Goal: Task Accomplishment & Management: Manage account settings

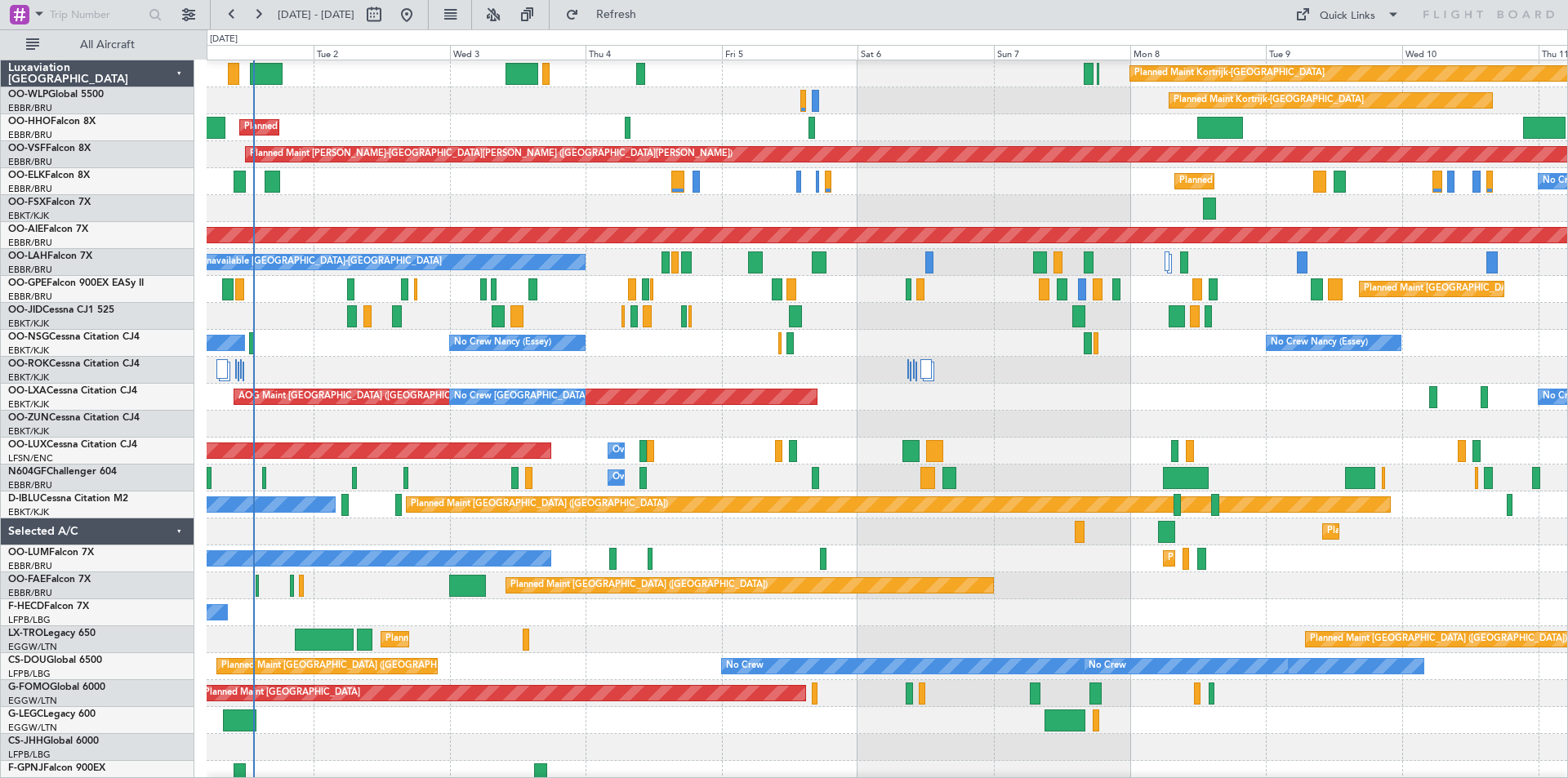
scroll to position [108, 0]
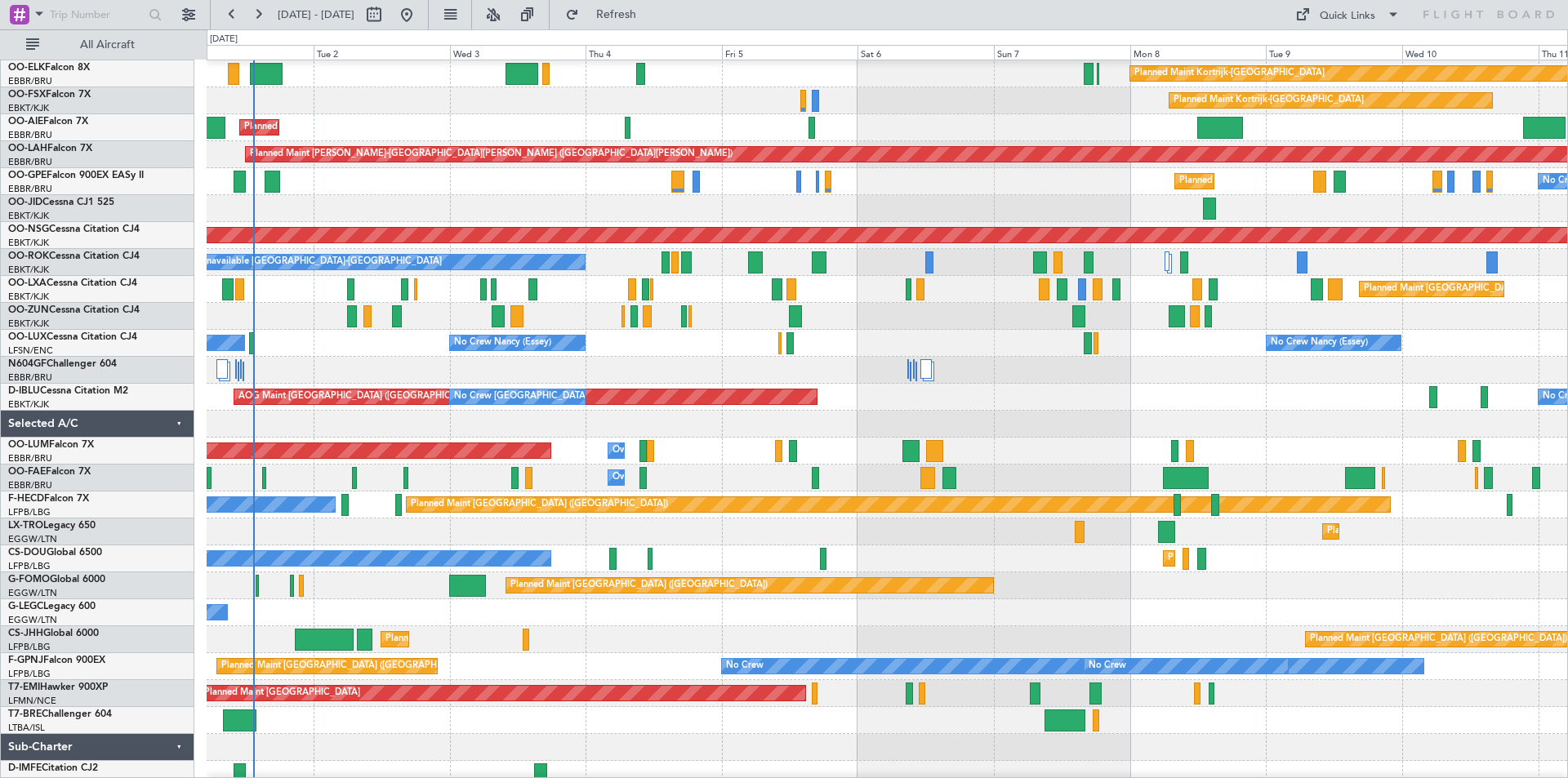
click at [578, 215] on div at bounding box center [887, 208] width 1361 height 27
click at [651, 12] on span "Refresh" at bounding box center [616, 14] width 69 height 11
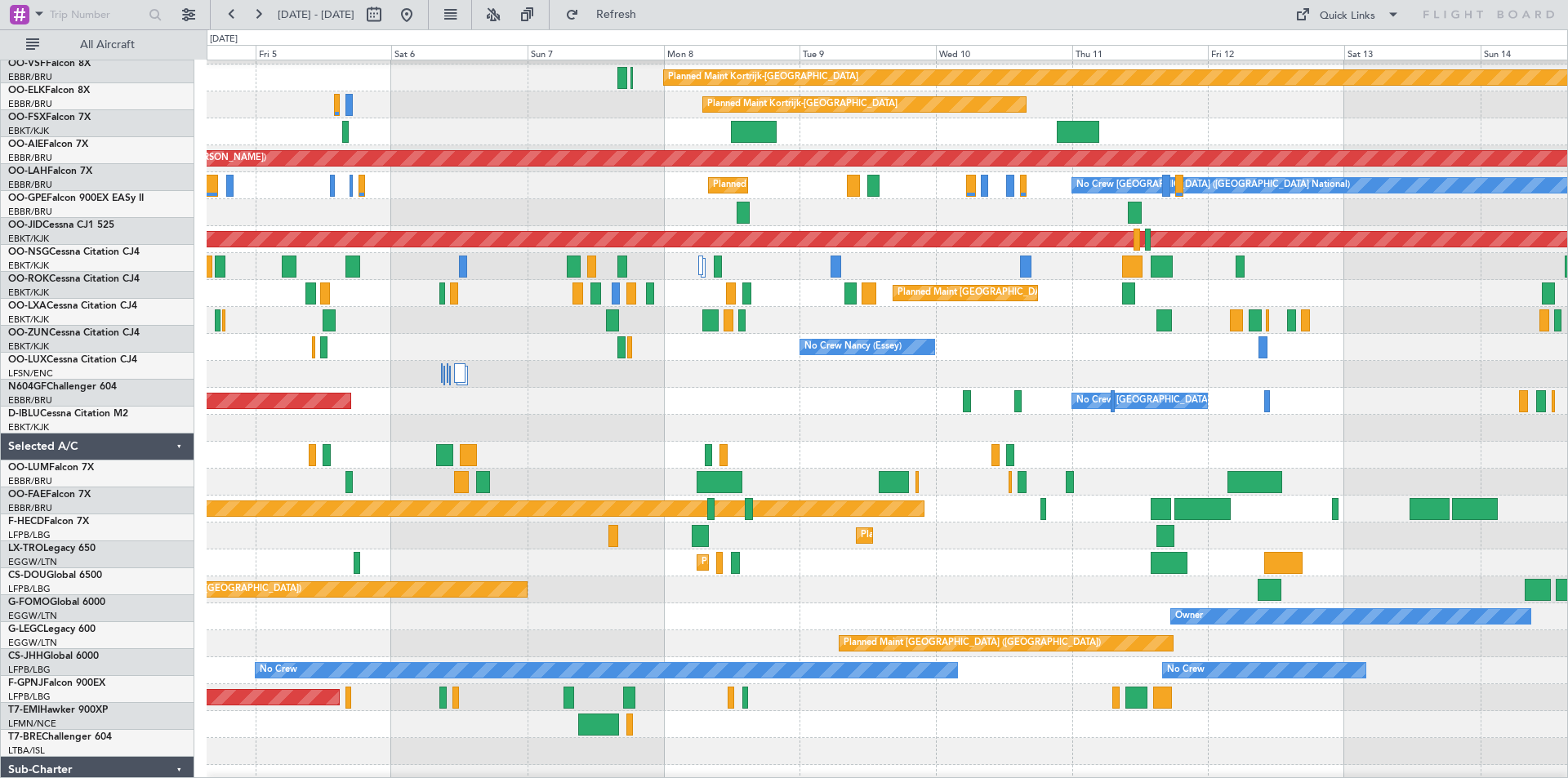
scroll to position [111, 0]
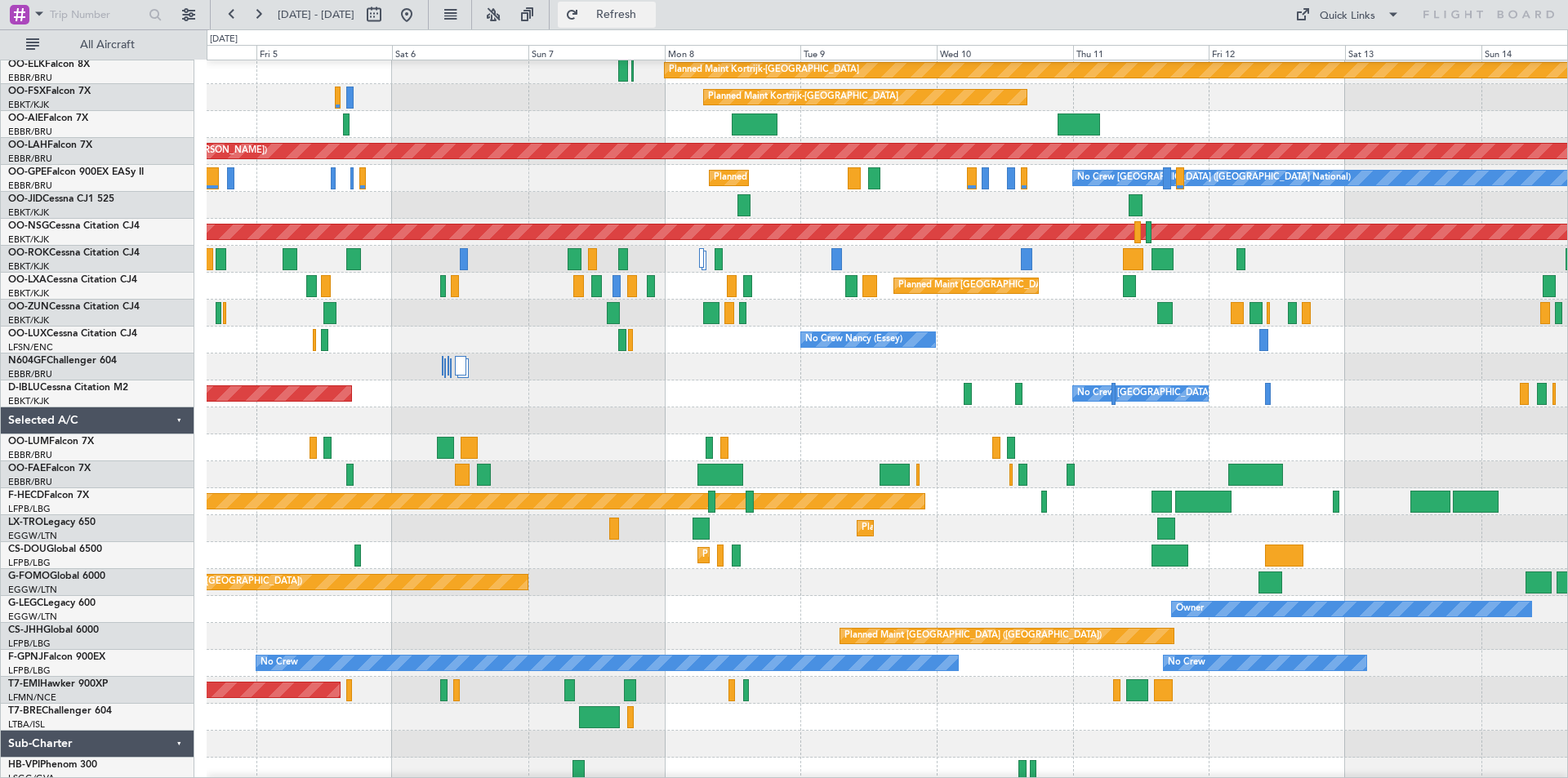
click at [645, 23] on button "Refresh" at bounding box center [606, 15] width 98 height 26
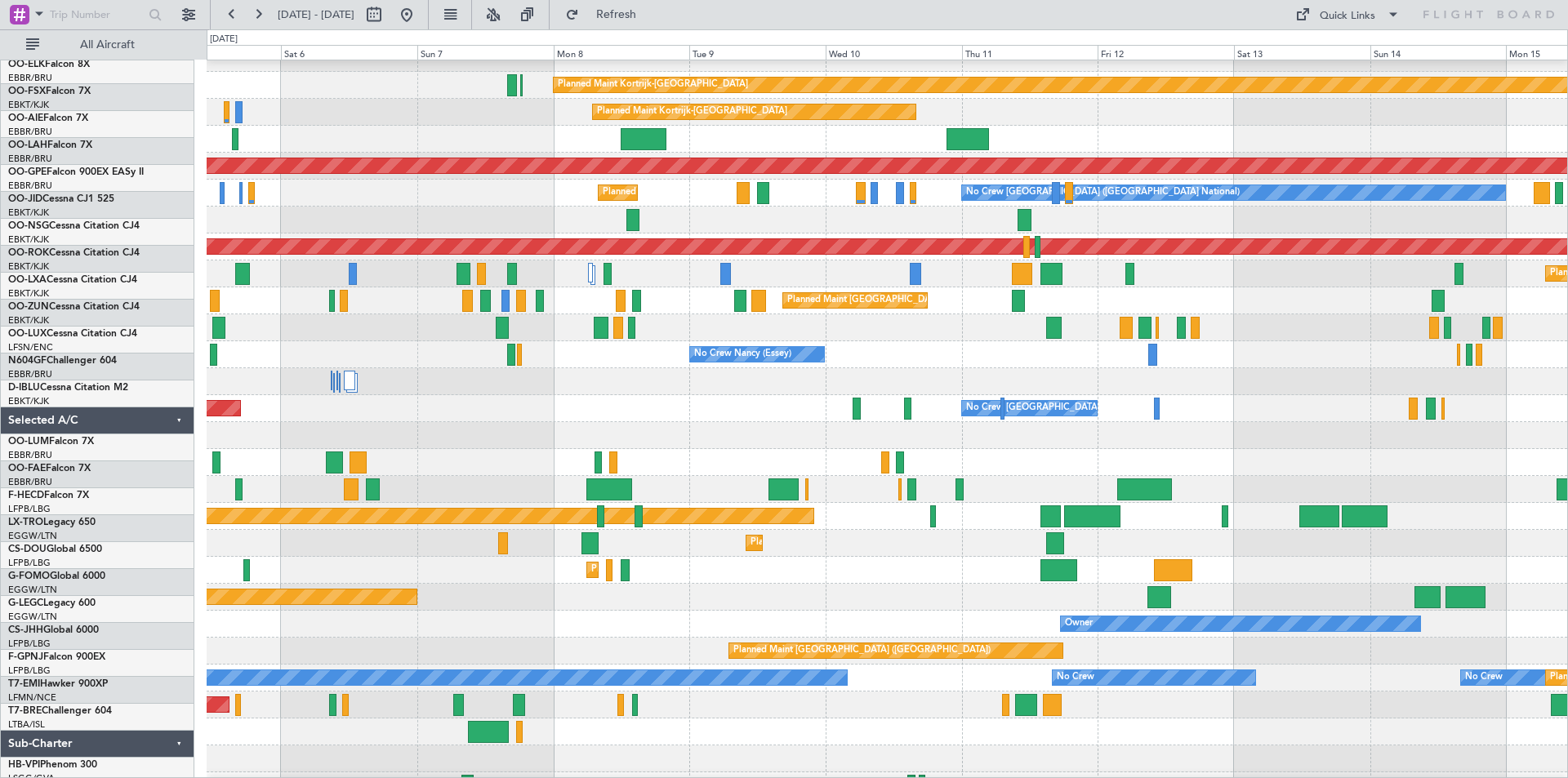
scroll to position [98, 0]
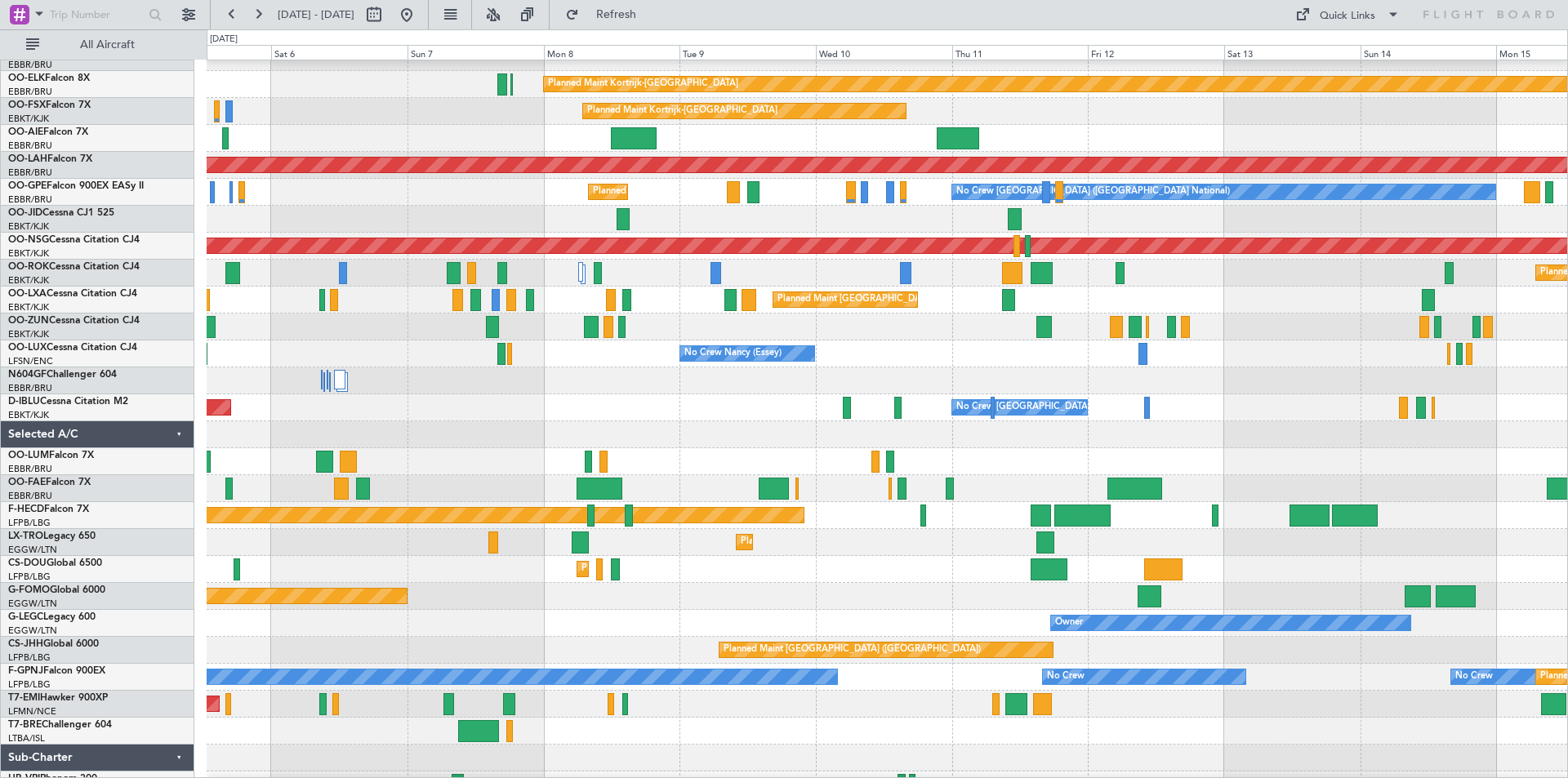
click at [1025, 379] on div at bounding box center [887, 381] width 1361 height 27
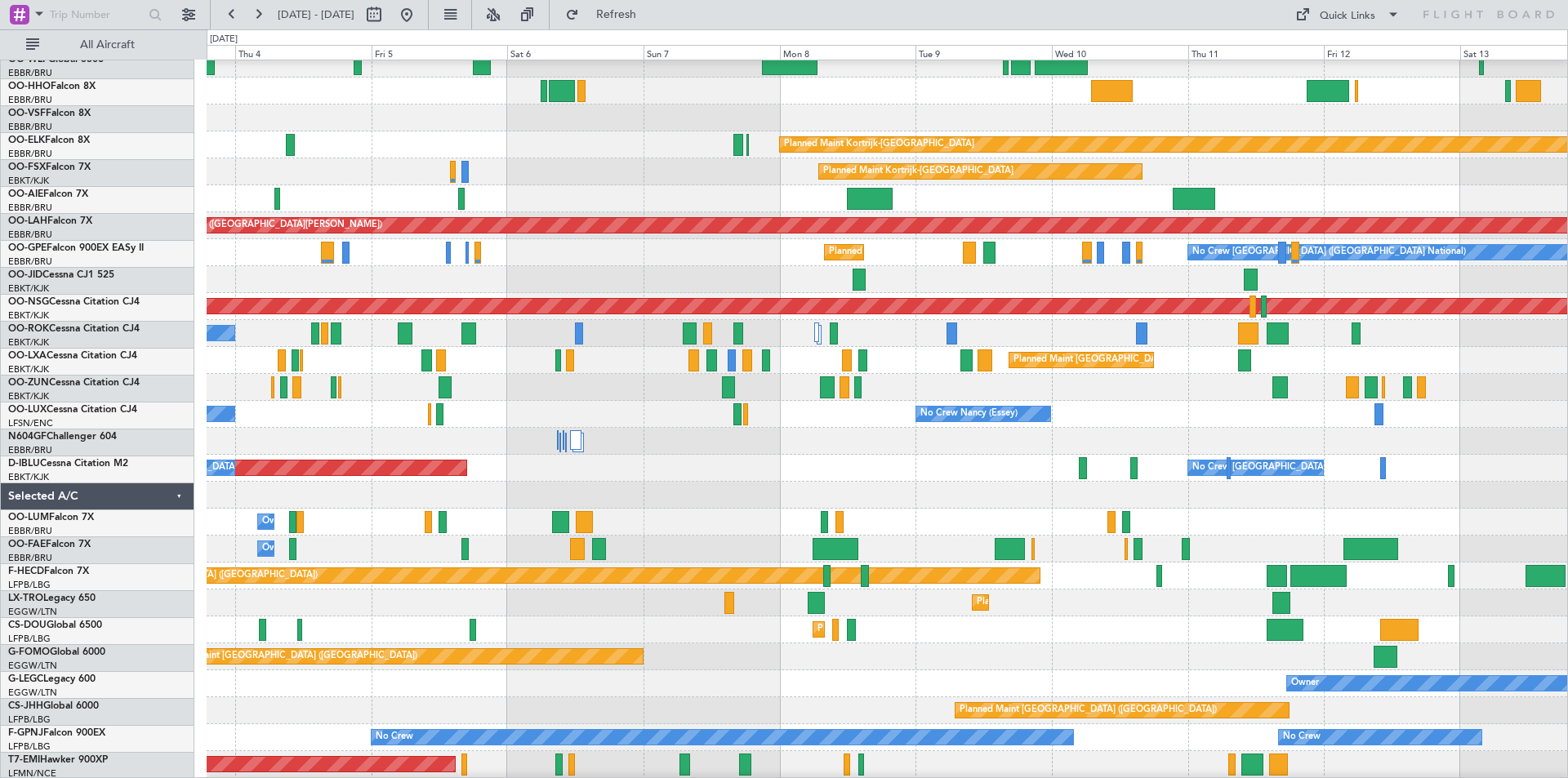
scroll to position [117, 0]
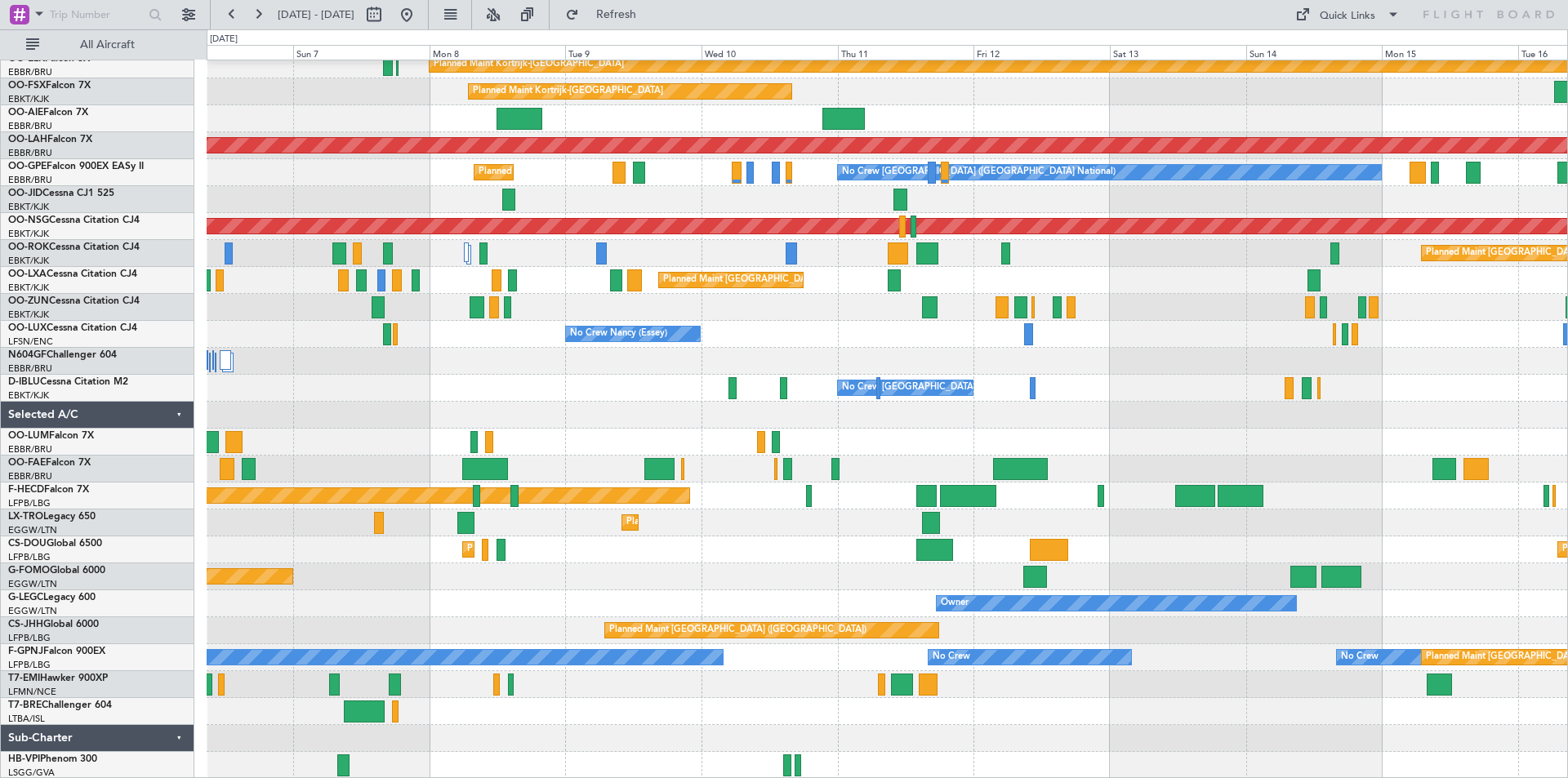
click at [719, 197] on div "Planned Maint Kortrijk-Wevelgem Planned Maint Kortrijk-Wevelgem Planned Maint A…" at bounding box center [887, 361] width 1361 height 836
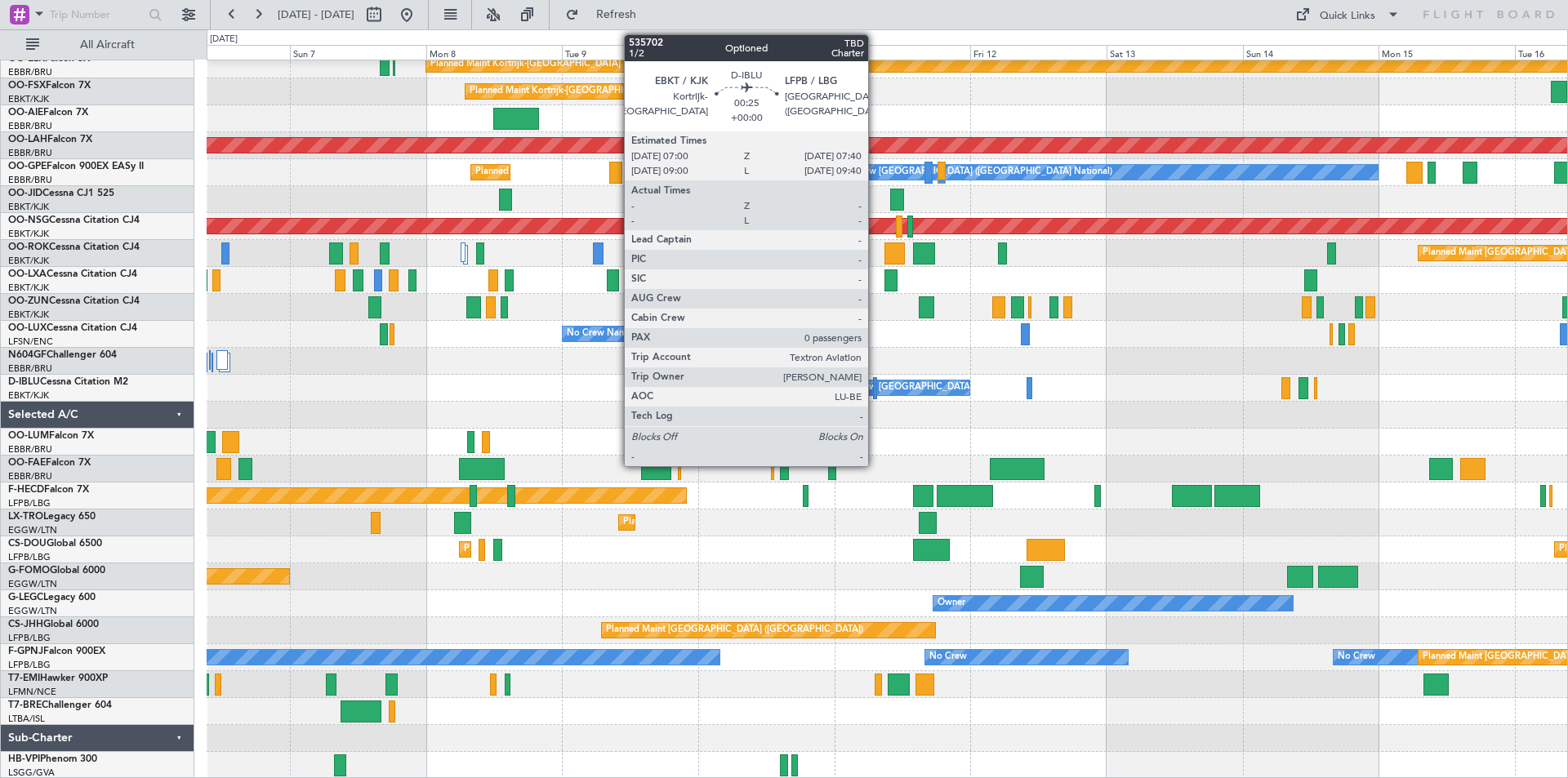
click at [875, 389] on div at bounding box center [875, 388] width 4 height 22
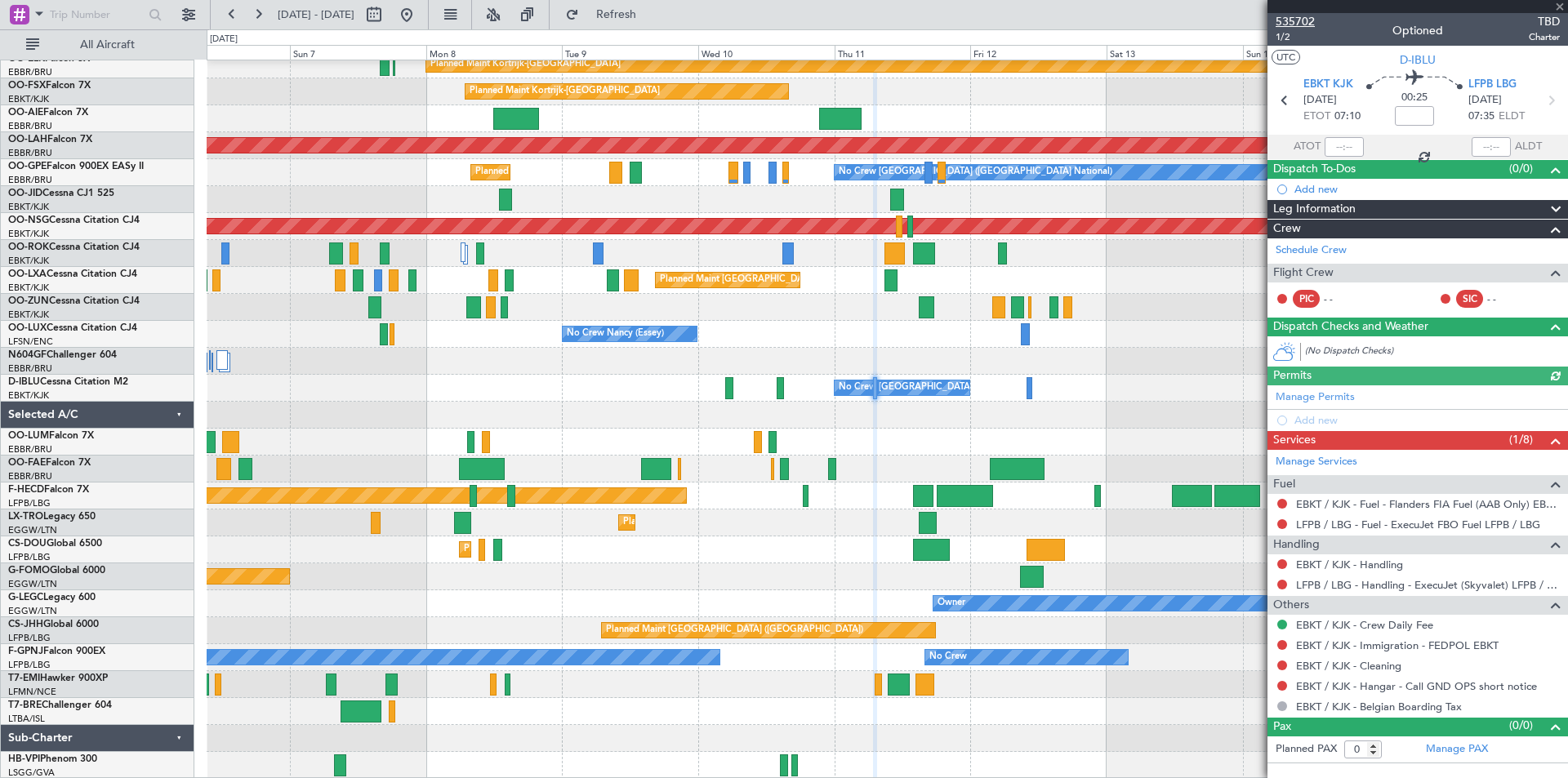
click at [1299, 19] on span "535702" at bounding box center [1294, 22] width 39 height 17
click at [651, 19] on span "Refresh" at bounding box center [616, 14] width 69 height 11
click at [651, 9] on span "Refresh" at bounding box center [616, 14] width 69 height 11
click at [1294, 23] on span "535702" at bounding box center [1294, 22] width 39 height 17
click at [645, 20] on button "Refresh" at bounding box center [606, 15] width 98 height 26
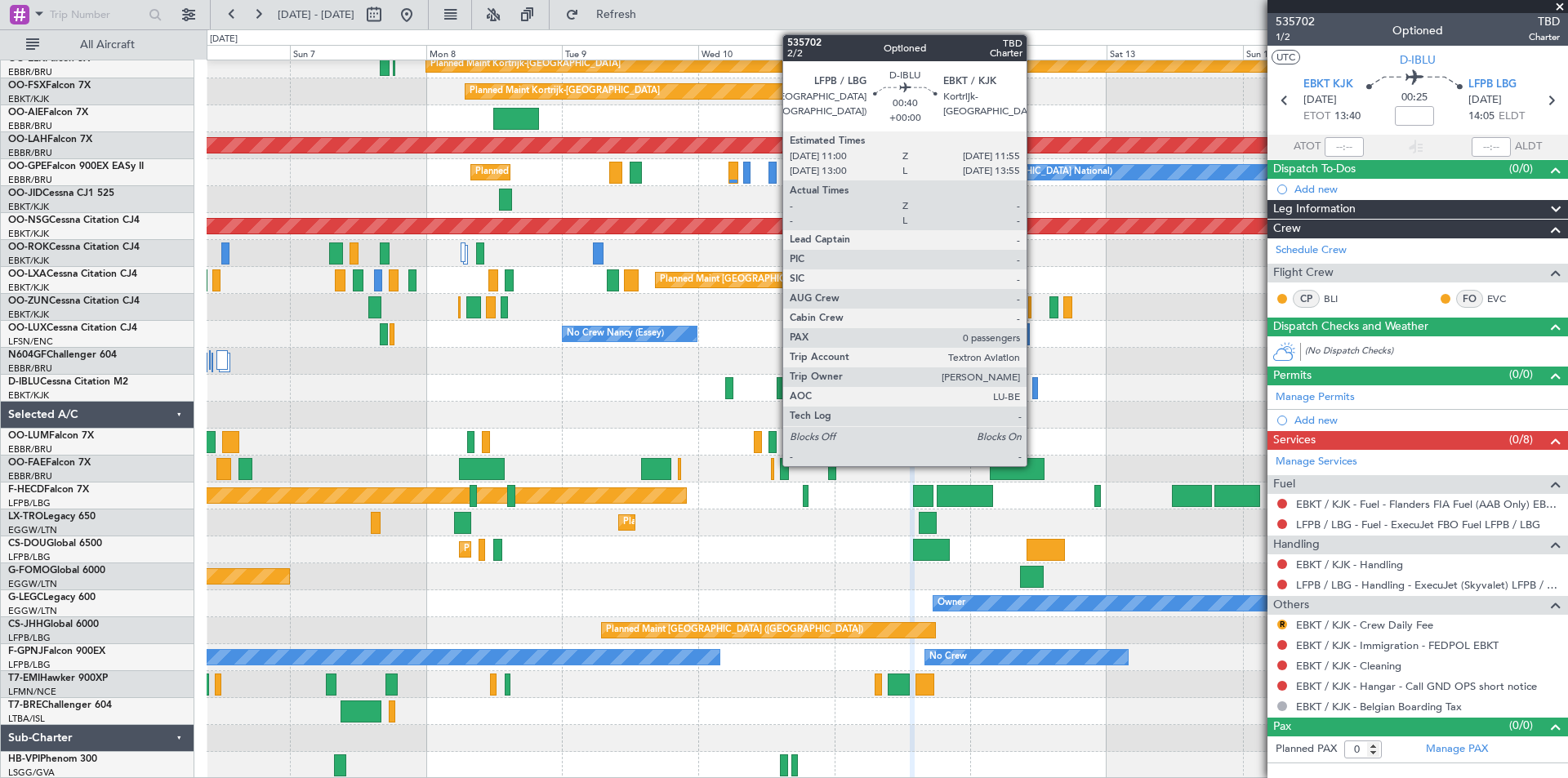
click at [1034, 395] on div at bounding box center [1035, 388] width 6 height 22
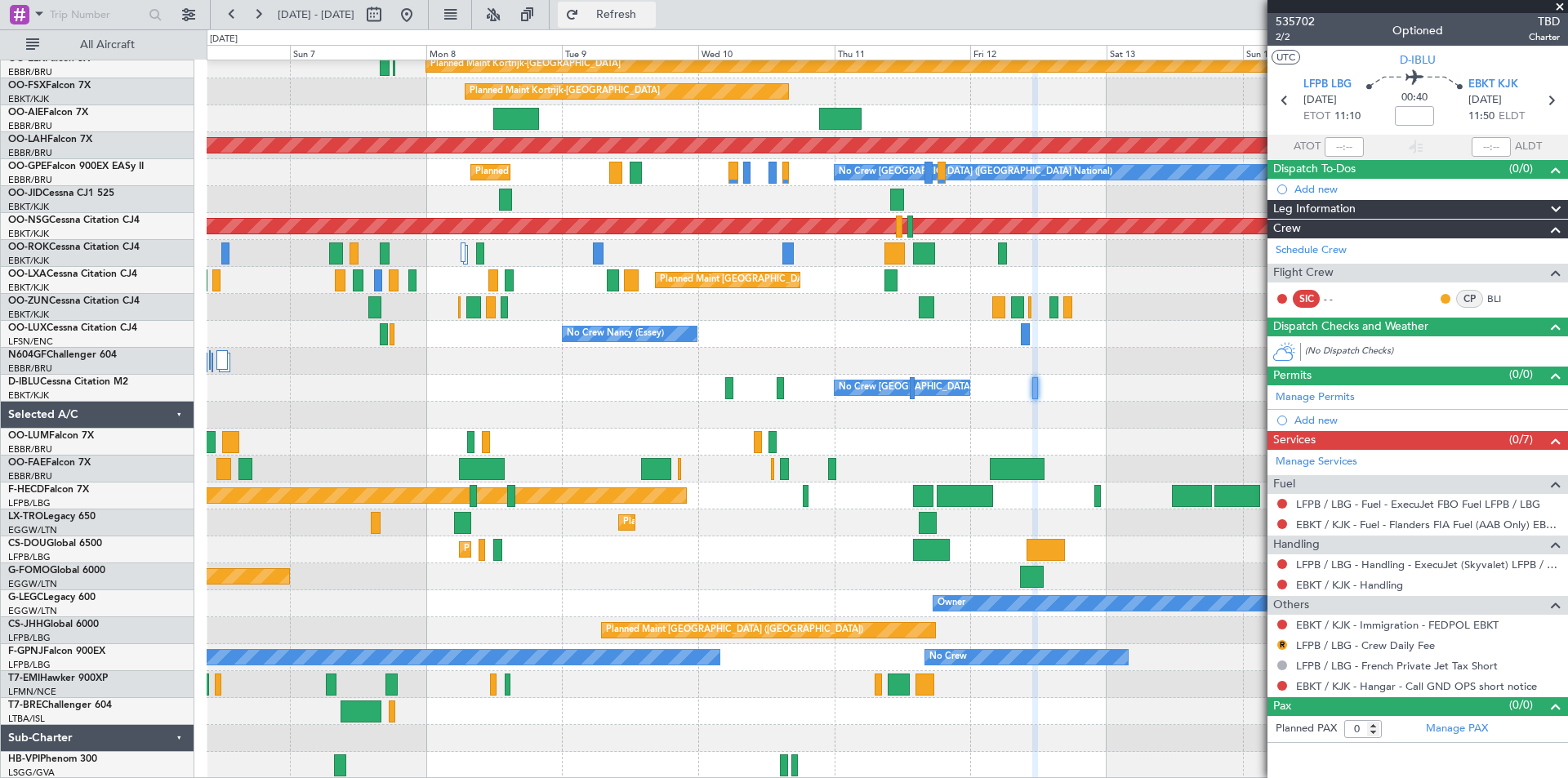
click at [651, 9] on span "Refresh" at bounding box center [616, 14] width 69 height 11
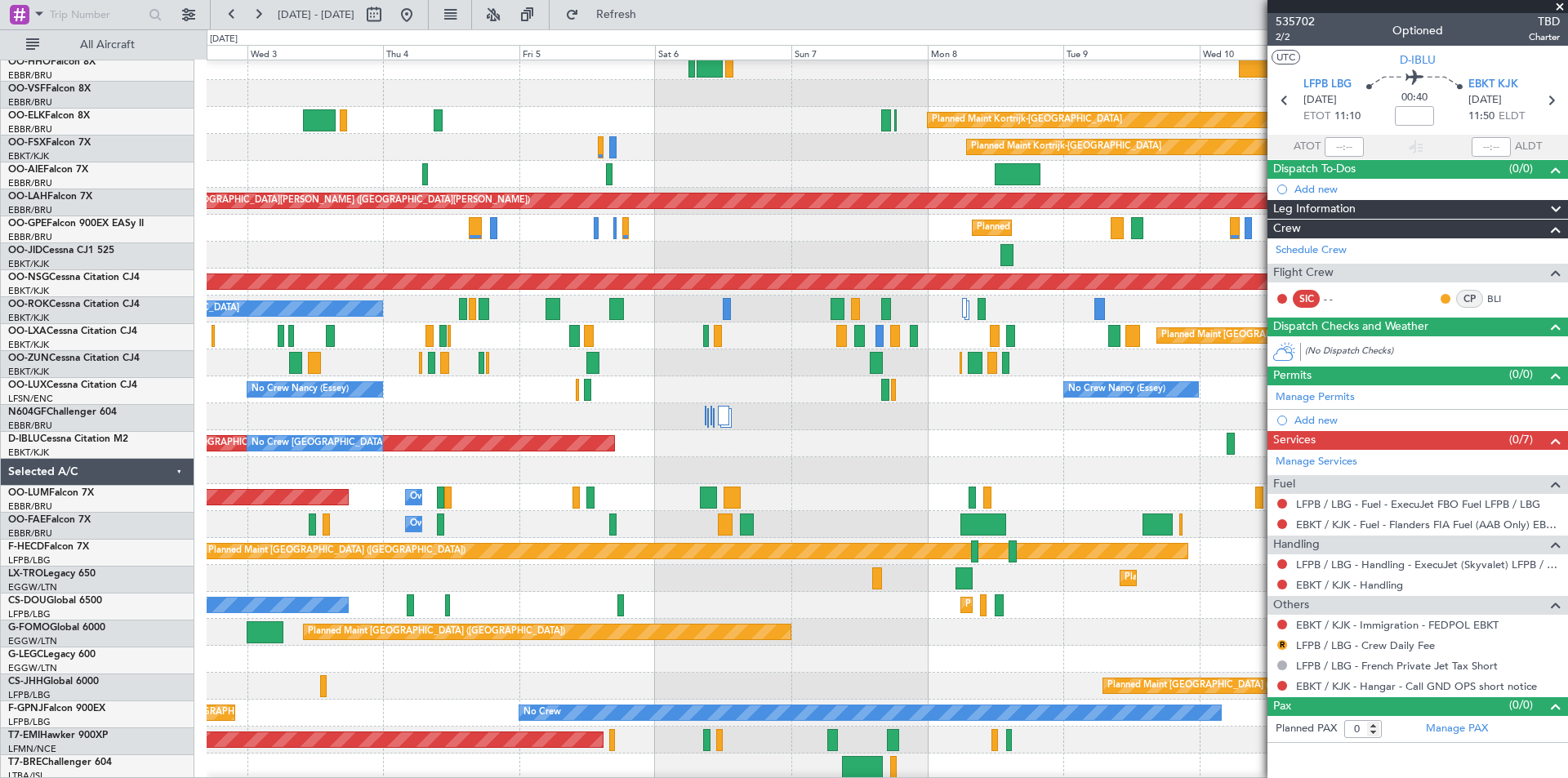
click at [798, 450] on div "No Crew Brussels (Brussels National) AOG Maint Brussels (Brussels National) No …" at bounding box center [887, 443] width 1361 height 27
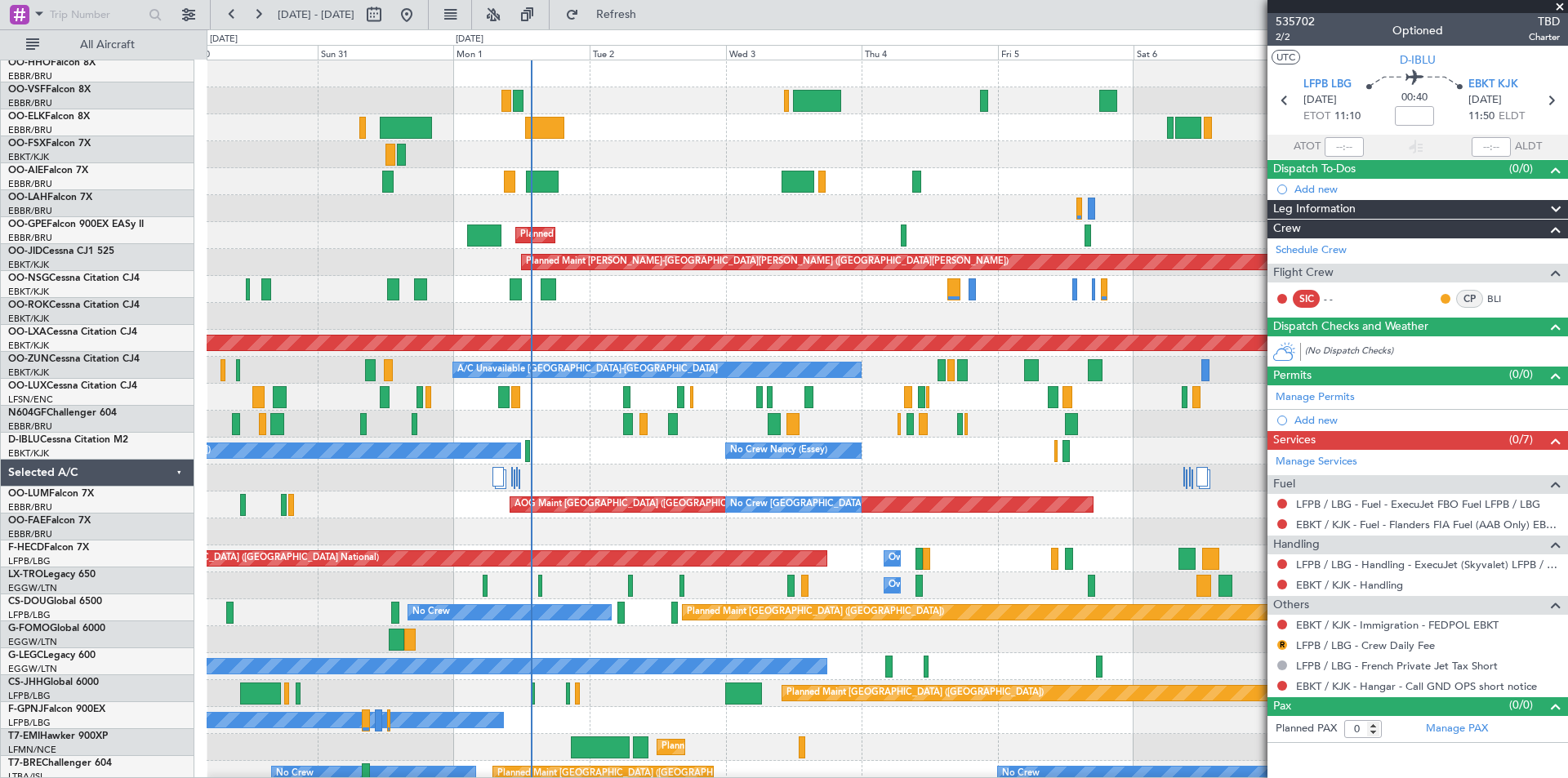
scroll to position [0, 0]
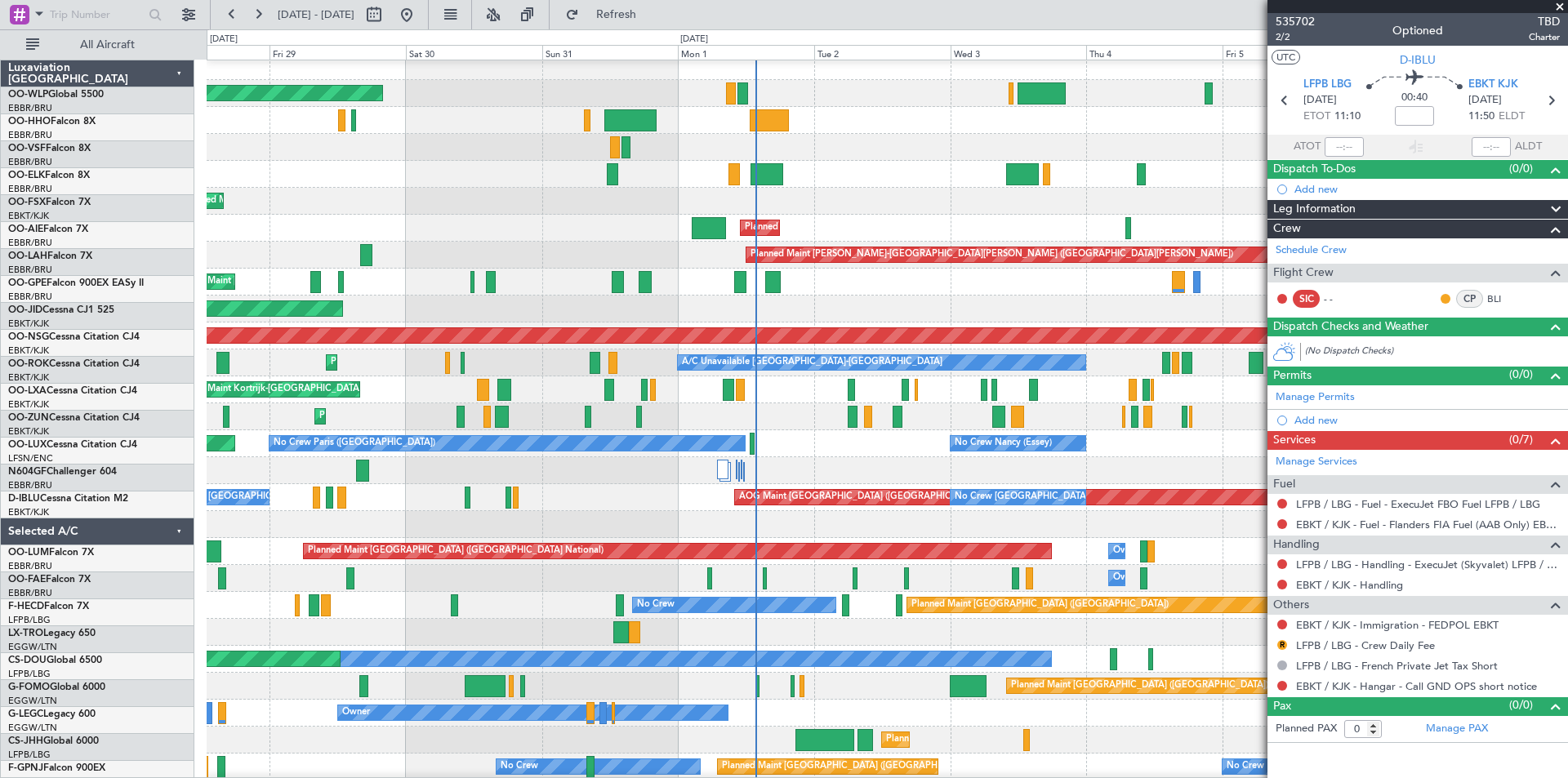
click at [1278, 375] on fb-app "02 Sep 2025 - 12 Sep 2025 Refresh Quick Links All Aircraft Planned Maint Berlin…" at bounding box center [784, 395] width 1568 height 766
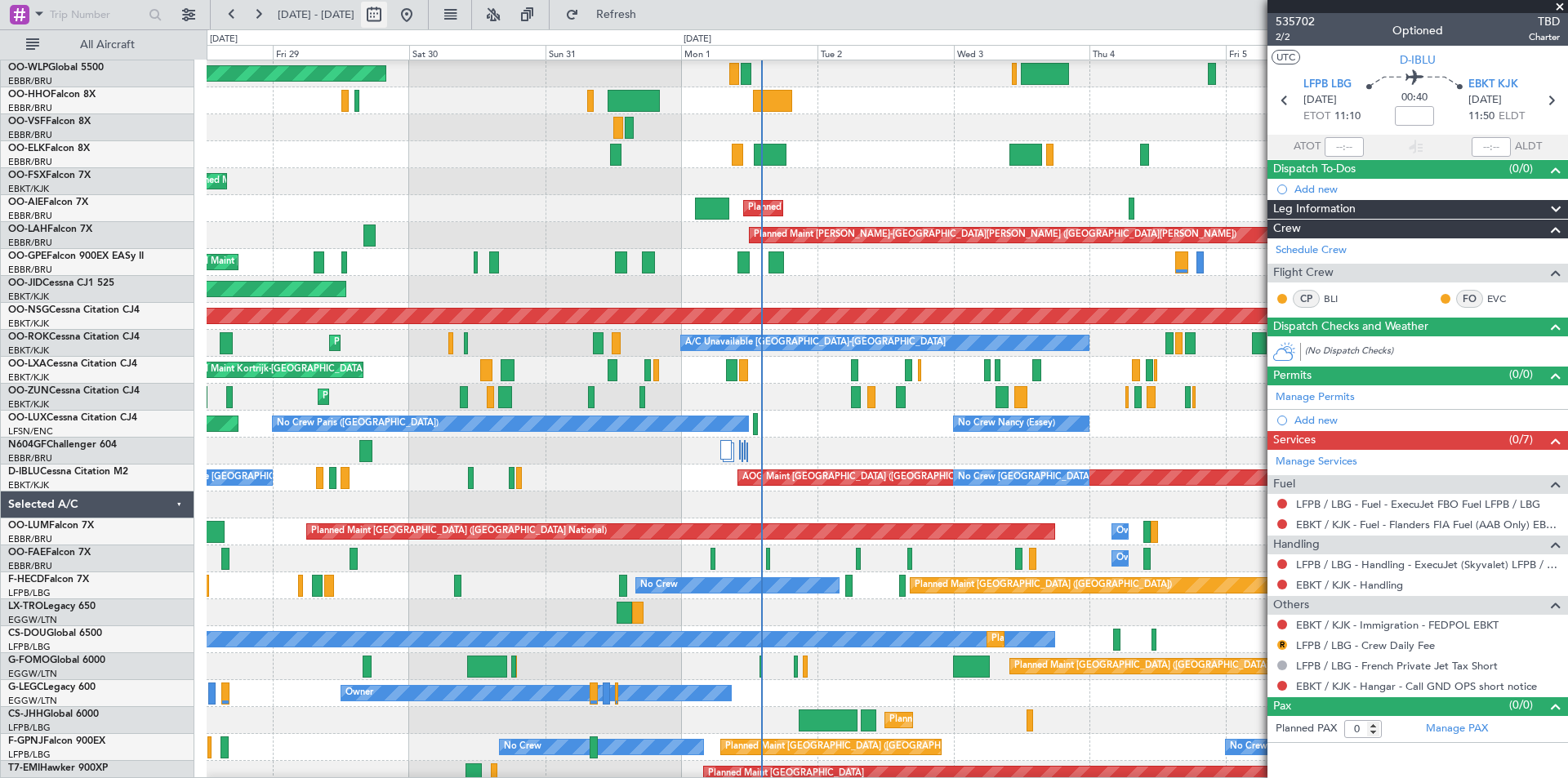
click at [387, 22] on button at bounding box center [374, 15] width 26 height 26
select select "8"
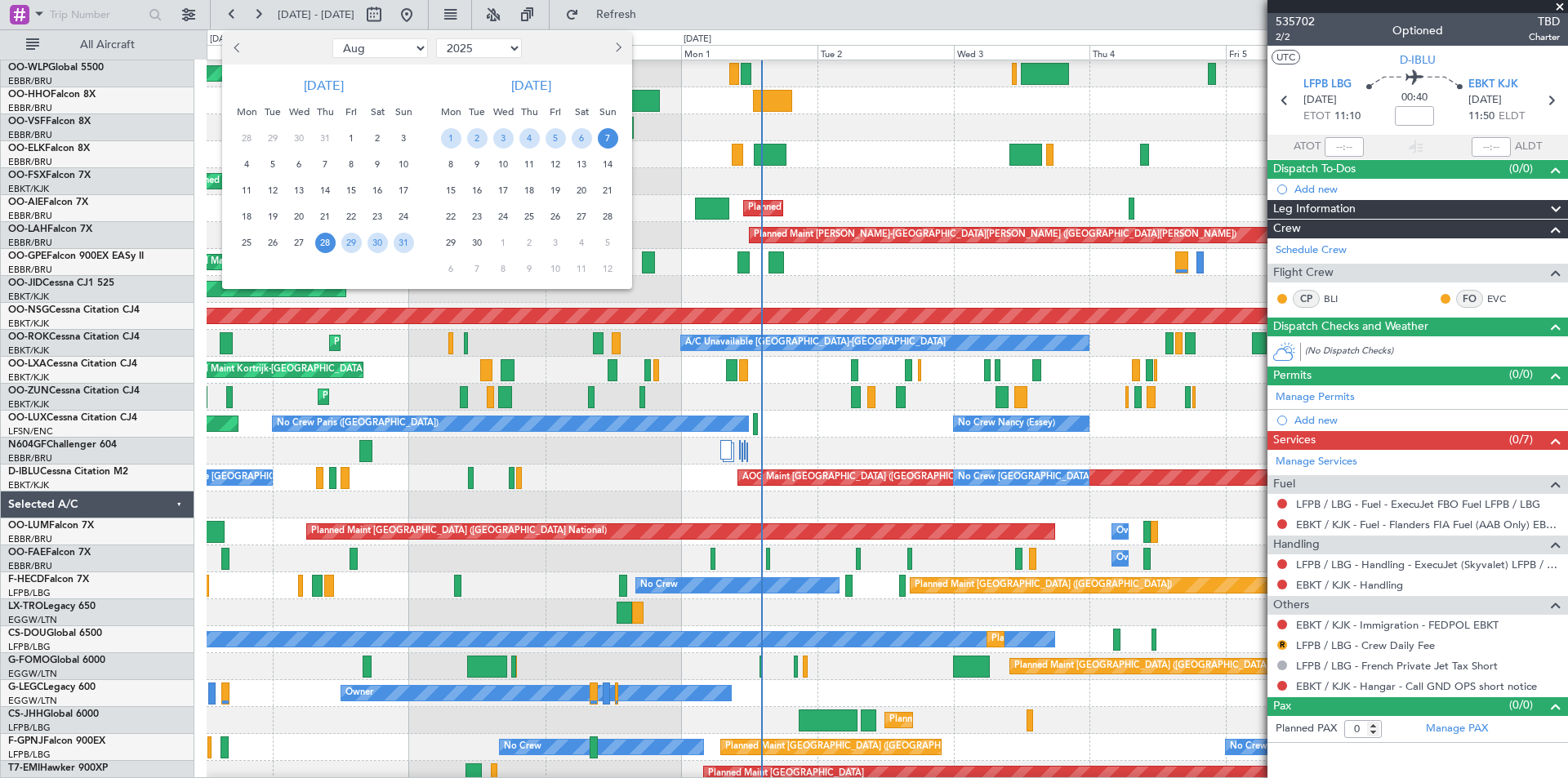
click at [466, 49] on select "2015 2016 2017 2018 2019 2020 2021 2022 2023 2024 2025 2026 2027 2028 2029 2030…" at bounding box center [479, 48] width 85 height 19
select select "2022"
click at [436, 38] on select "2015 2016 2017 2018 2019 2020 2021 2022 2023 2024 2025 2026 2027 2028 2029 2030…" at bounding box center [479, 48] width 85 height 19
click at [626, 58] on div at bounding box center [579, 48] width 106 height 26
click at [623, 53] on button "Next month" at bounding box center [617, 48] width 18 height 26
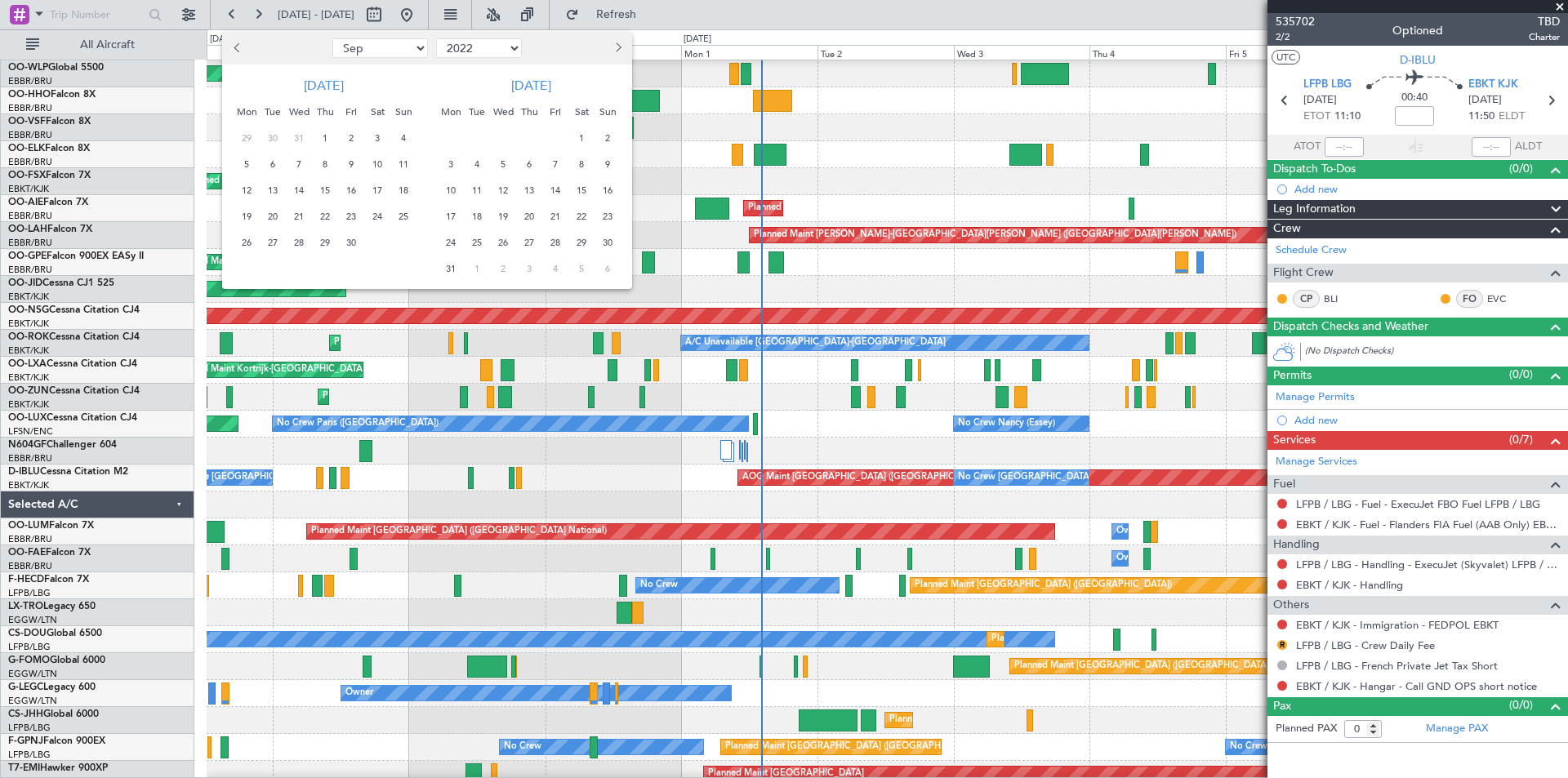
click at [623, 53] on button "Next month" at bounding box center [617, 48] width 18 height 26
click at [623, 56] on button "Next month" at bounding box center [617, 48] width 18 height 26
click at [443, 244] on span "26" at bounding box center [450, 242] width 20 height 20
click at [604, 271] on span "8" at bounding box center [607, 268] width 20 height 20
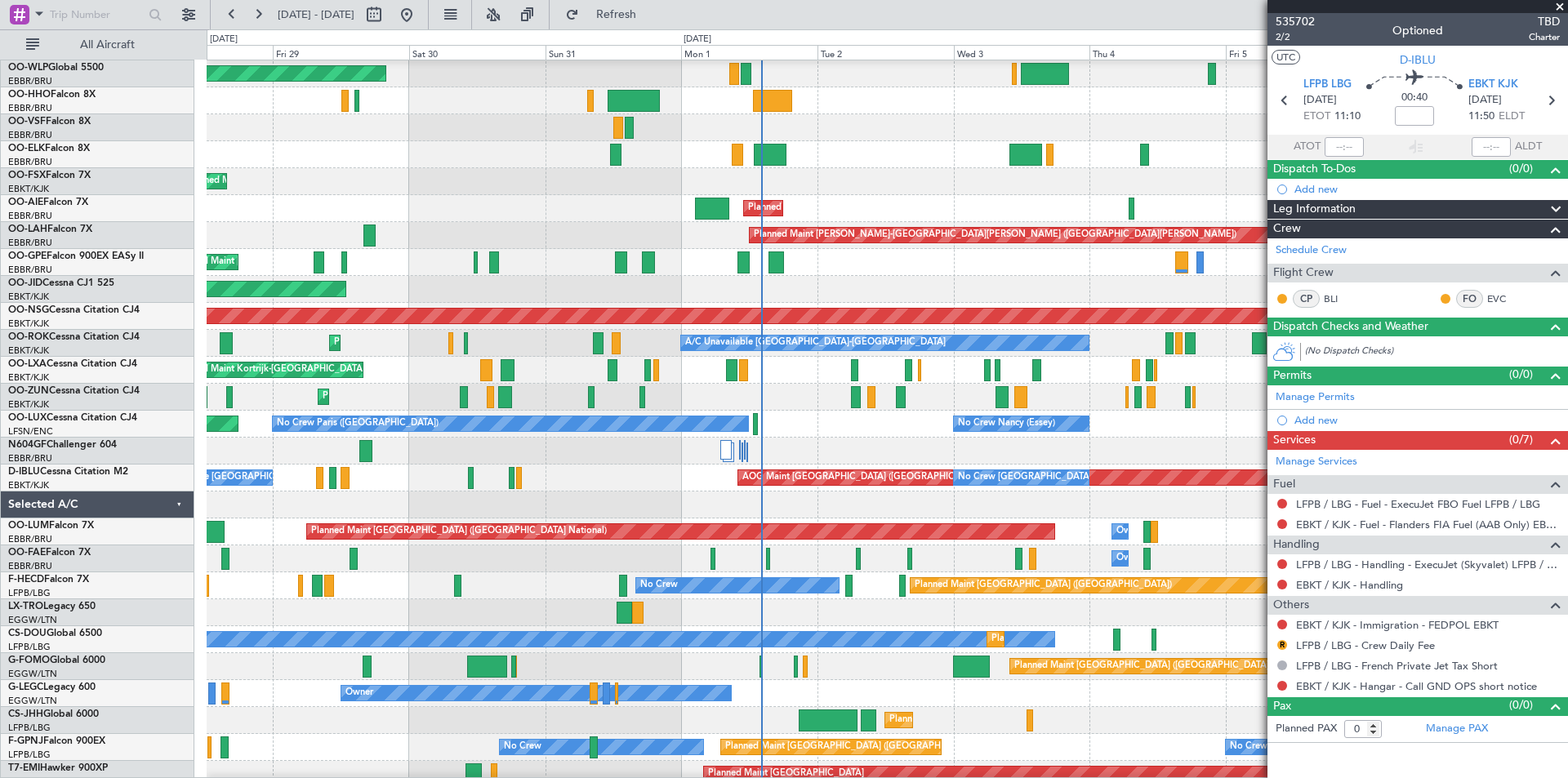
select select "12"
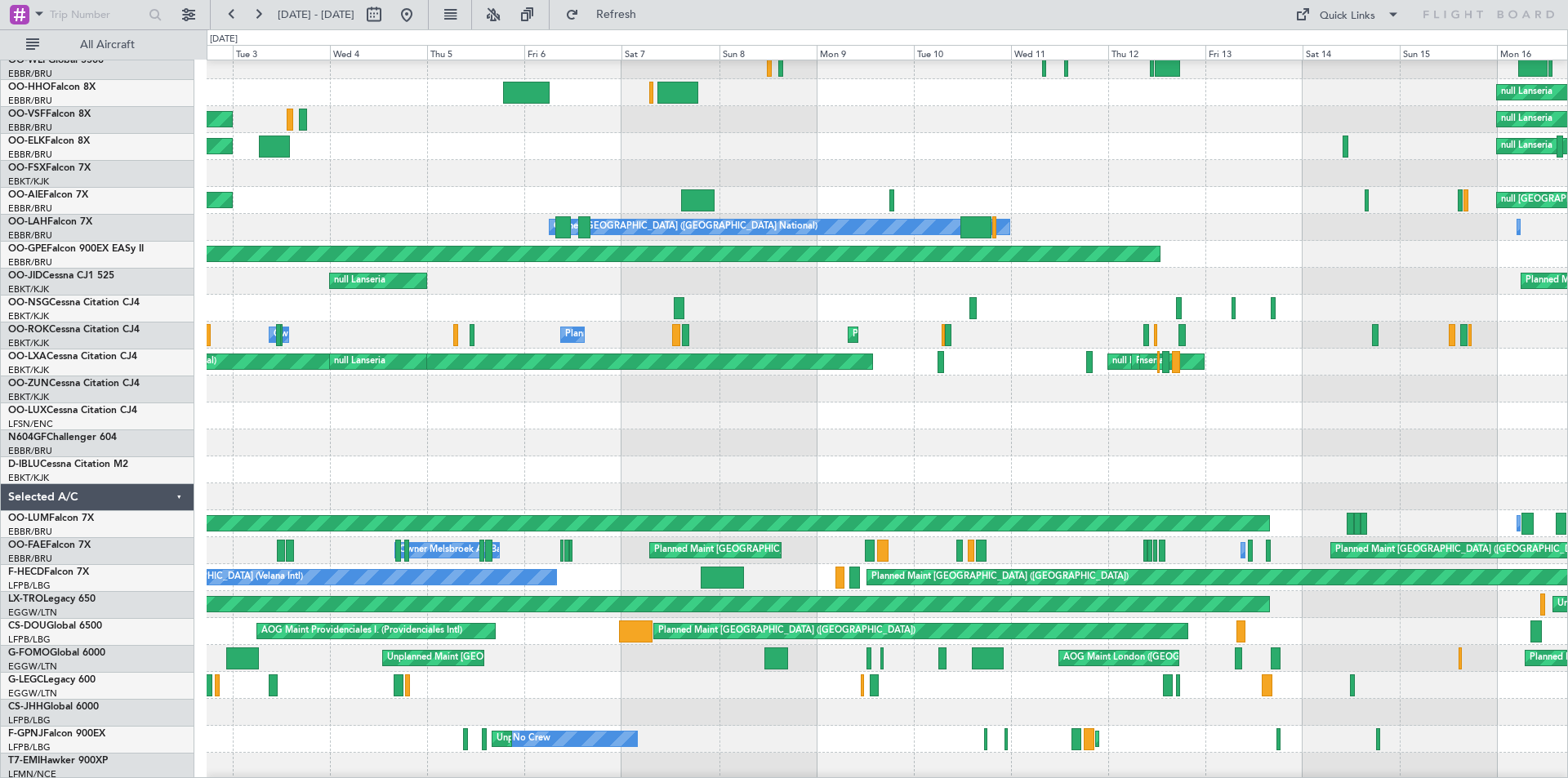
click at [80, 310] on div "null Lanseria null Lanseria null Lanseria null Lanseria null Lanseria Planned M…" at bounding box center [784, 404] width 1568 height 749
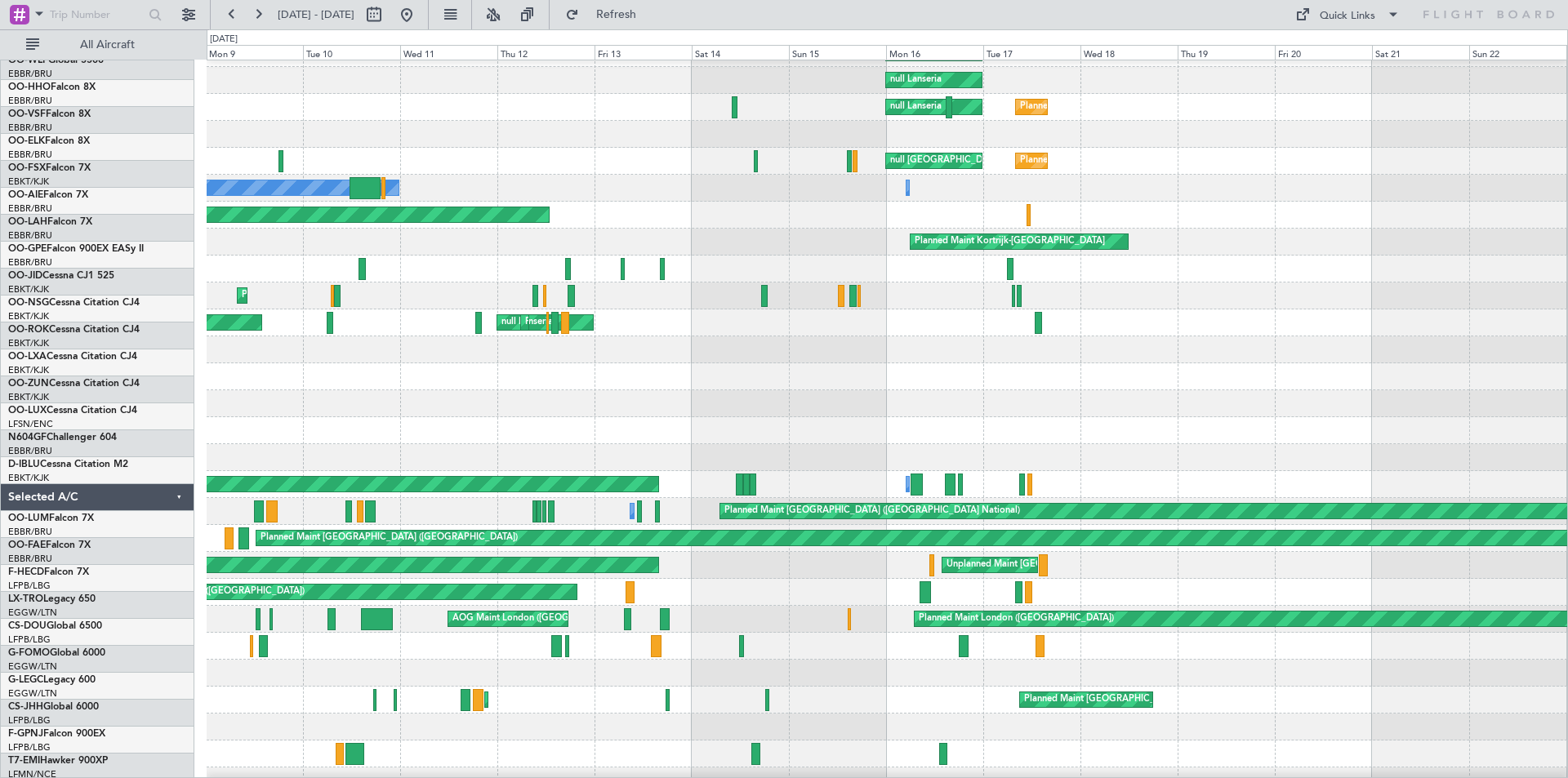
click at [142, 366] on div "null Lanseria null Lanseria null Lanseria Planned Maint Brussels (Brussels Nati…" at bounding box center [784, 404] width 1568 height 749
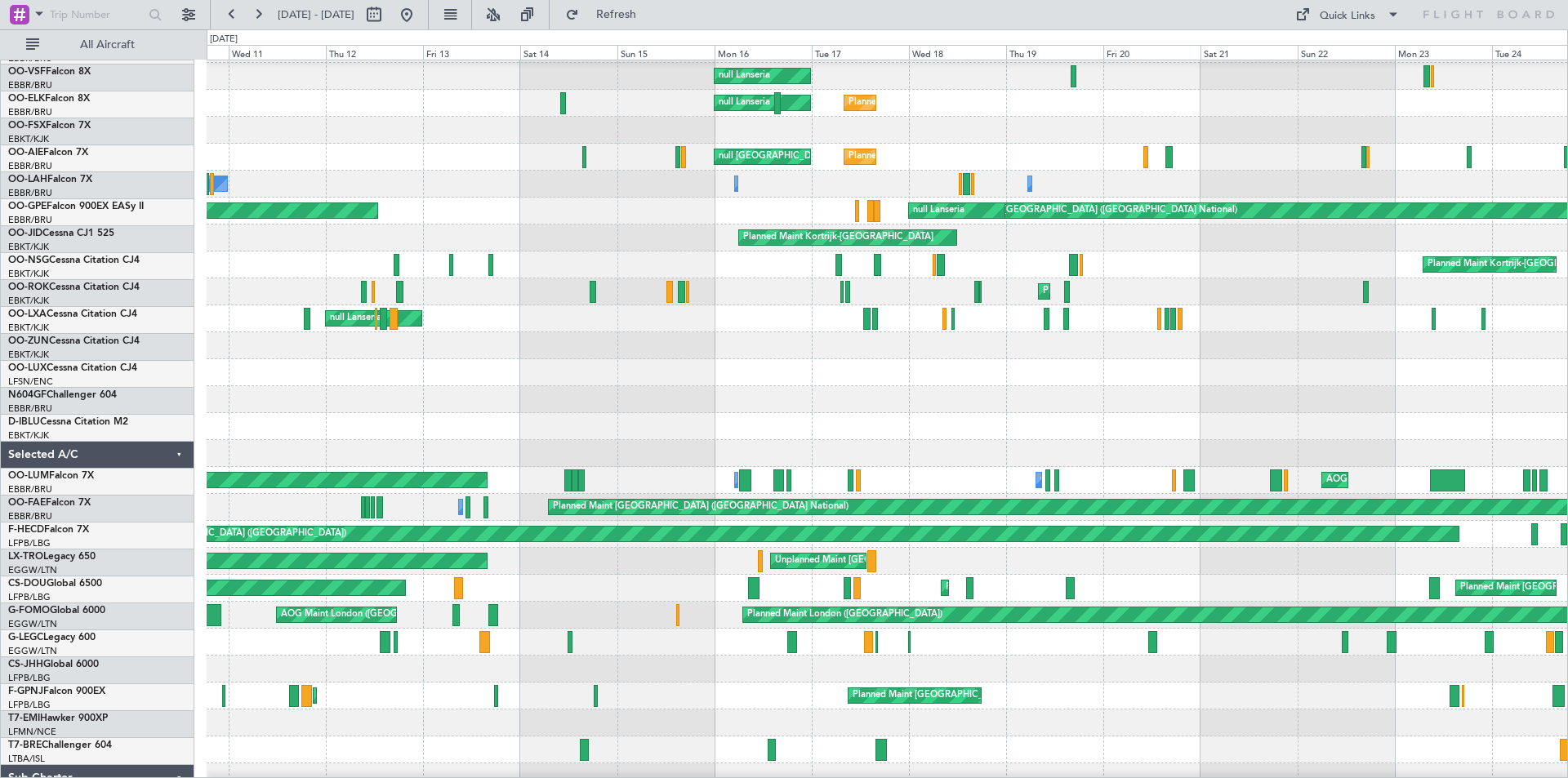
scroll to position [81, 0]
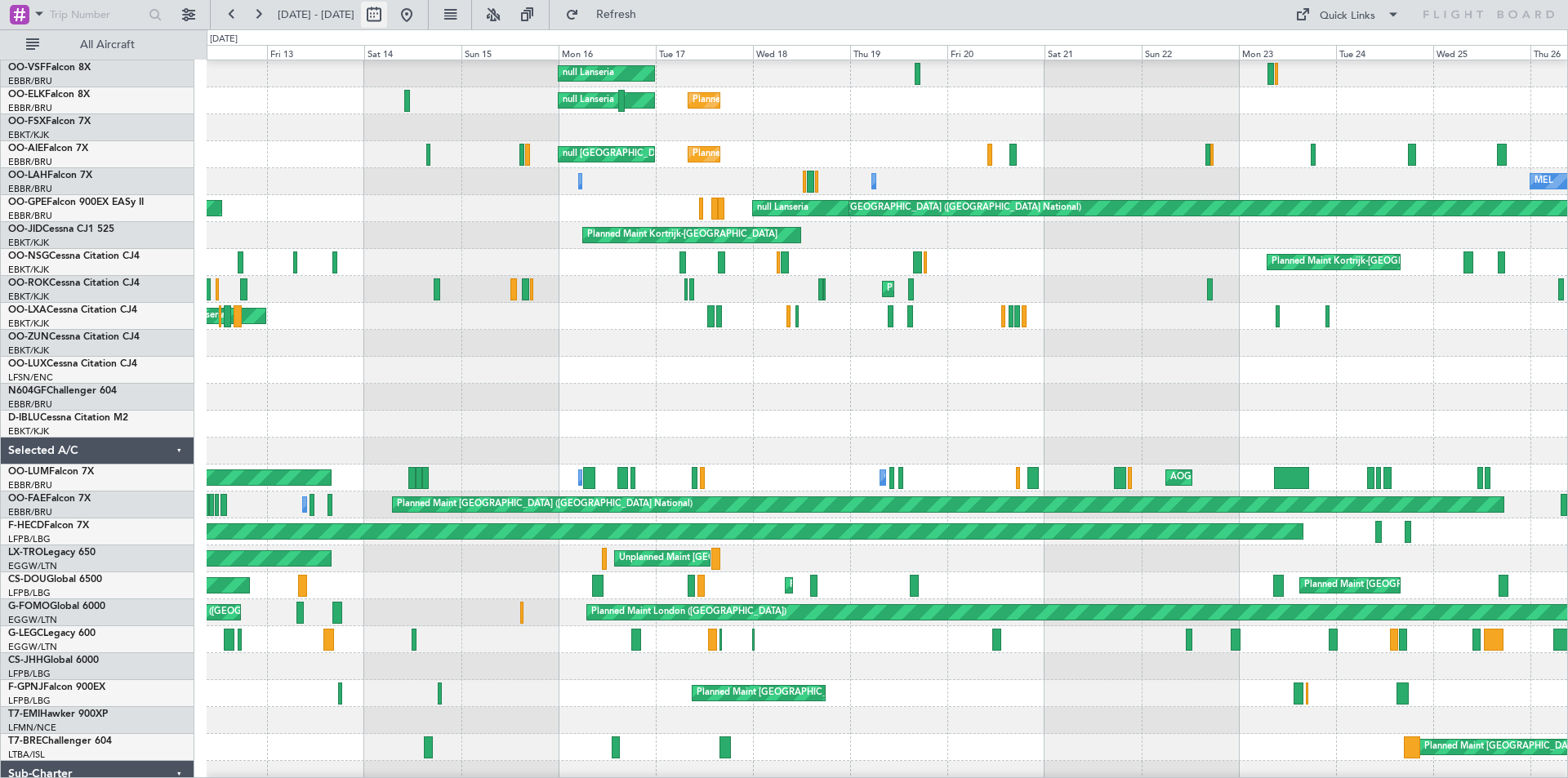
click at [387, 10] on button at bounding box center [374, 15] width 26 height 26
select select "2023"
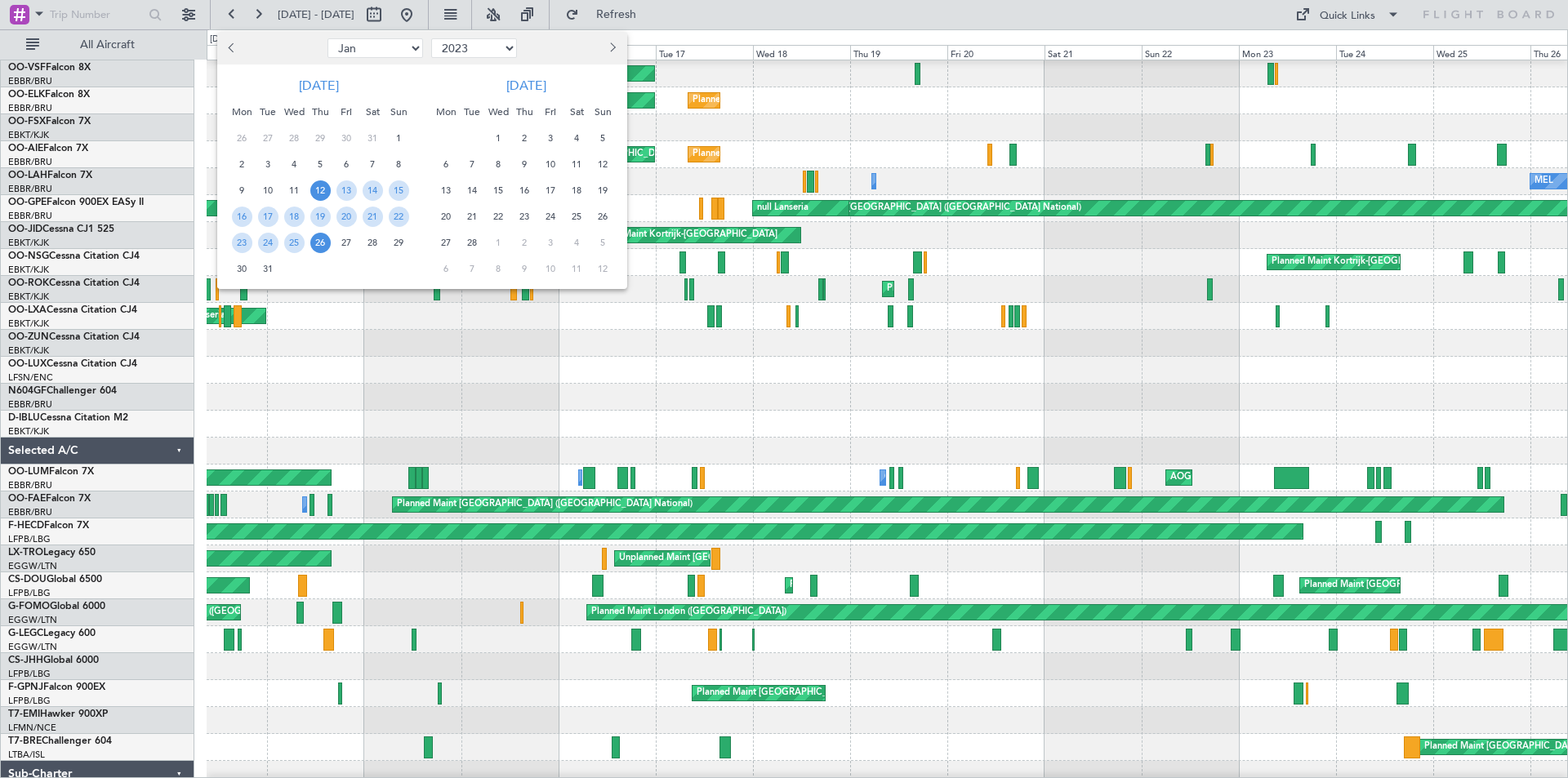
click at [450, 11] on div at bounding box center [784, 389] width 1568 height 778
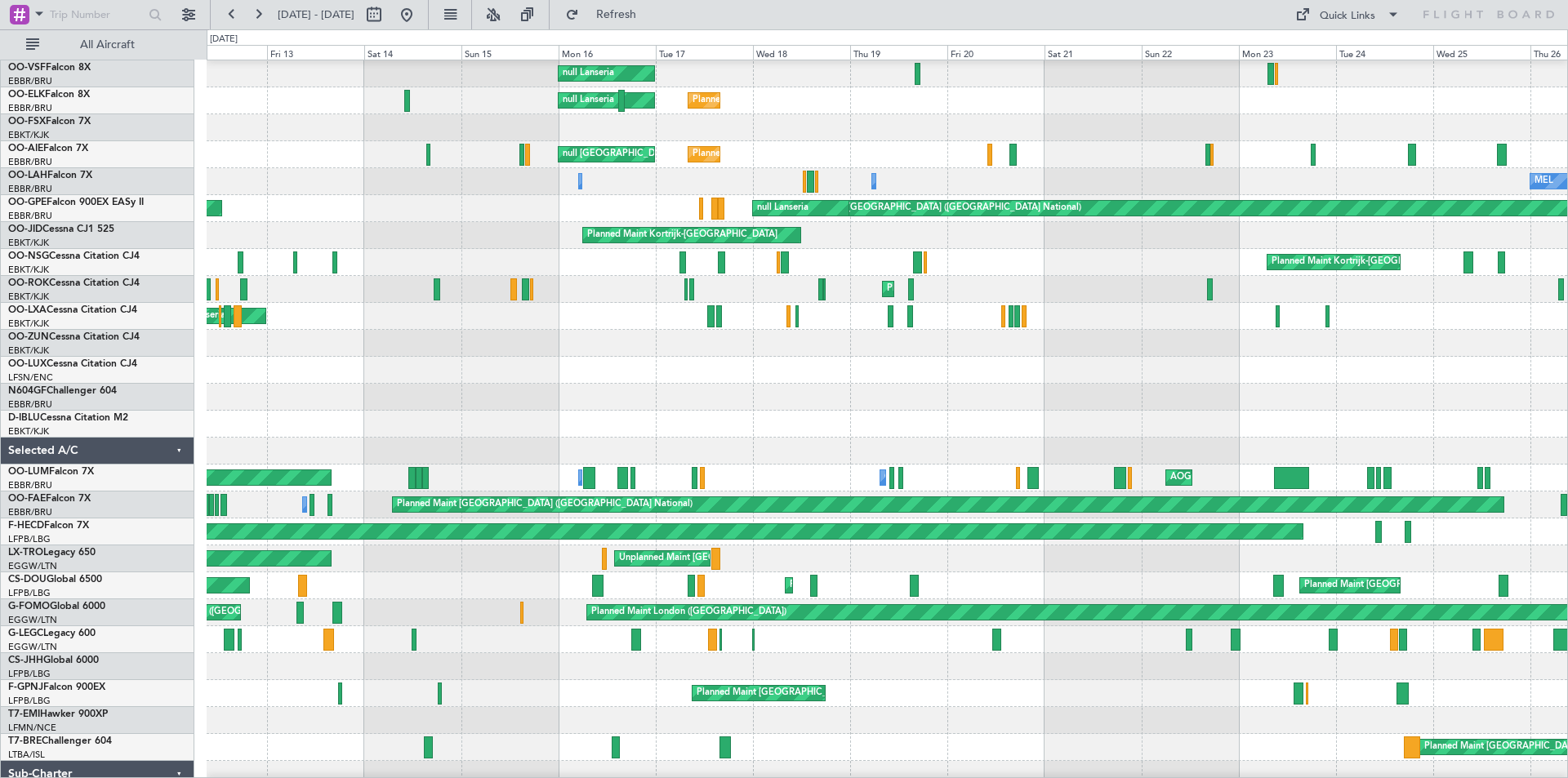
click at [420, 11] on button at bounding box center [407, 15] width 26 height 26
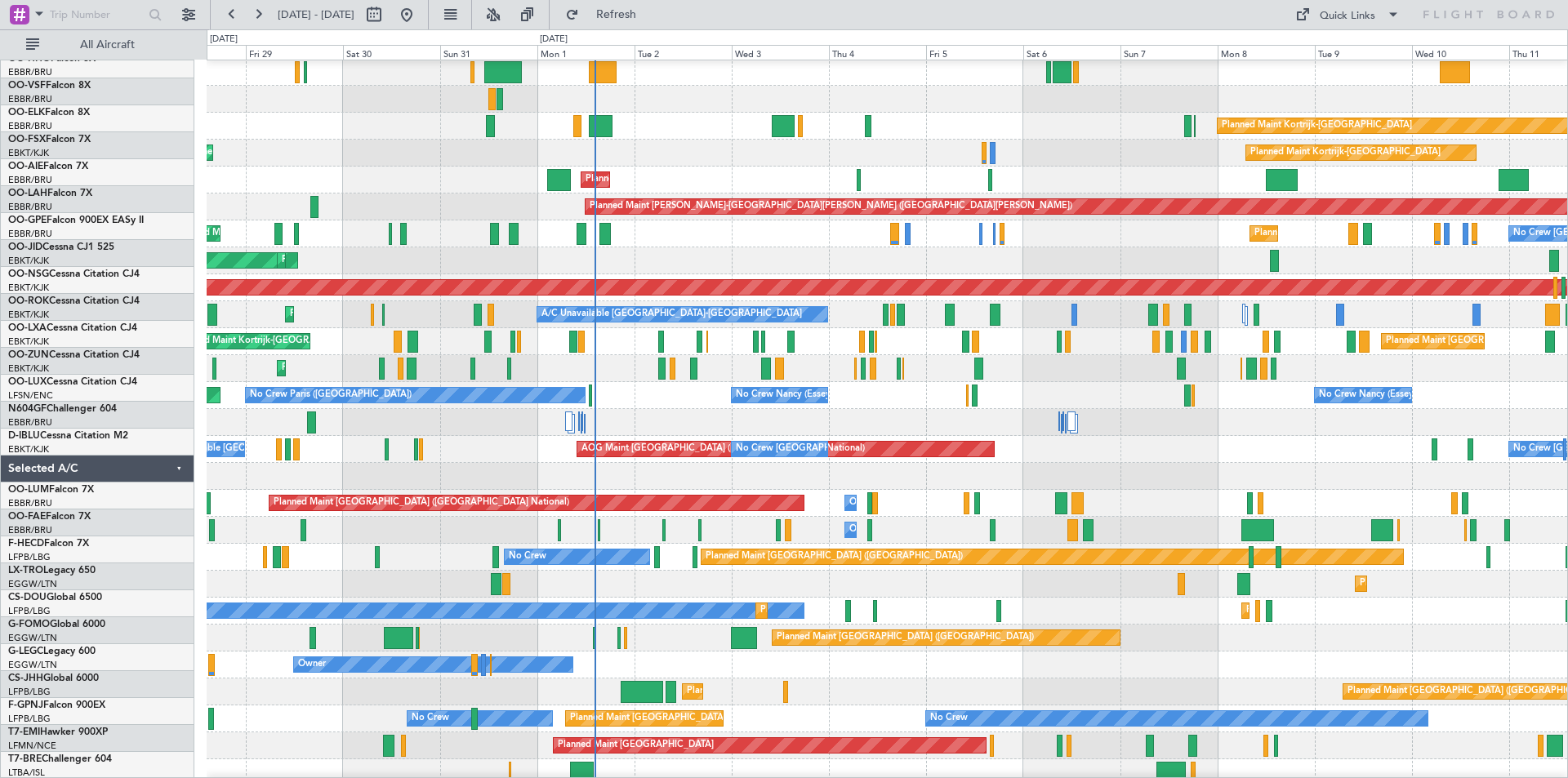
scroll to position [56, 0]
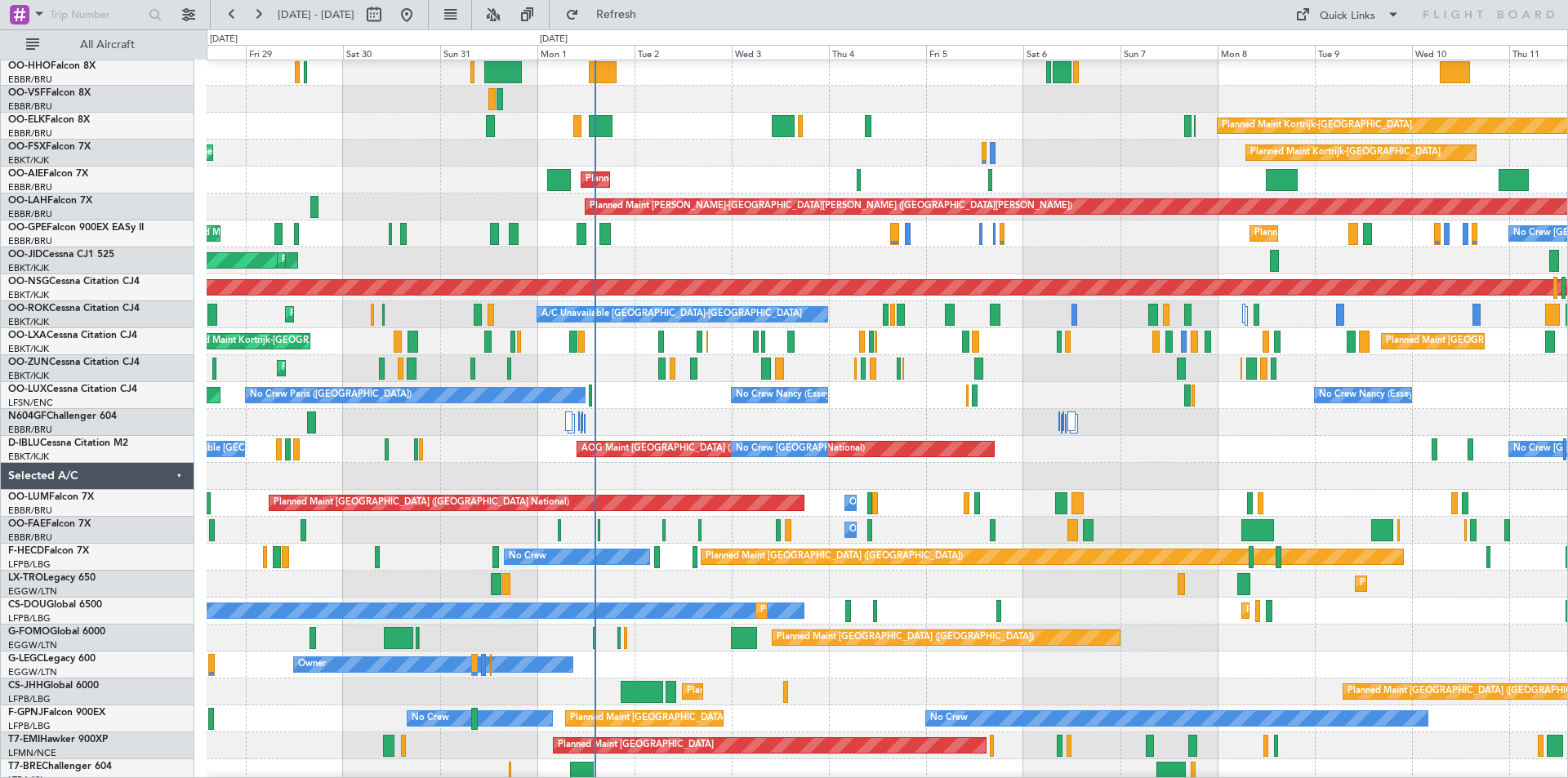
click at [1101, 397] on div "Planned Maint Paris (Le Bourget) No Crew Paris (Le Bourget) No Crew Nancy (Esse…" at bounding box center [887, 396] width 1361 height 27
click at [1075, 309] on div "Planned Maint Kortrijk-Wevelgem A/C Unavailable Kortrijk-Wevelgem A/C Unavailab…" at bounding box center [887, 315] width 1361 height 27
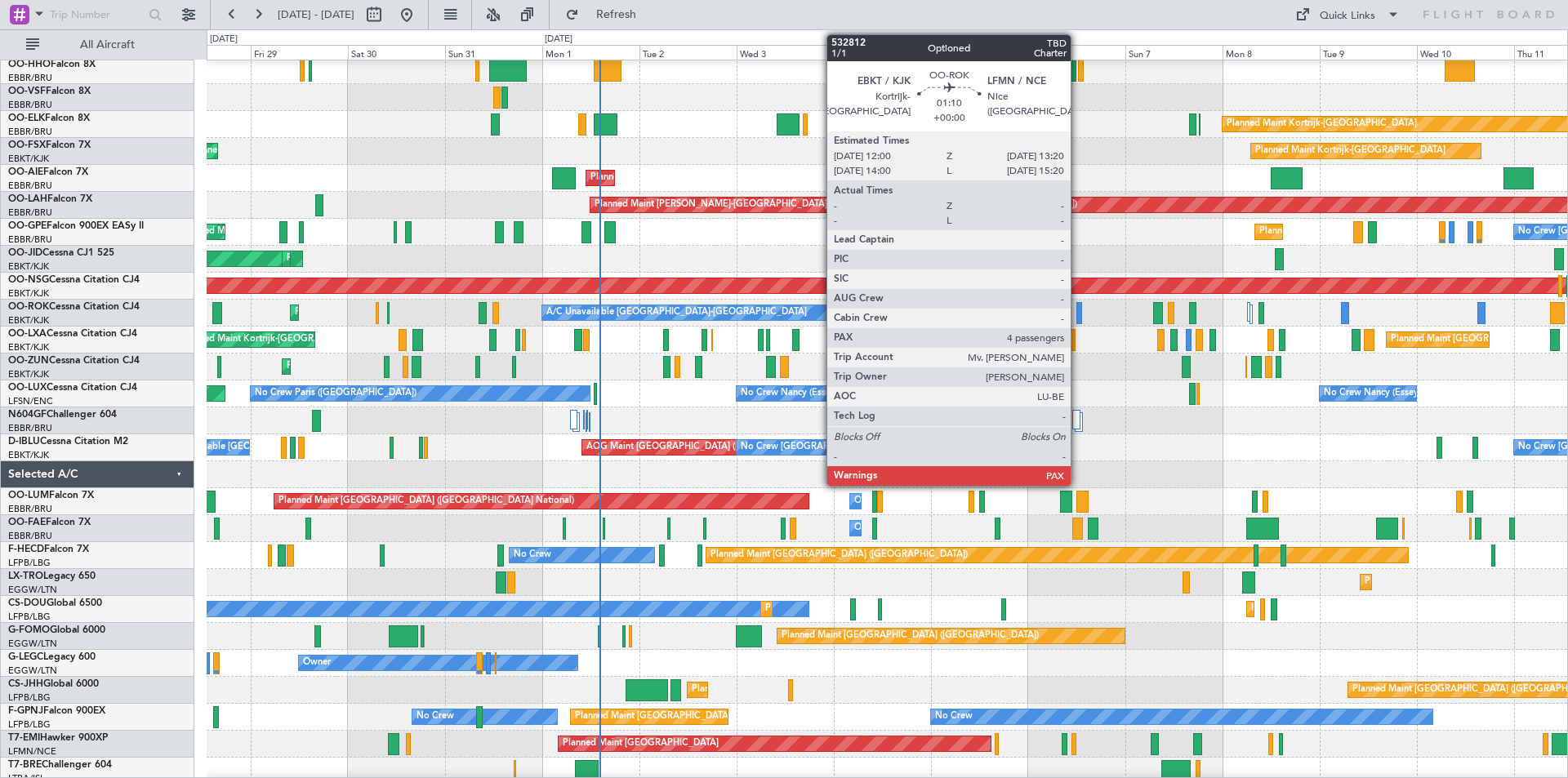
click at [1078, 308] on div at bounding box center [1078, 313] width 6 height 22
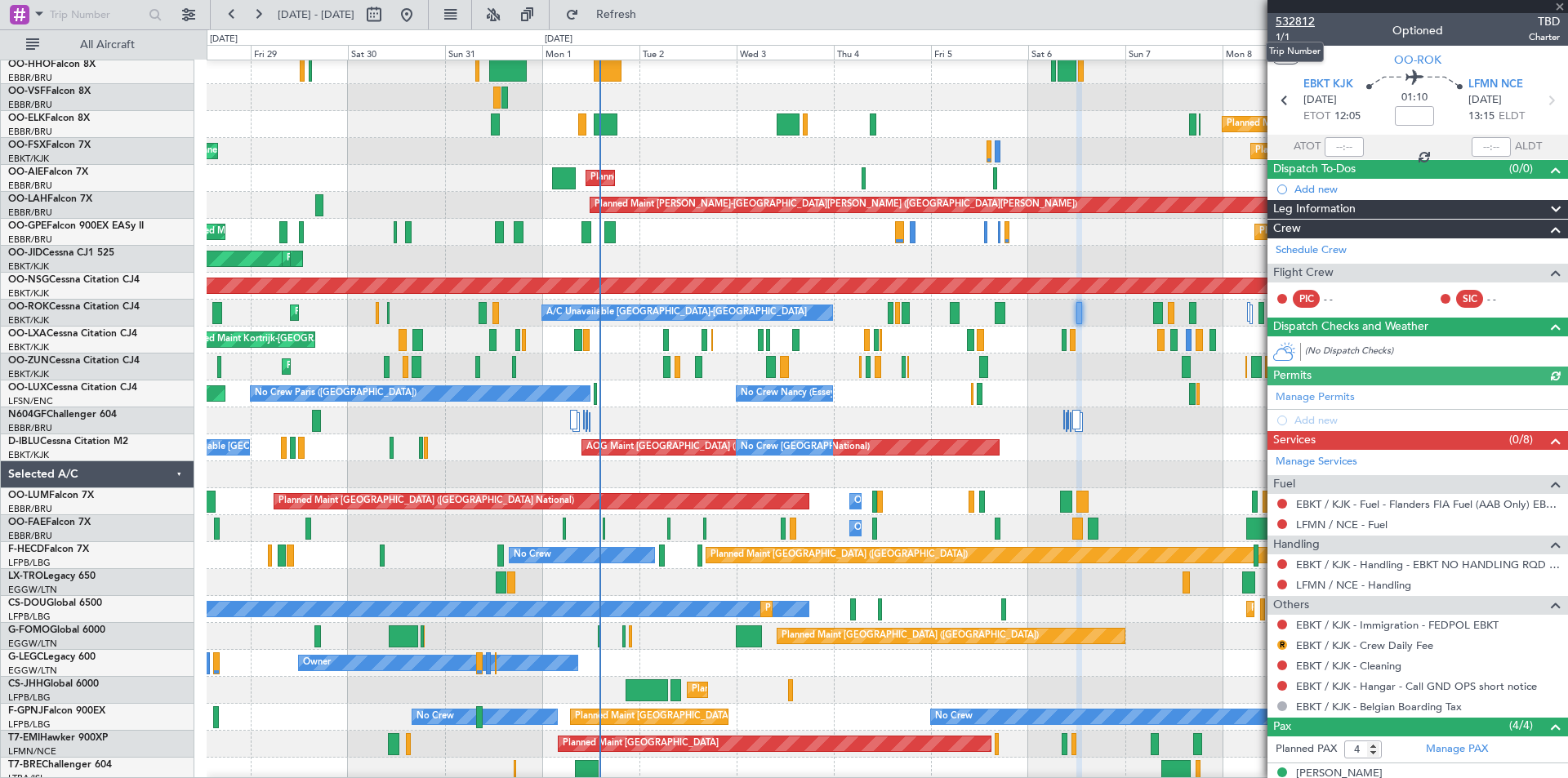
click at [1302, 15] on span "532812" at bounding box center [1294, 22] width 39 height 17
click at [641, 20] on button "Refresh" at bounding box center [606, 15] width 98 height 26
click at [636, 12] on span "Refresh" at bounding box center [616, 14] width 69 height 11
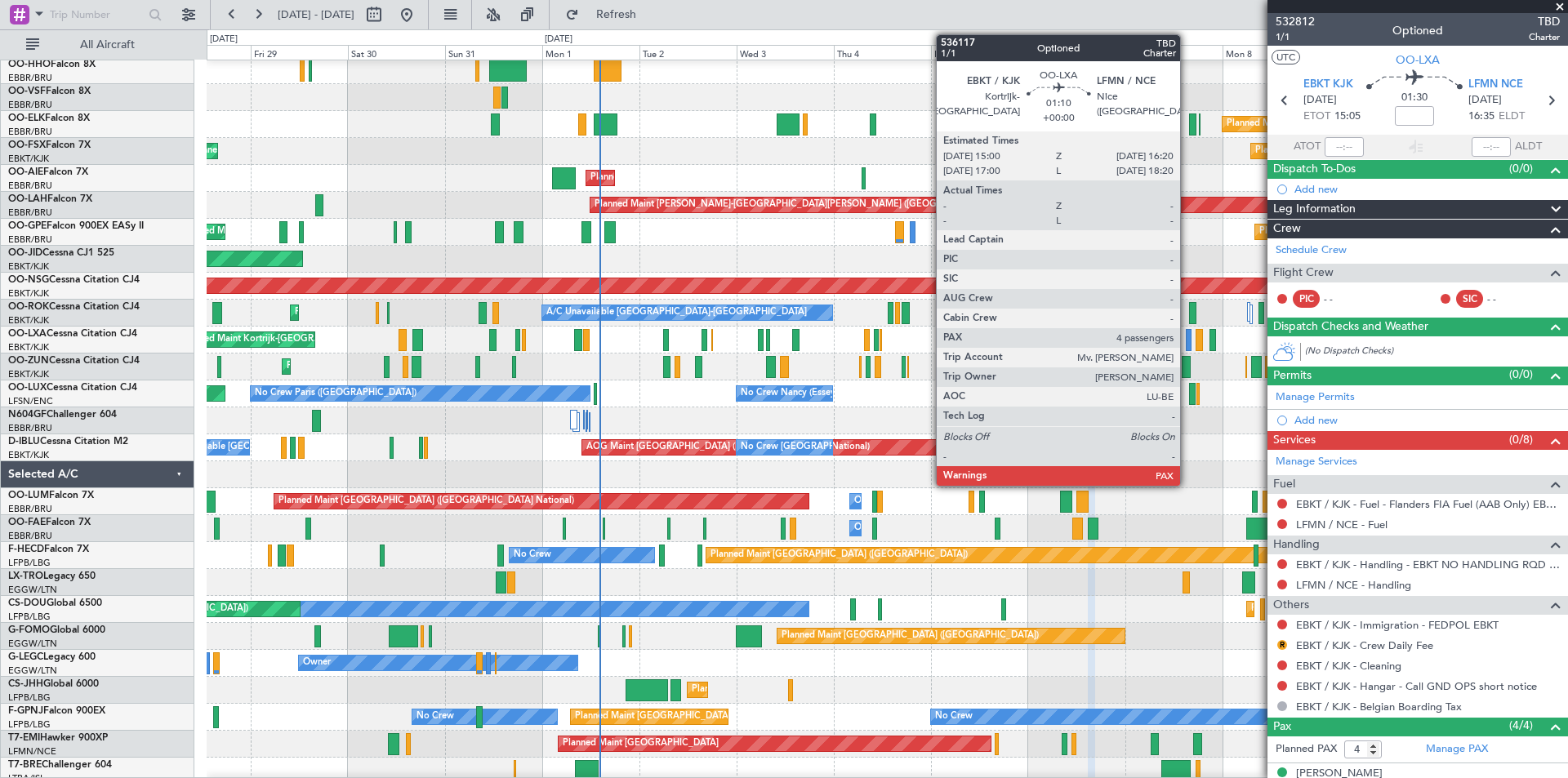
click at [1187, 348] on div at bounding box center [1188, 340] width 6 height 22
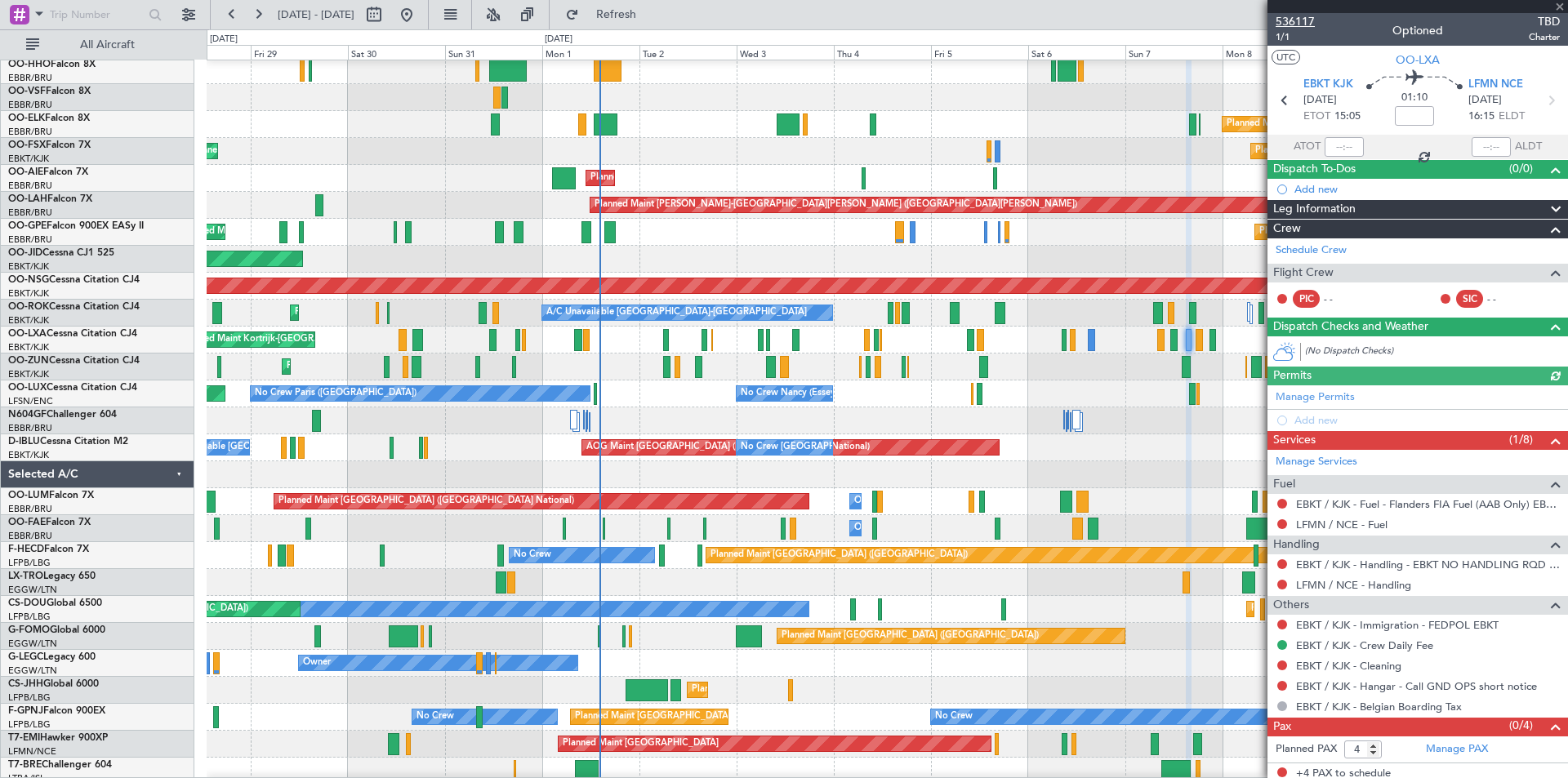
click at [1305, 16] on span "536117" at bounding box center [1294, 22] width 39 height 17
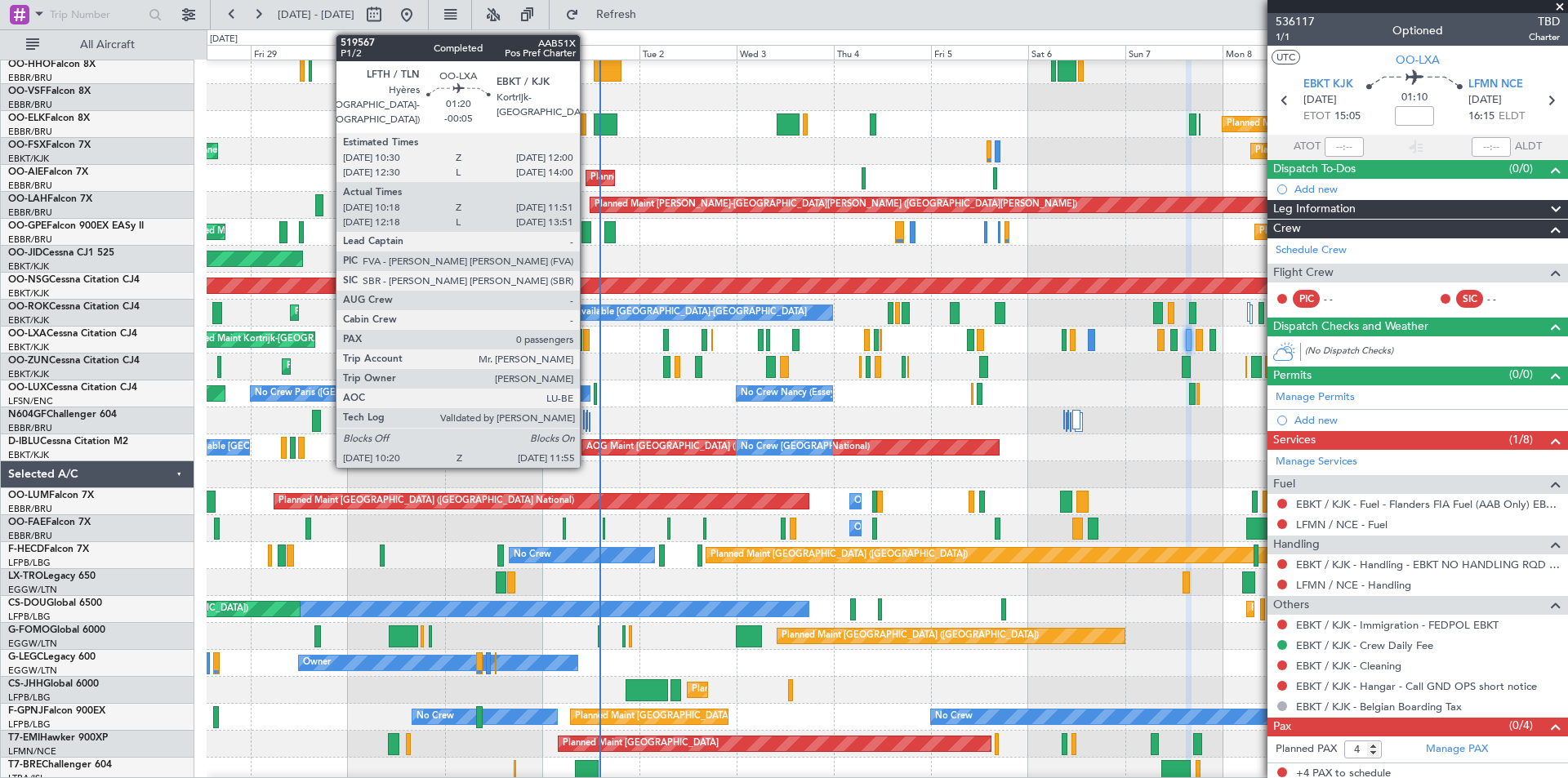
click at [587, 340] on div at bounding box center [585, 340] width 6 height 22
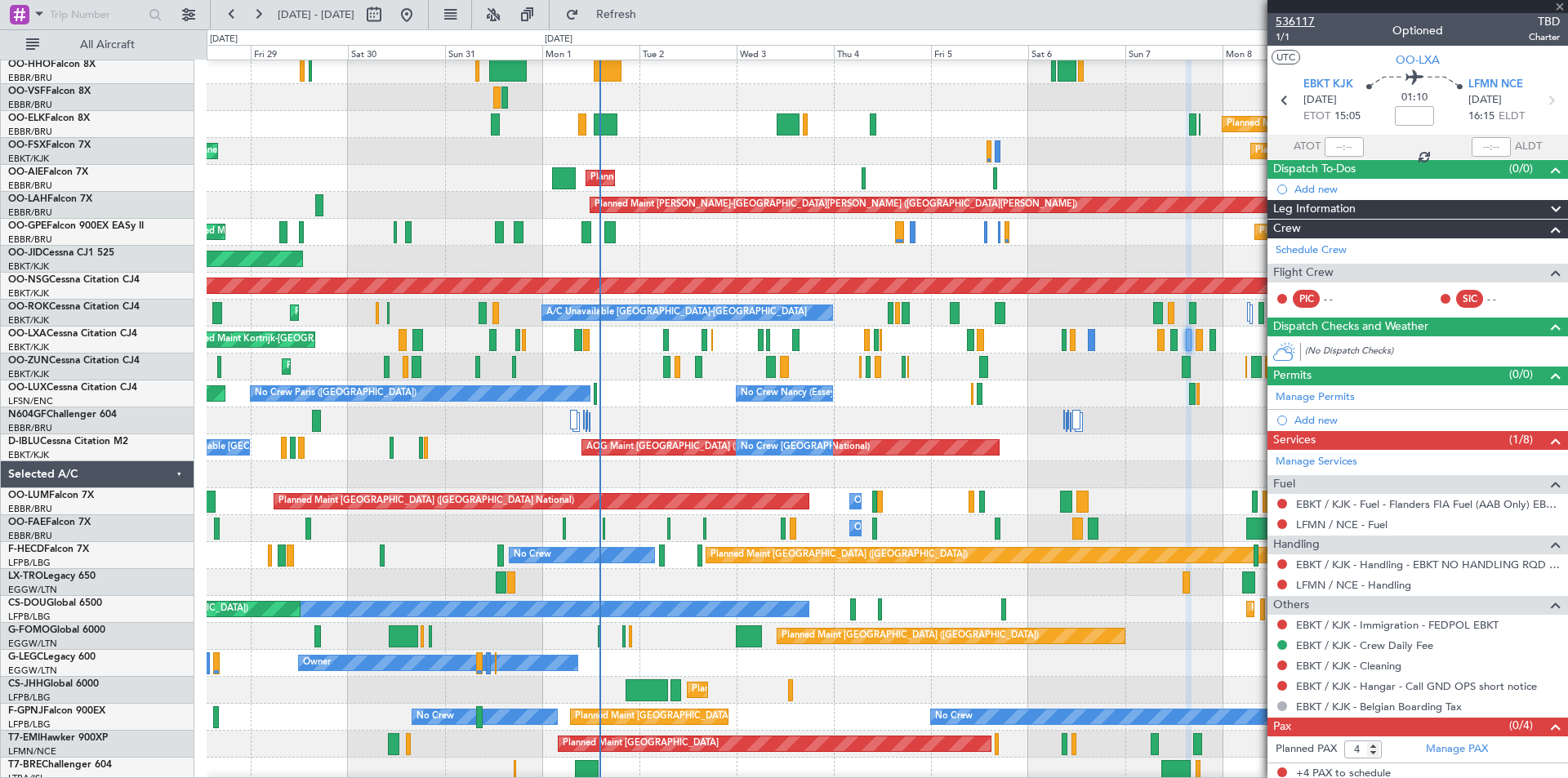
type input "-00:05"
type input "10:23"
type input "11:46"
type input "0"
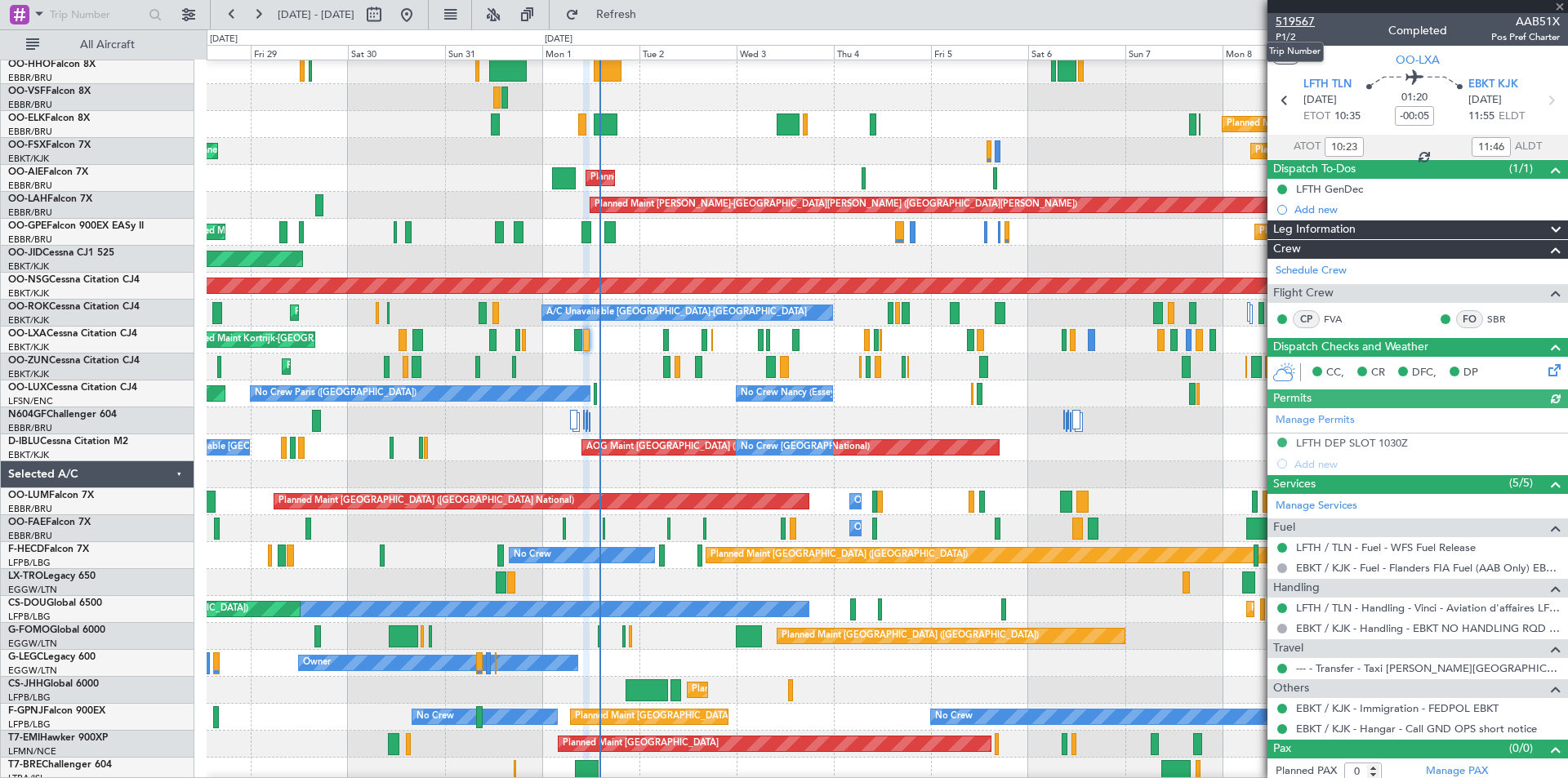
click at [1296, 21] on span "519567" at bounding box center [1294, 22] width 39 height 17
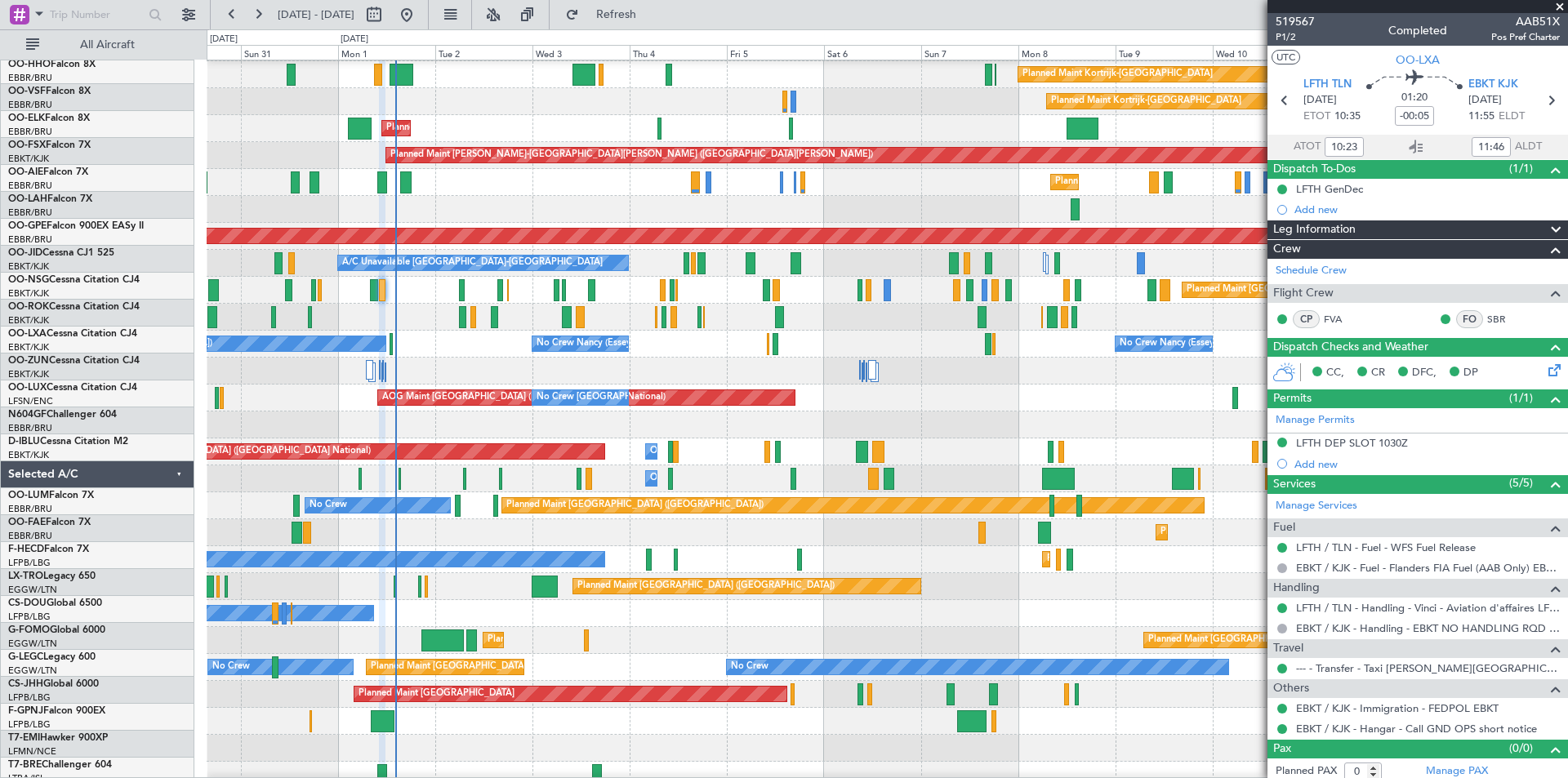
scroll to position [106, 0]
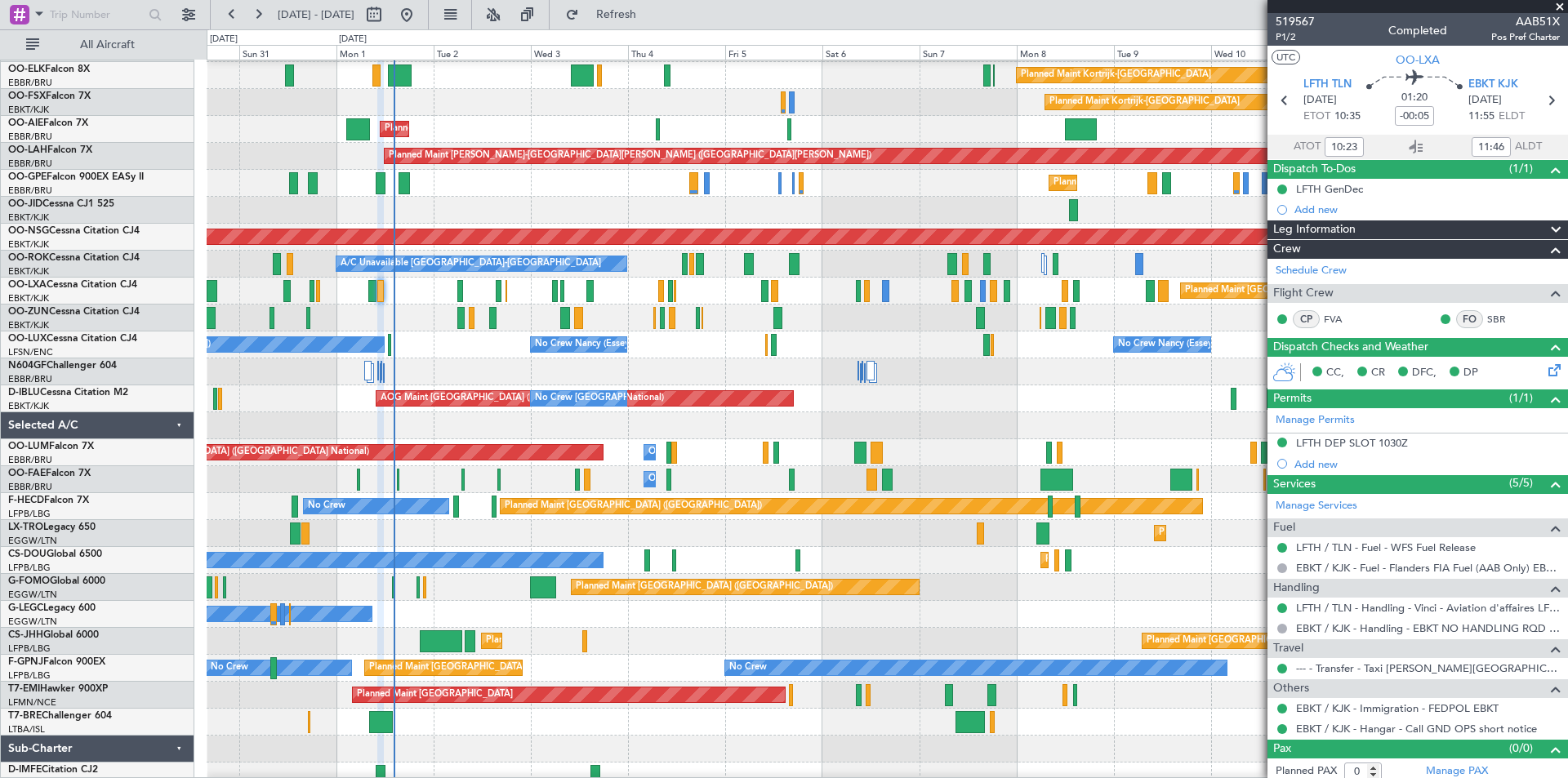
click at [896, 340] on div "No Crew Nancy (Essey) No Crew Nancy (Essey) No Crew Paris (Le Bourget) Planned …" at bounding box center [887, 345] width 1361 height 27
click at [651, 18] on span "Refreshing..." at bounding box center [616, 14] width 69 height 11
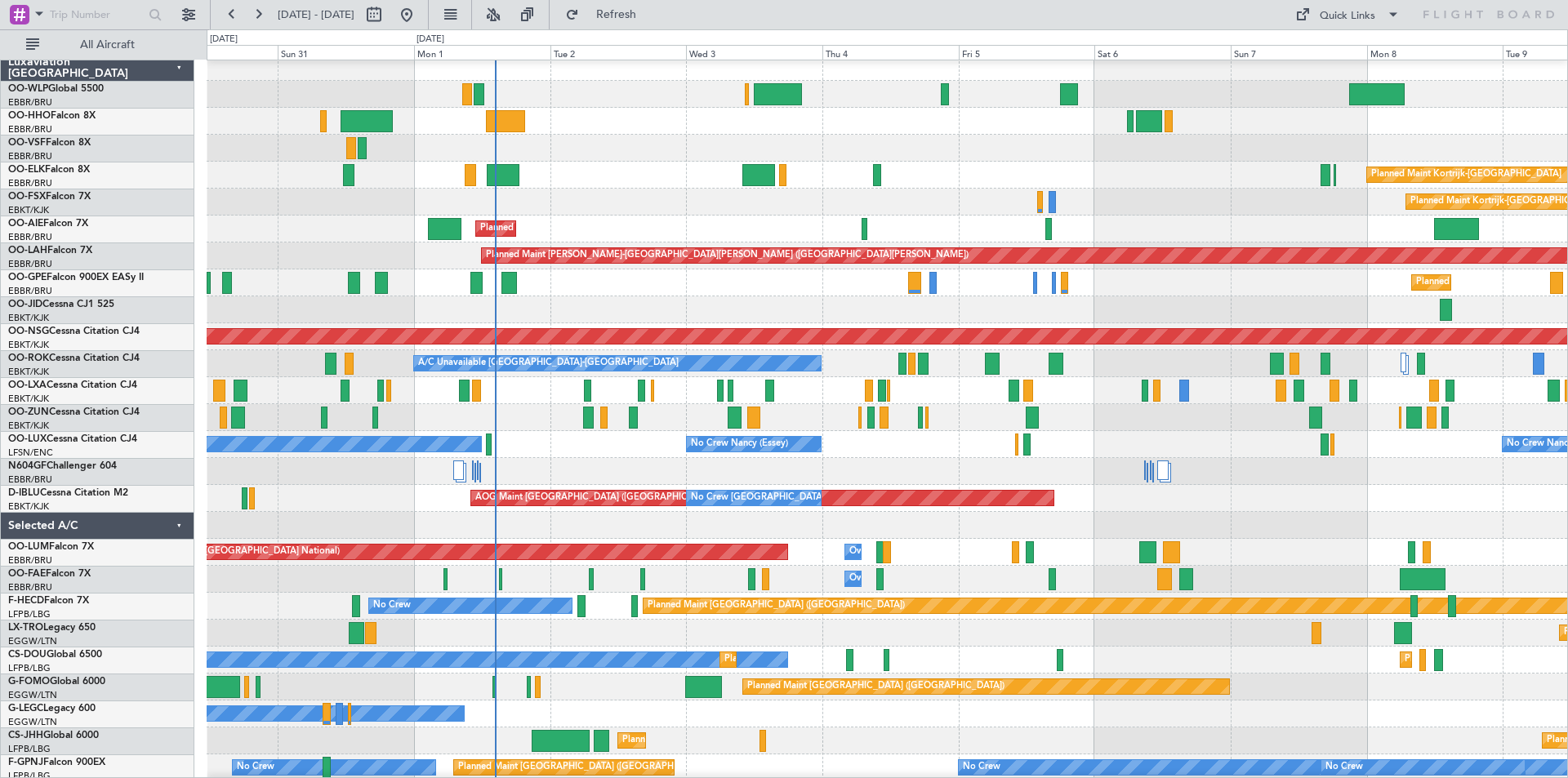
scroll to position [10, 0]
click at [970, 410] on div "Planned Maint Kortrijk-[GEOGRAPHIC_DATA]" at bounding box center [887, 417] width 1361 height 27
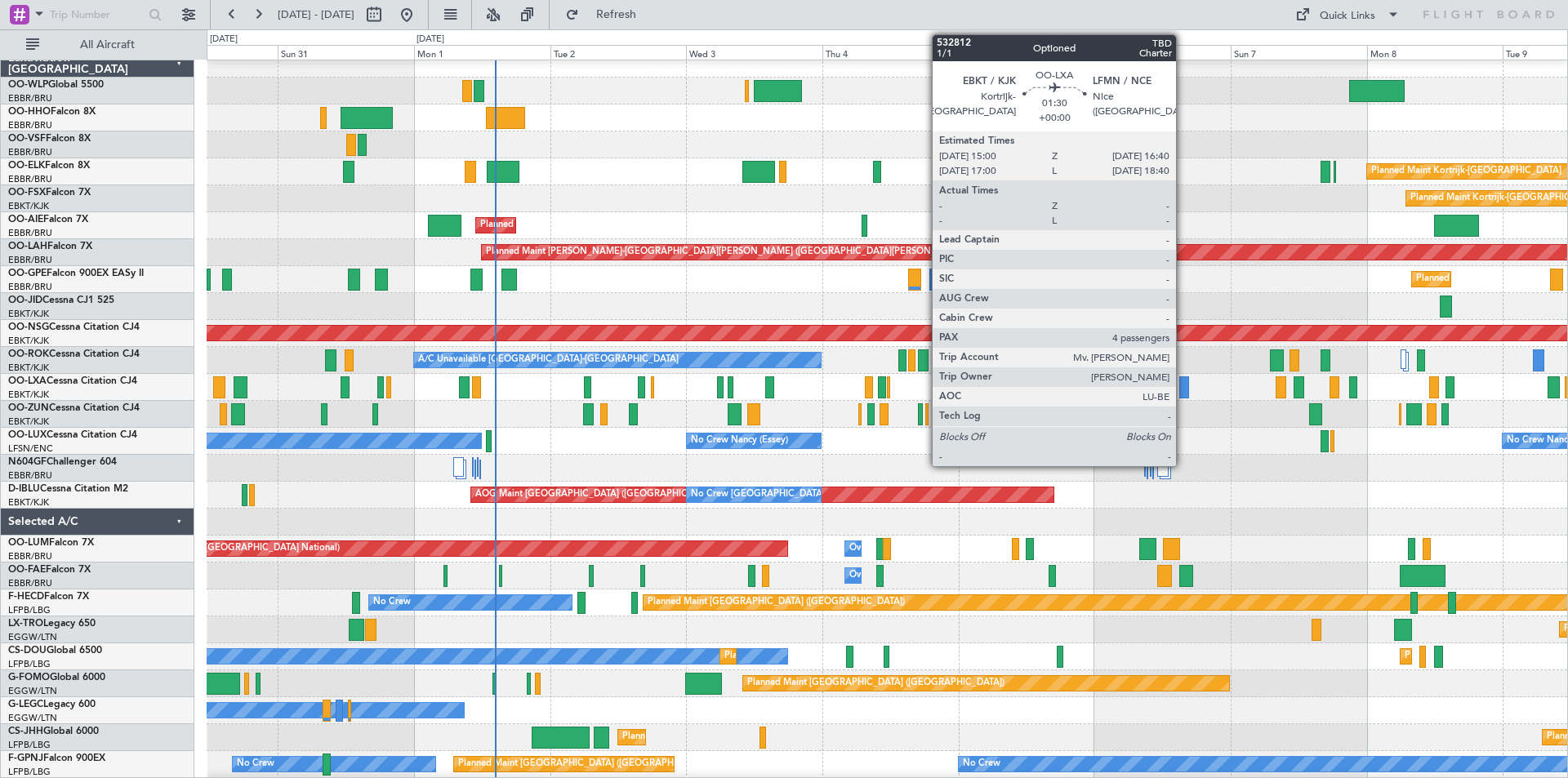
click at [1183, 392] on div at bounding box center [1183, 387] width 10 height 22
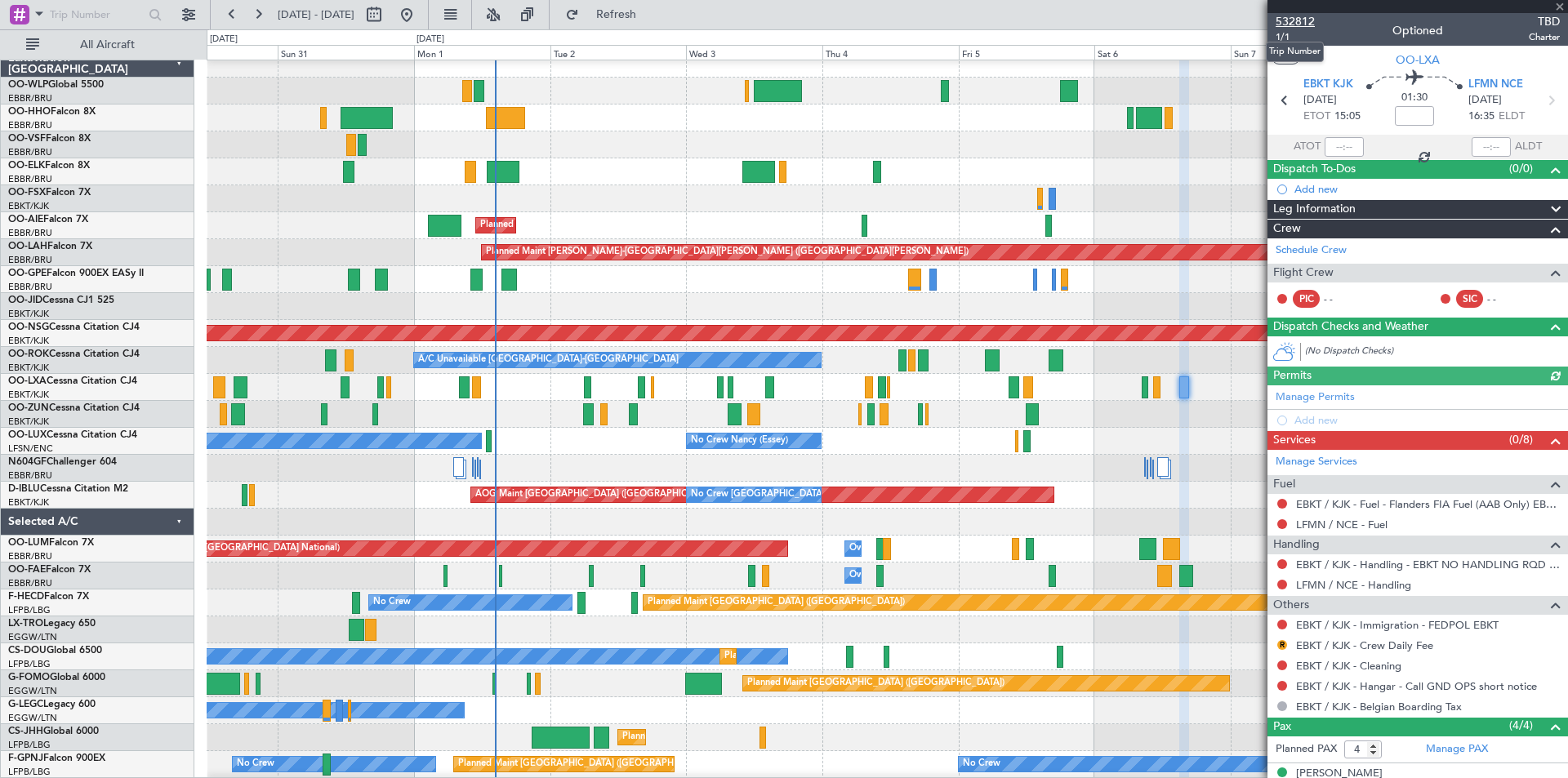
click at [1294, 16] on span "532812" at bounding box center [1294, 22] width 39 height 17
click at [636, 3] on button "Refresh" at bounding box center [606, 15] width 98 height 26
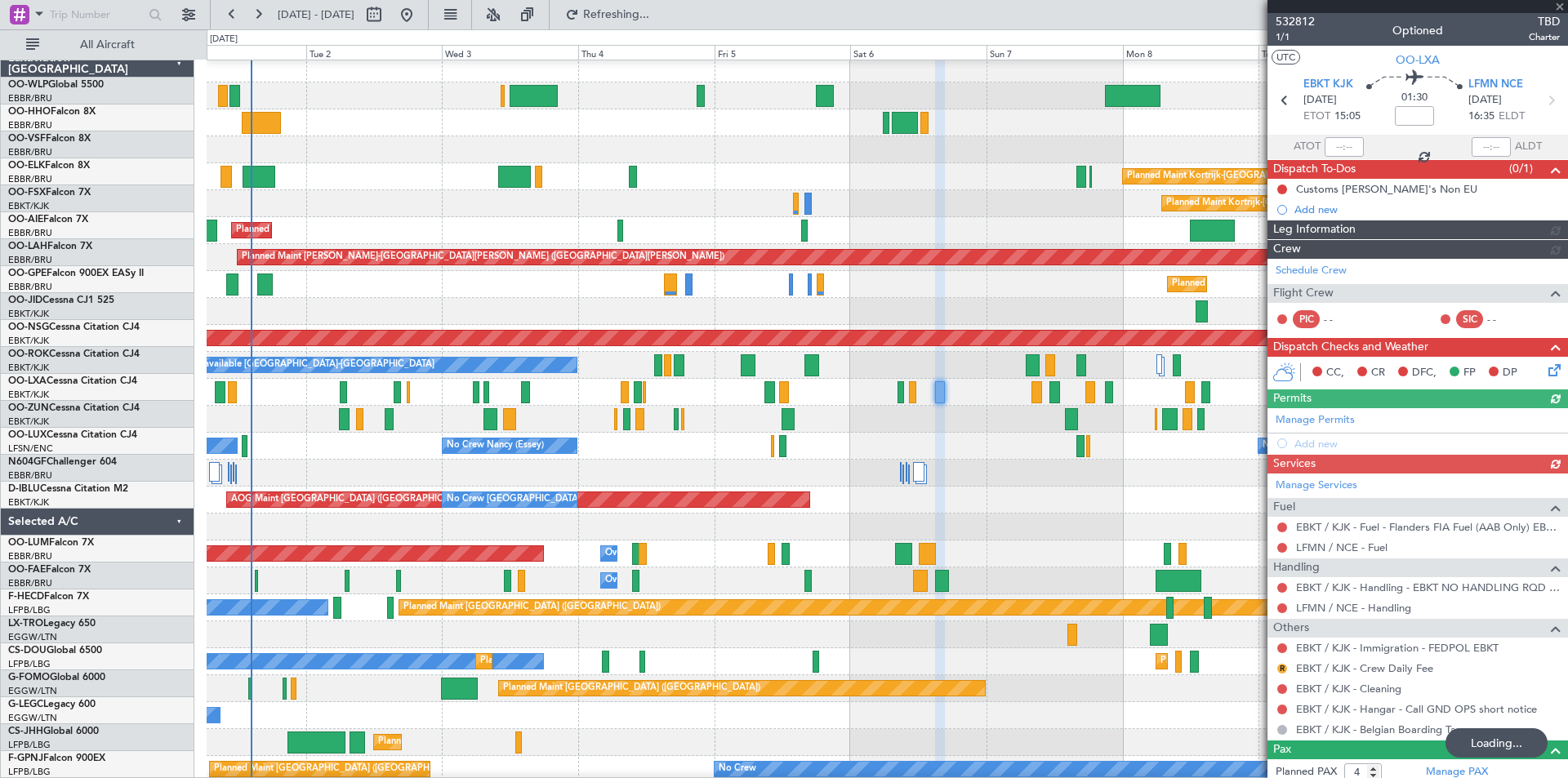
scroll to position [3, 0]
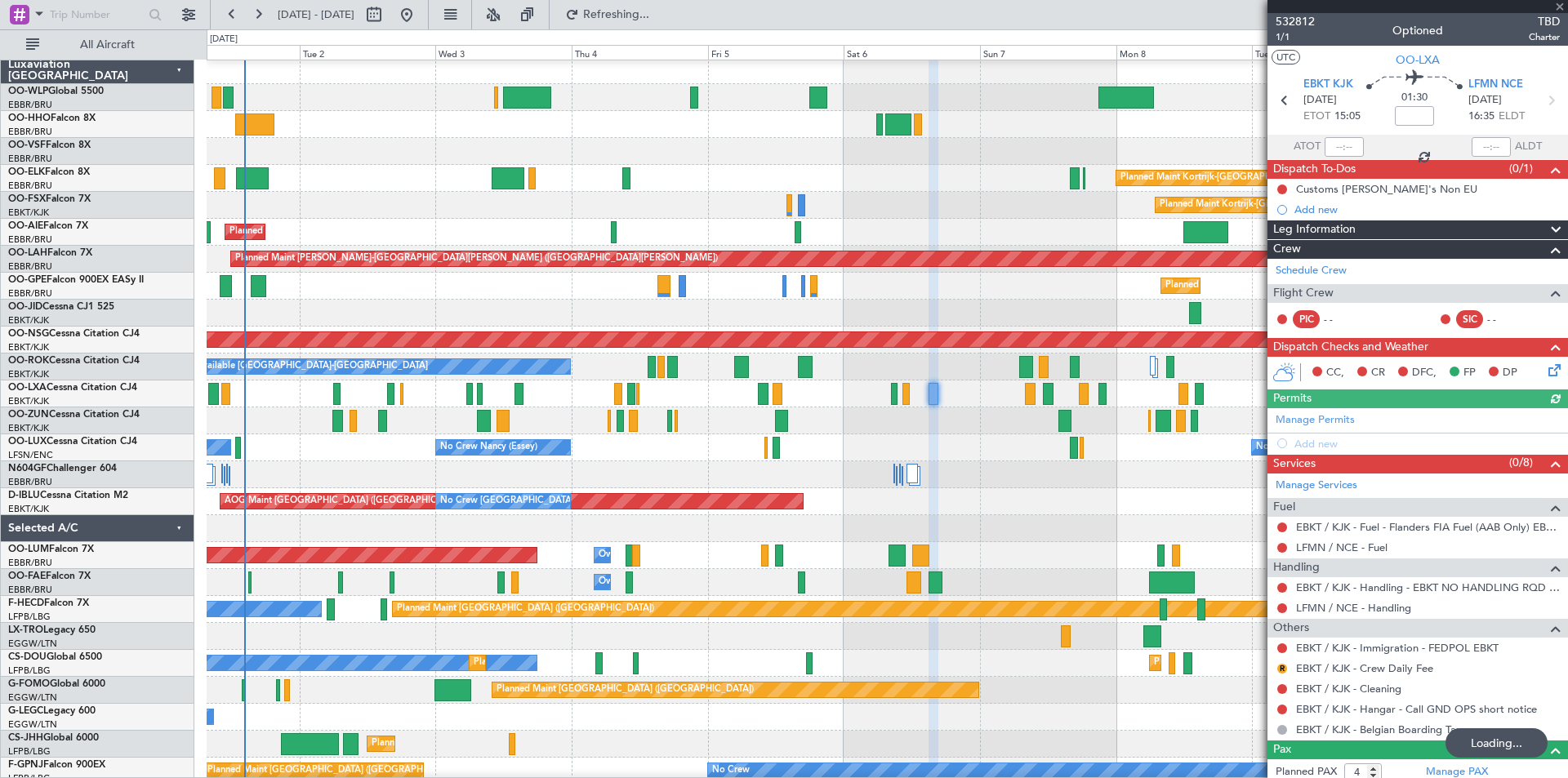
click at [736, 415] on div at bounding box center [887, 421] width 1361 height 27
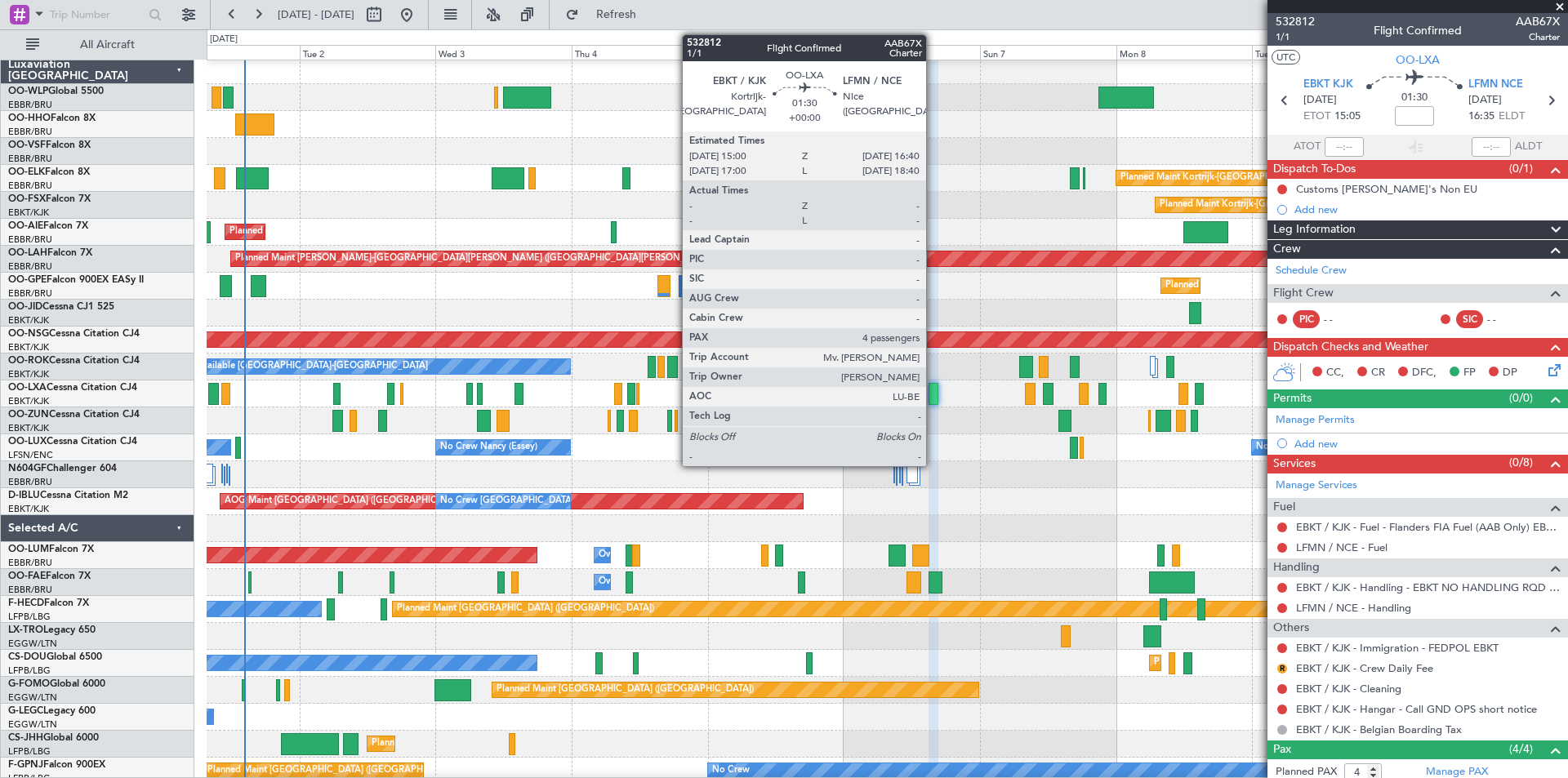
click at [933, 400] on div at bounding box center [933, 394] width 10 height 22
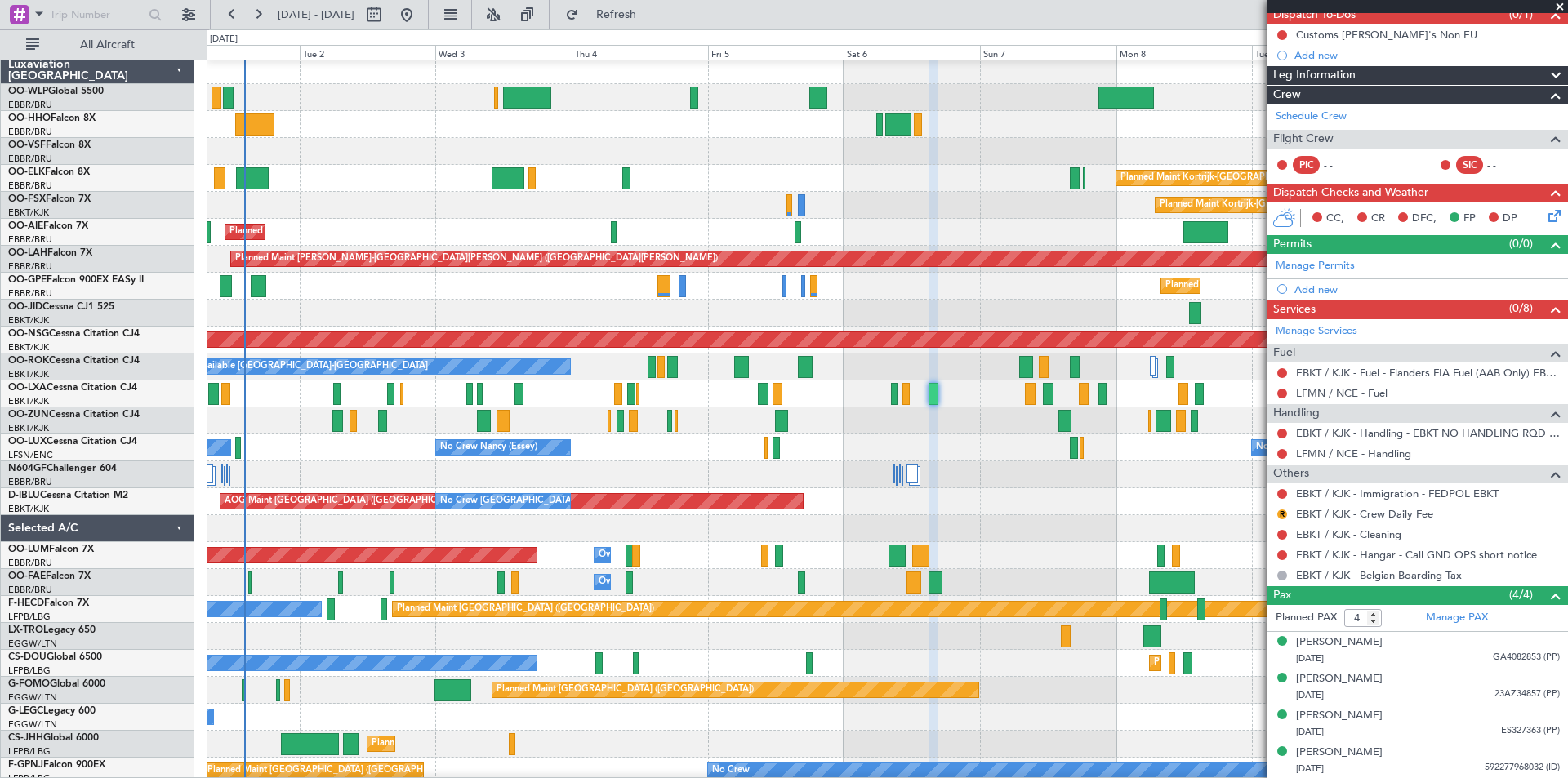
scroll to position [0, 0]
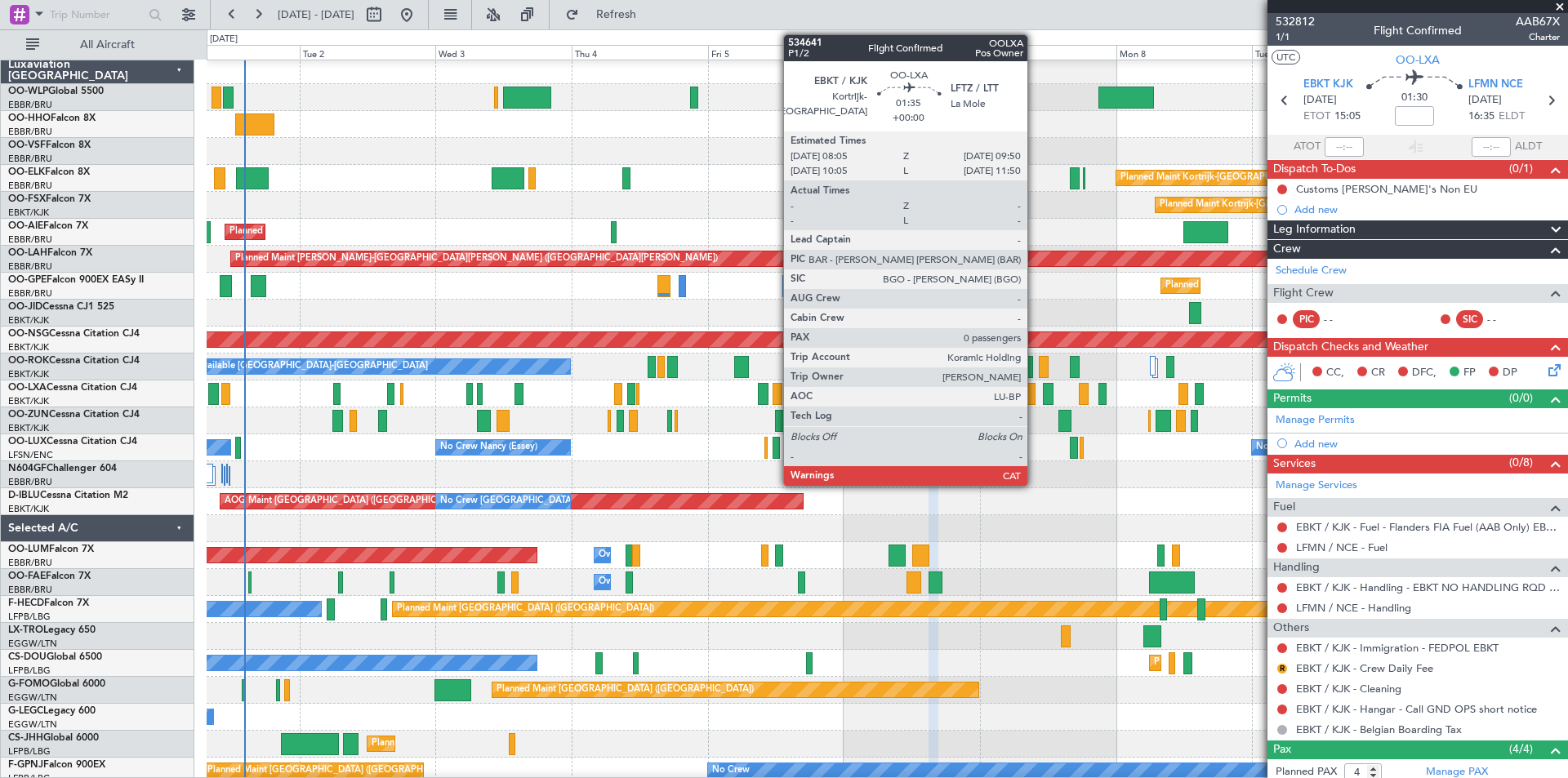
click at [1035, 402] on div at bounding box center [1030, 394] width 10 height 22
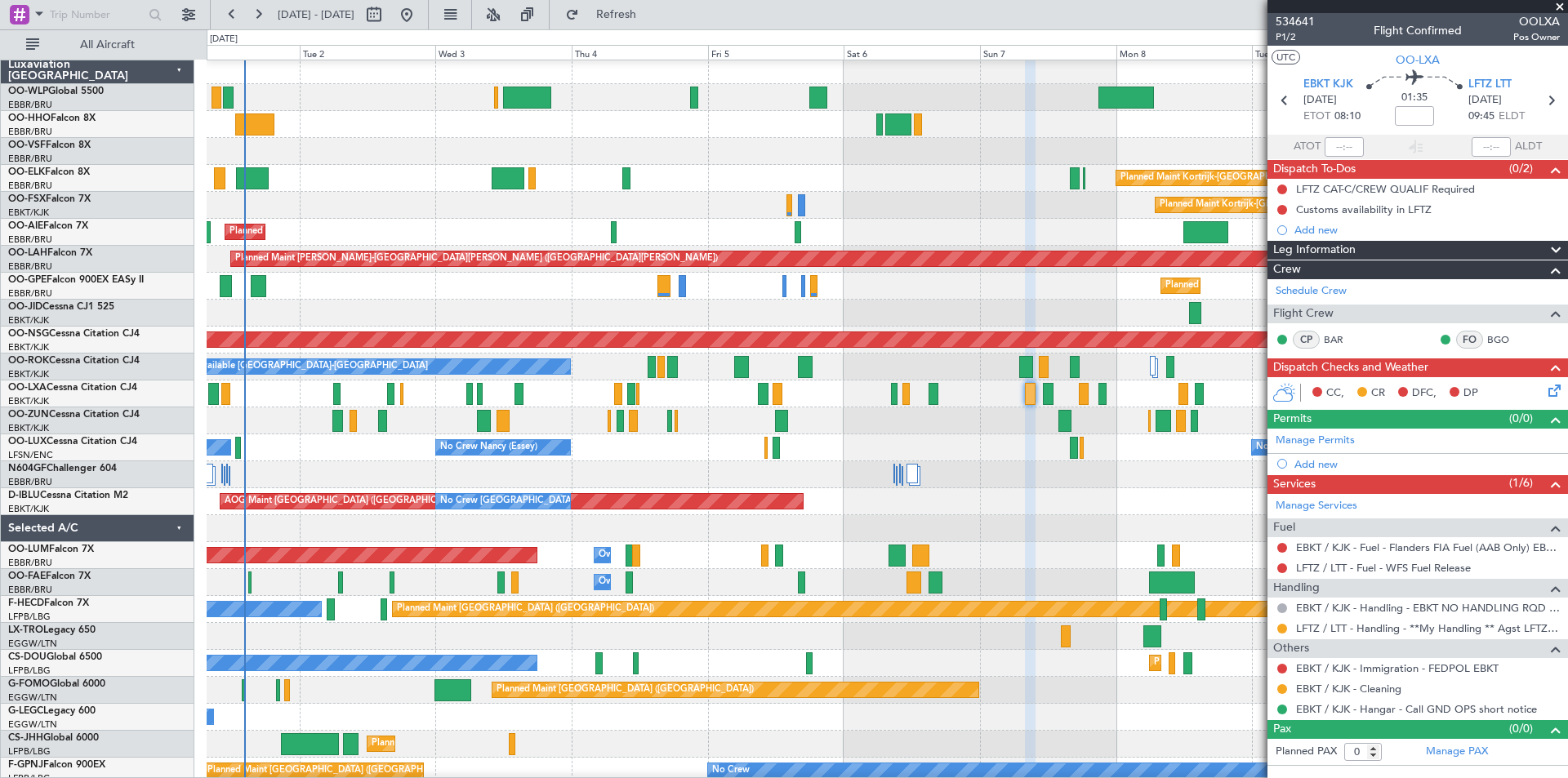
click at [950, 450] on div "No Crew [PERSON_NAME] ([PERSON_NAME]) No Crew [GEOGRAPHIC_DATA] ([GEOGRAPHIC_DA…" at bounding box center [887, 448] width 1361 height 27
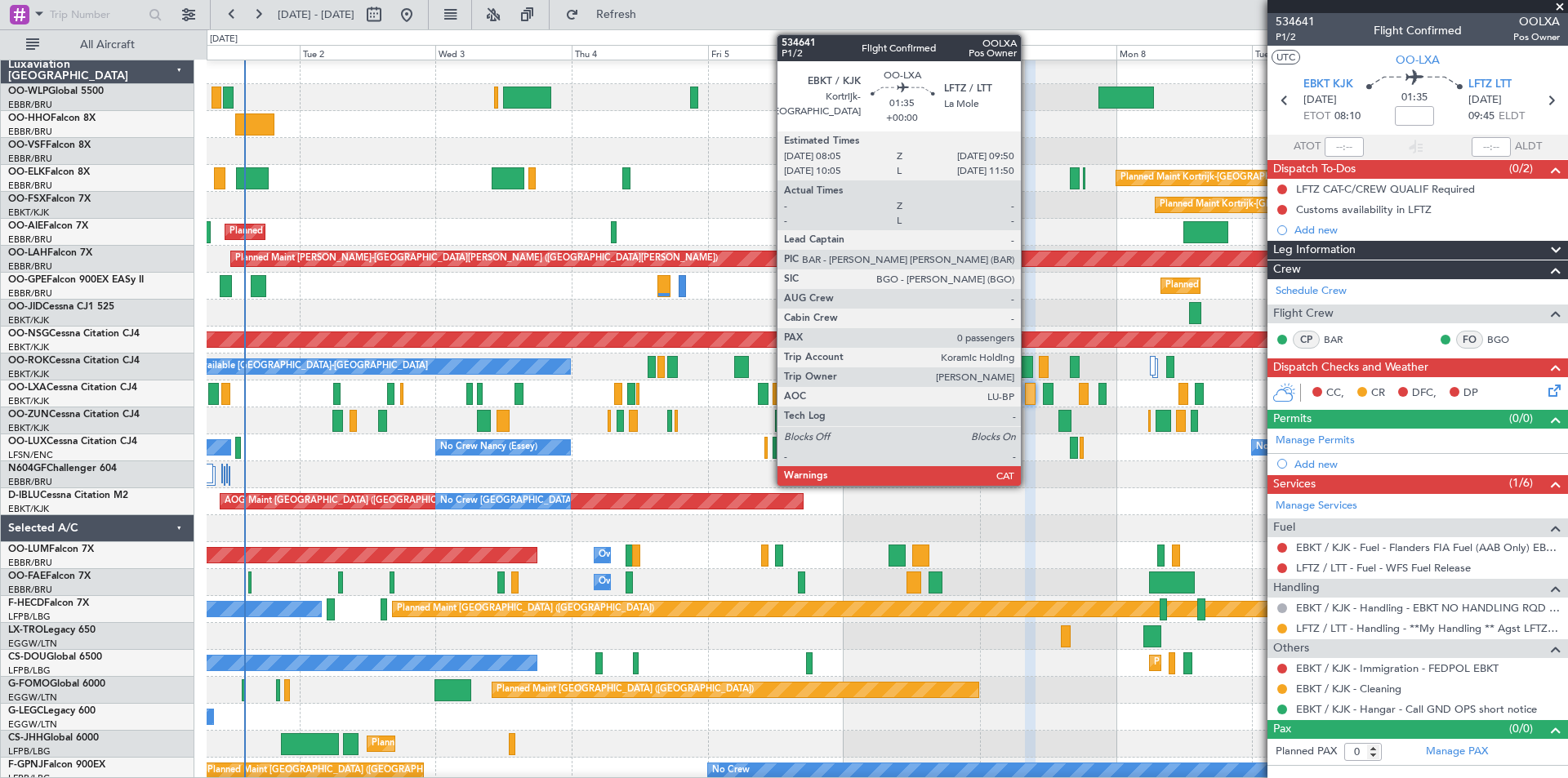
click at [1028, 402] on div at bounding box center [1030, 394] width 10 height 22
click at [1031, 396] on div at bounding box center [1030, 394] width 10 height 22
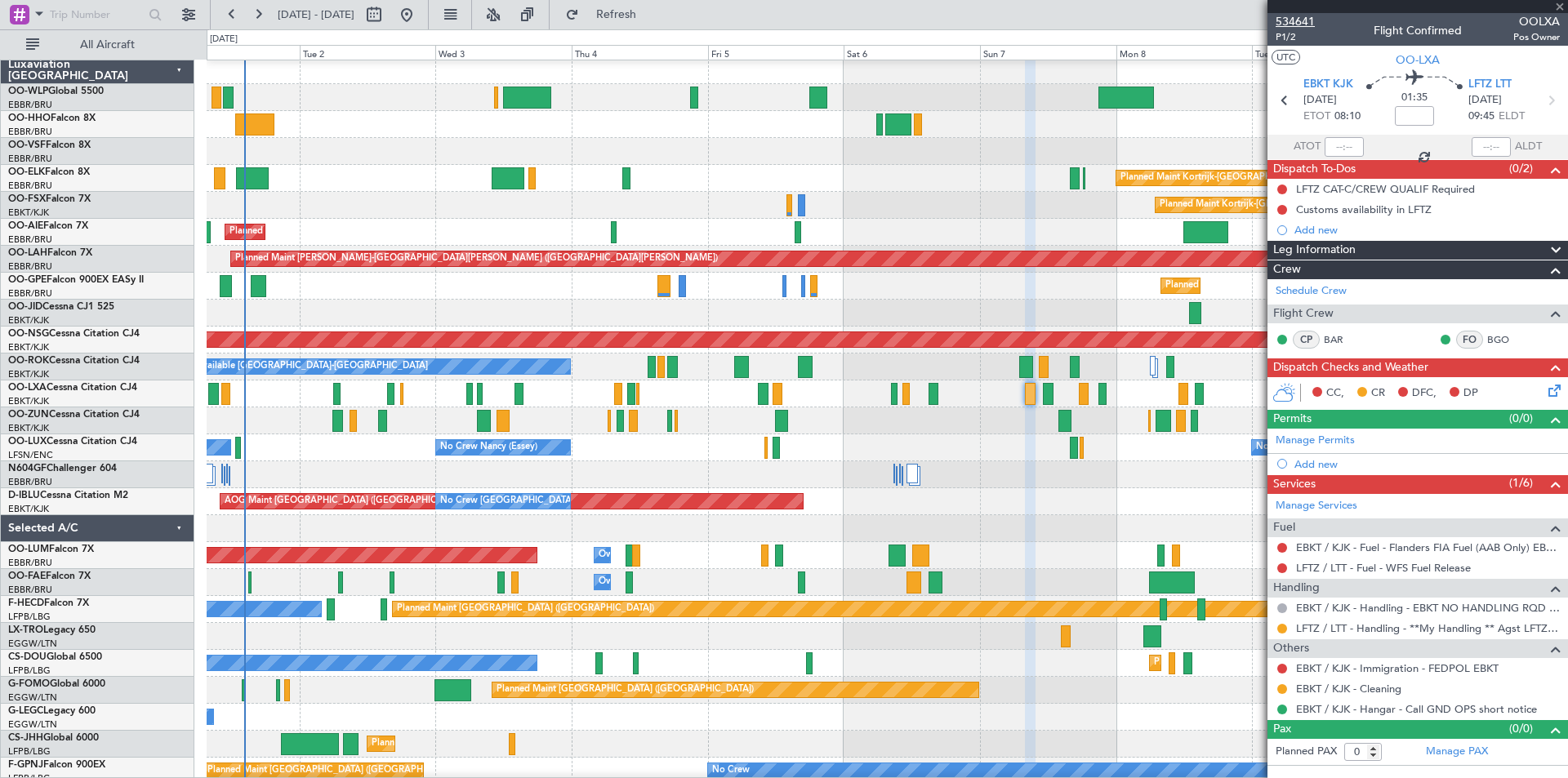
click at [1311, 22] on span "534641" at bounding box center [1294, 22] width 39 height 17
click at [639, 11] on span "Refresh" at bounding box center [616, 14] width 69 height 11
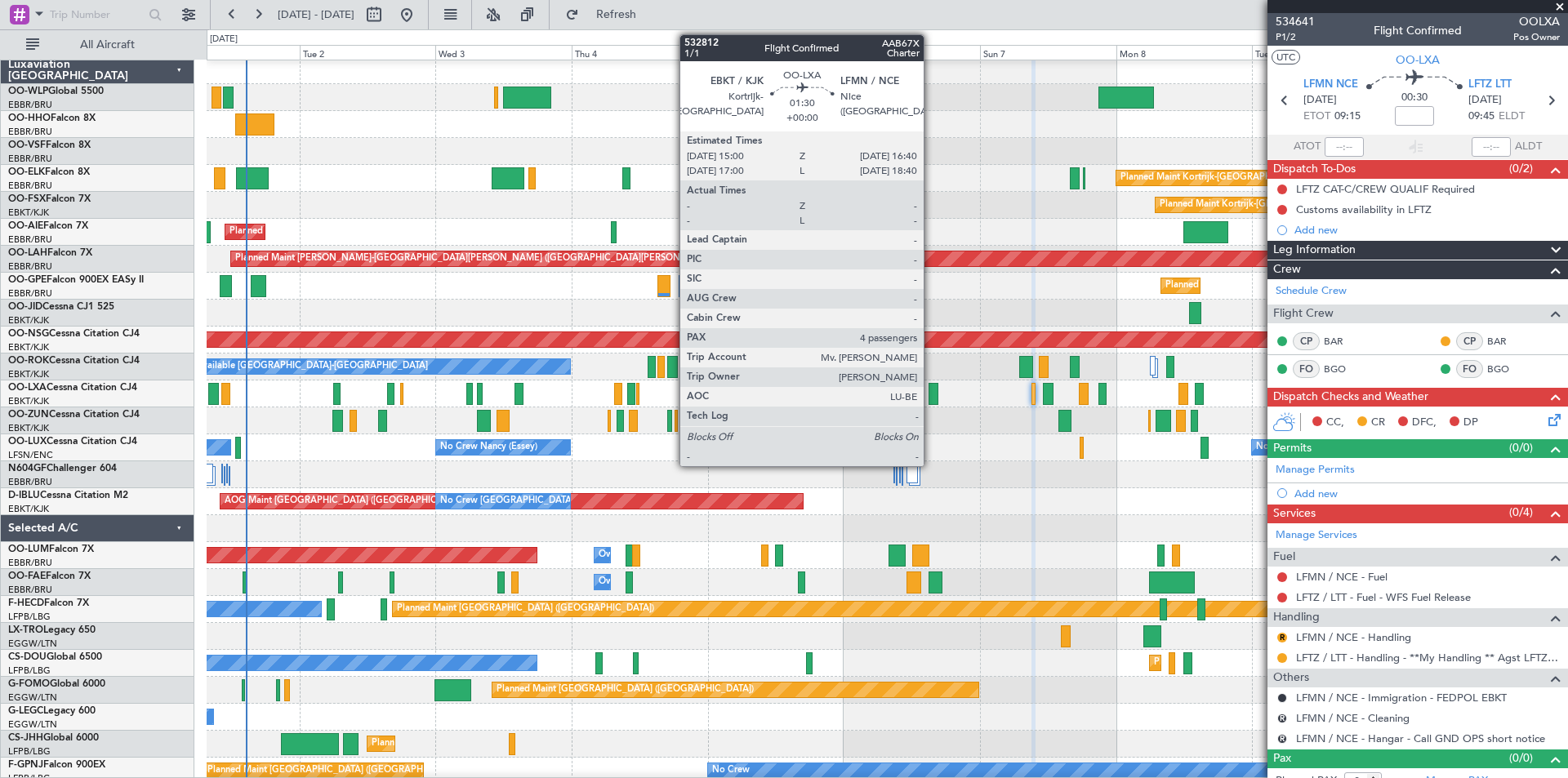
click at [931, 399] on div at bounding box center [933, 394] width 10 height 22
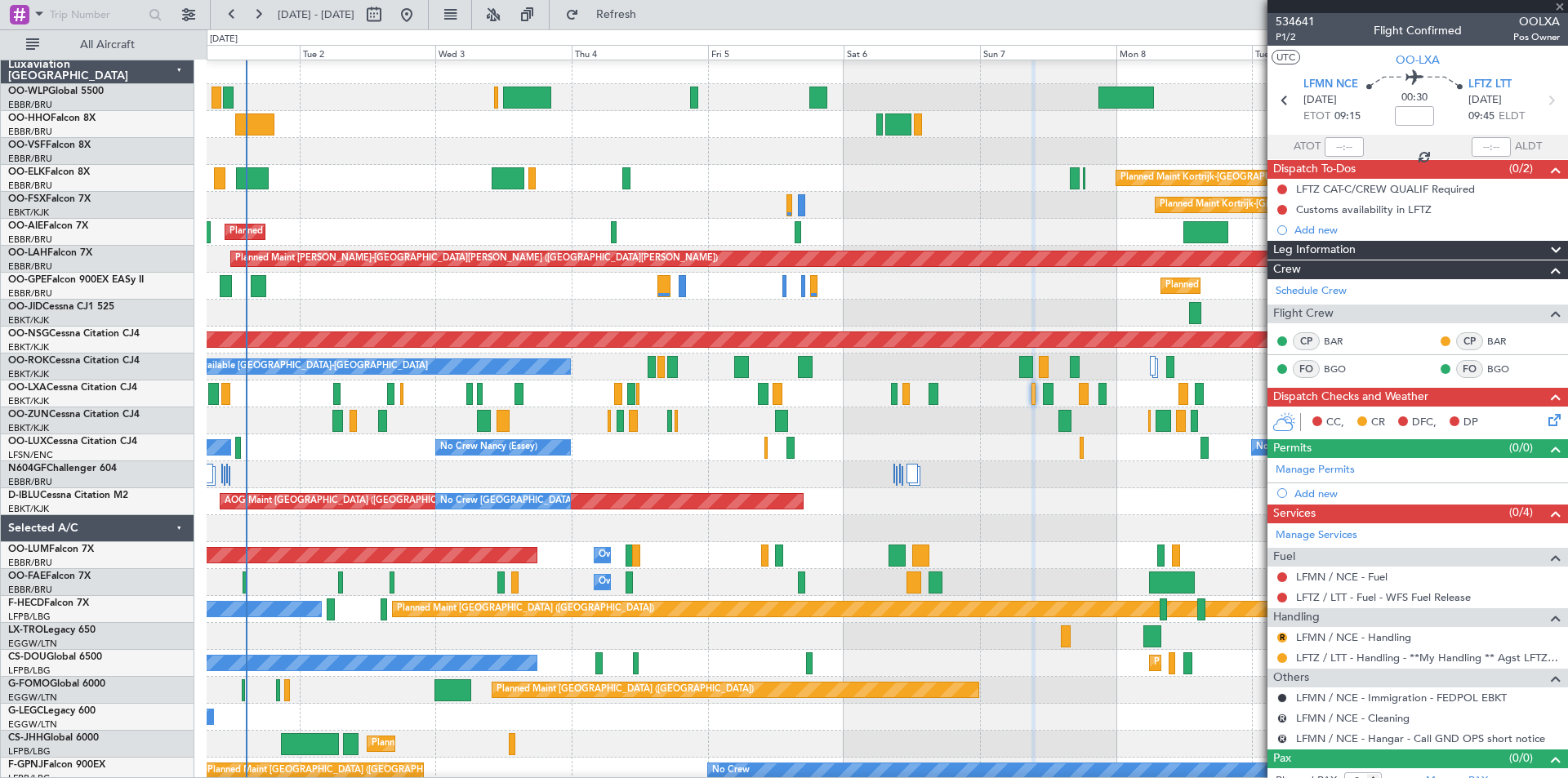
type input "4"
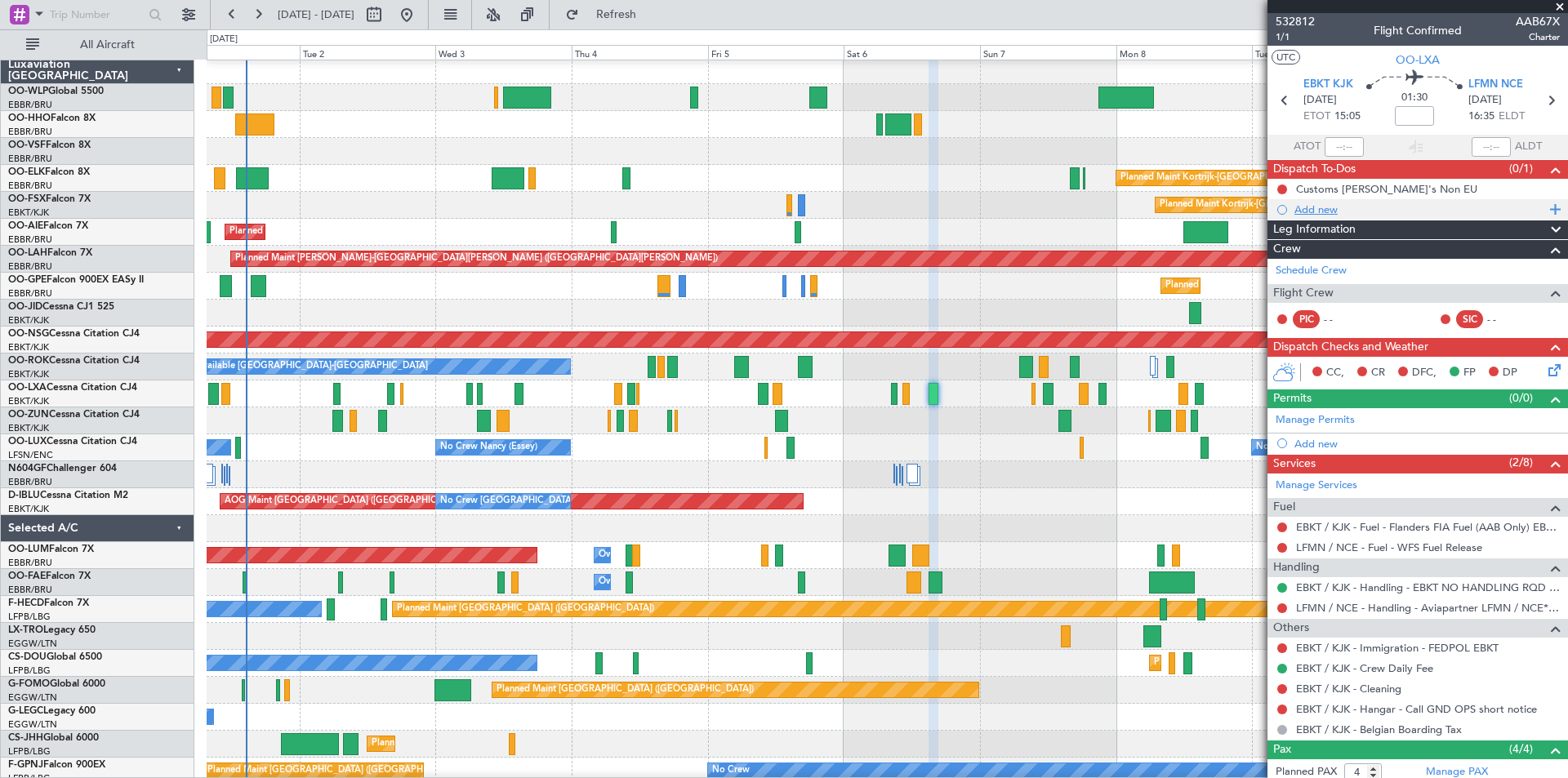
click at [1319, 210] on div "Add new" at bounding box center [1420, 209] width 251 height 14
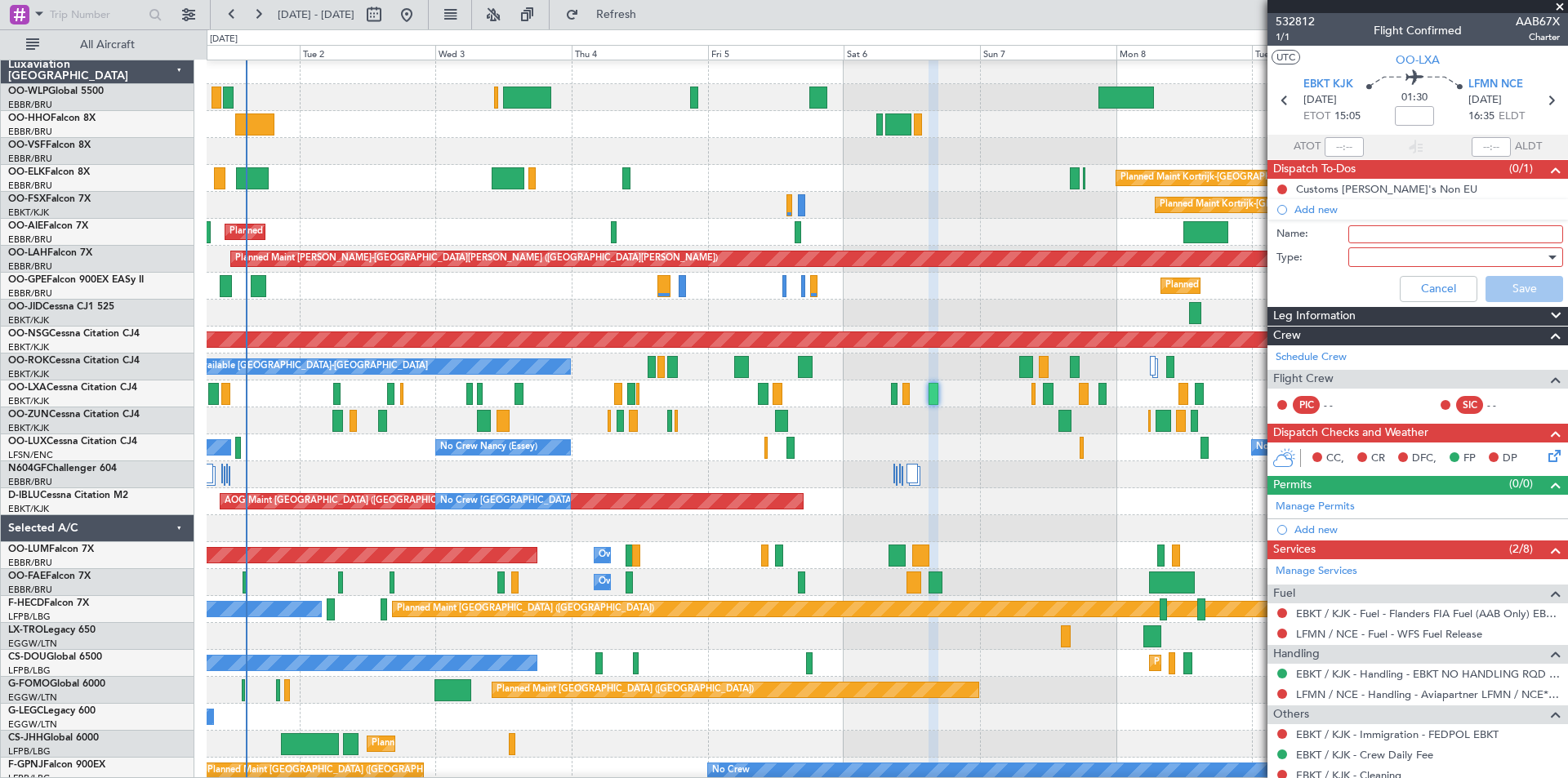
click at [1387, 230] on input "Name:" at bounding box center [1456, 234] width 215 height 18
type input "Two small dogs on board"
click at [1395, 264] on div at bounding box center [1450, 257] width 190 height 24
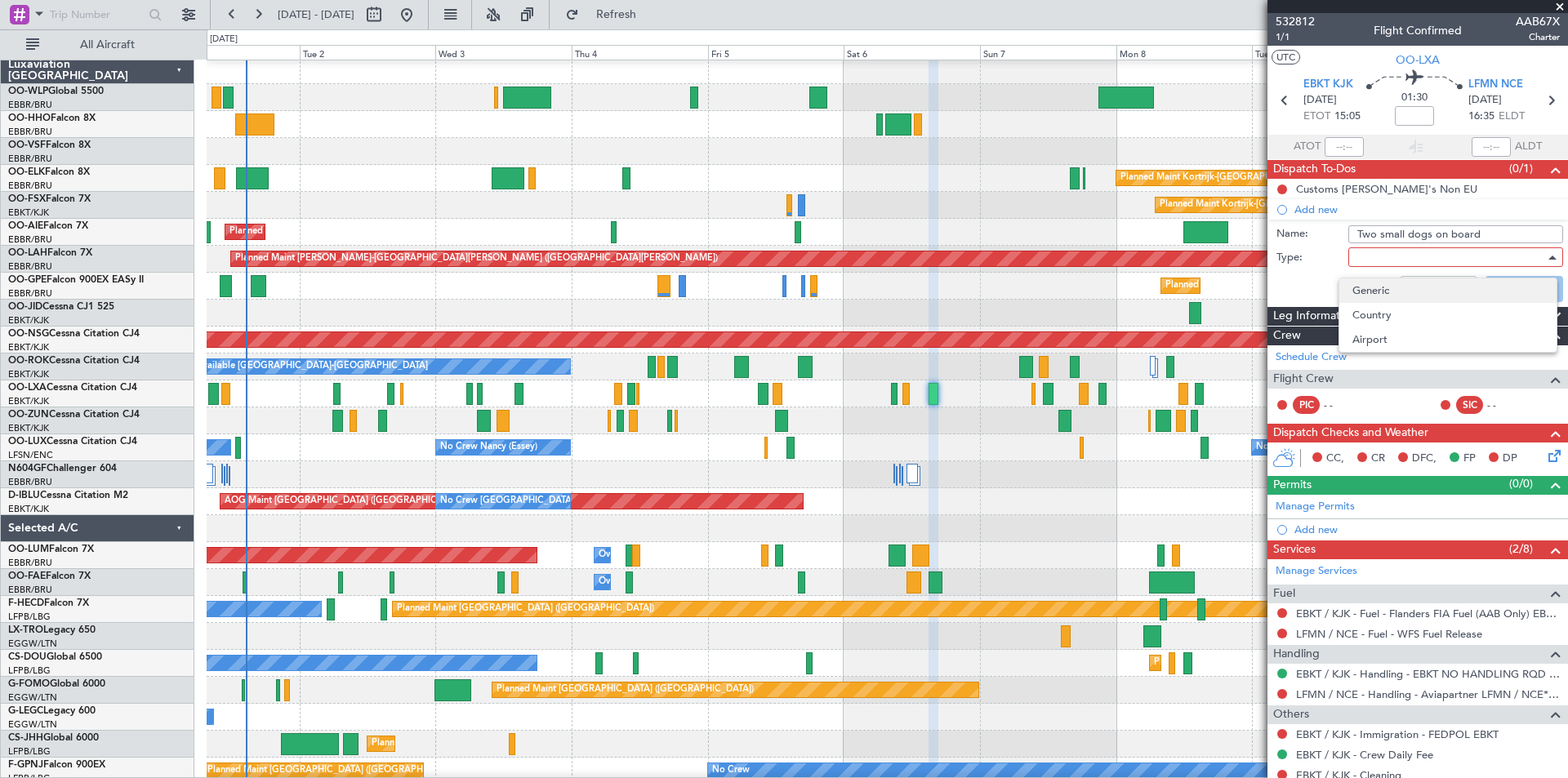
click at [1375, 285] on span "Generic" at bounding box center [1447, 291] width 191 height 24
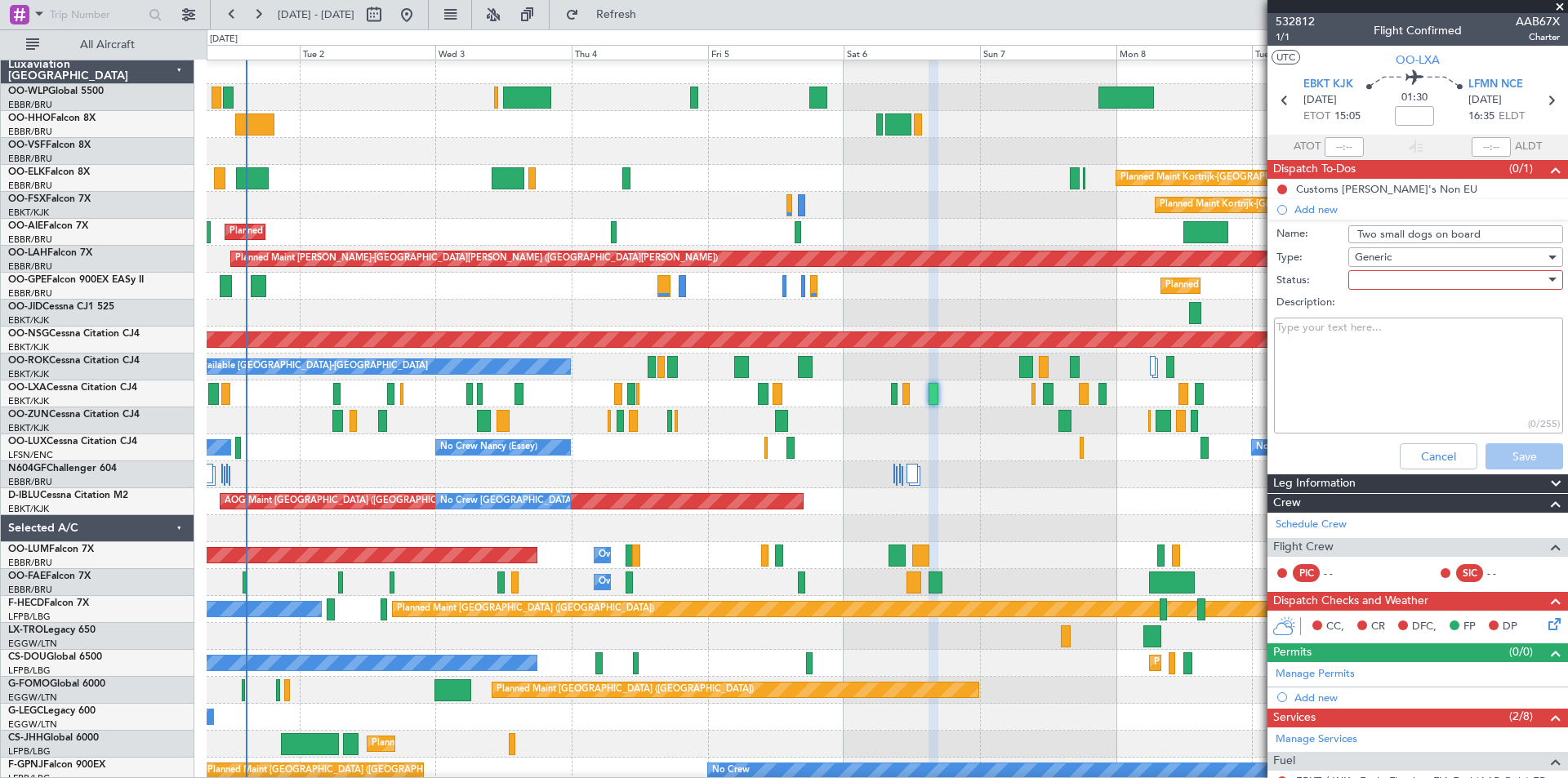
click at [1394, 281] on div at bounding box center [1450, 280] width 190 height 24
click at [1396, 304] on span "Not Started" at bounding box center [1447, 313] width 191 height 24
click at [1506, 464] on button "Save" at bounding box center [1524, 457] width 78 height 26
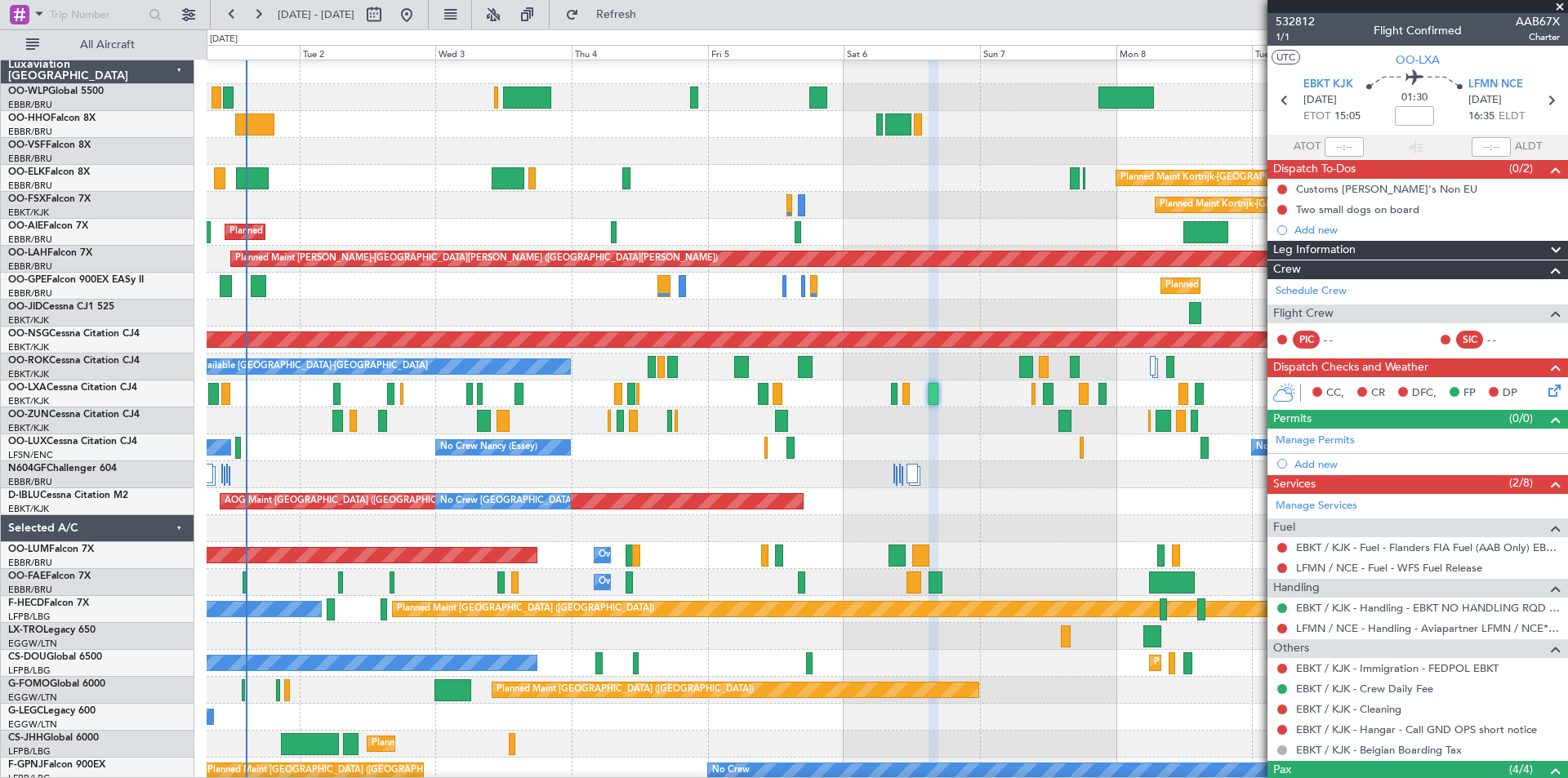
click at [1559, 4] on span at bounding box center [1559, 7] width 17 height 15
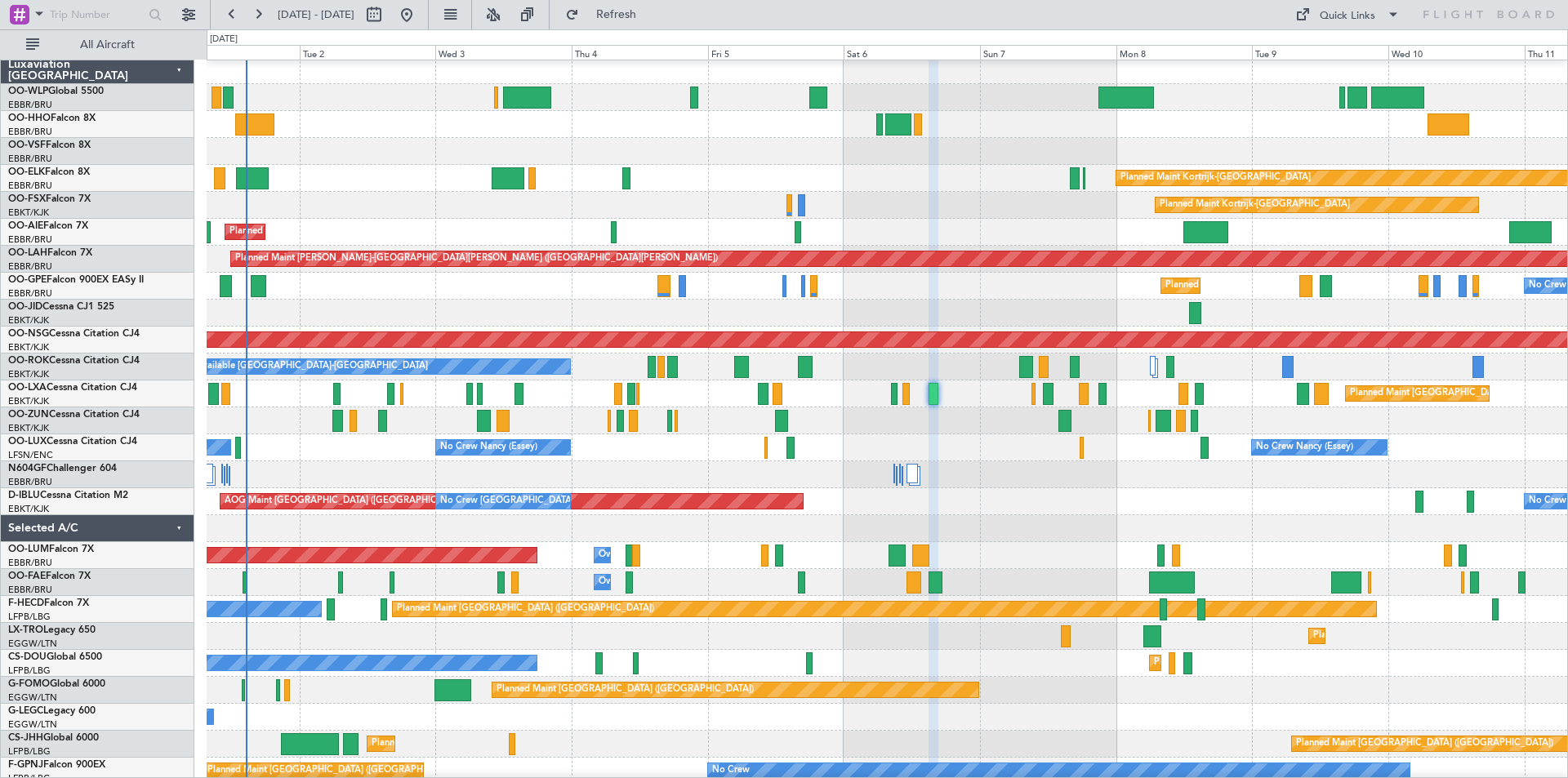
type input "0"
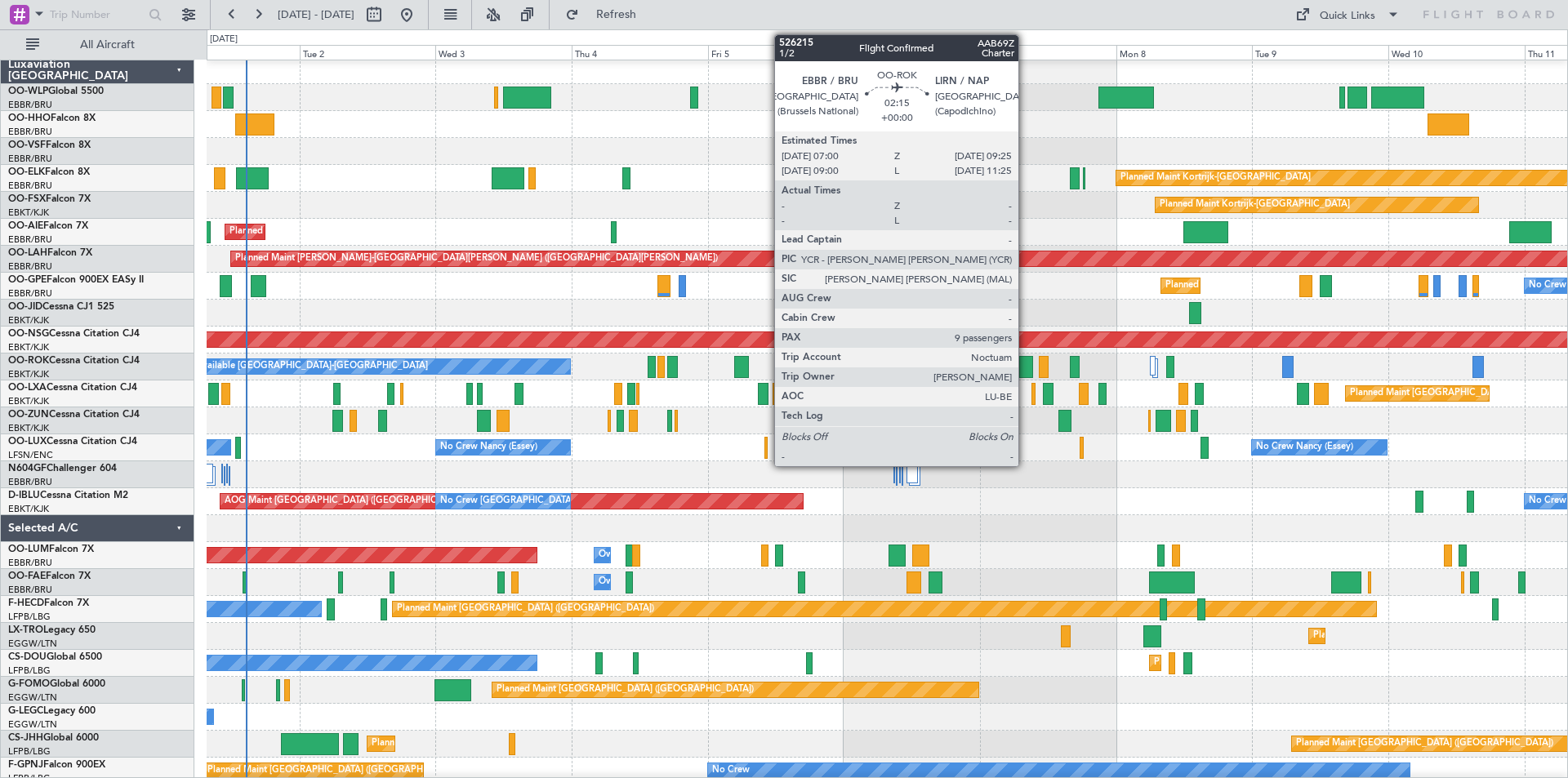
click at [1025, 369] on div at bounding box center [1026, 367] width 14 height 22
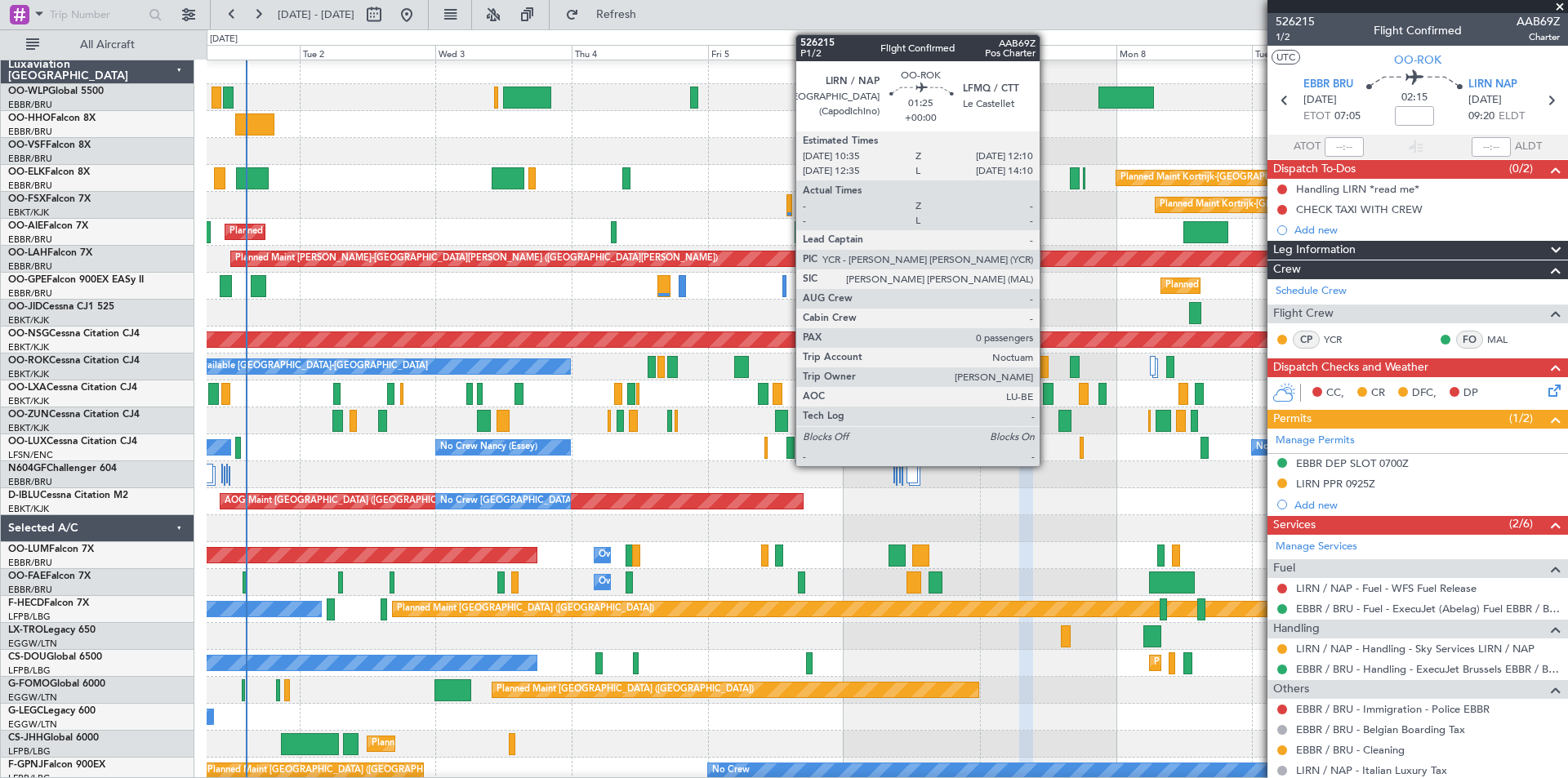
click at [1047, 363] on div at bounding box center [1043, 367] width 9 height 22
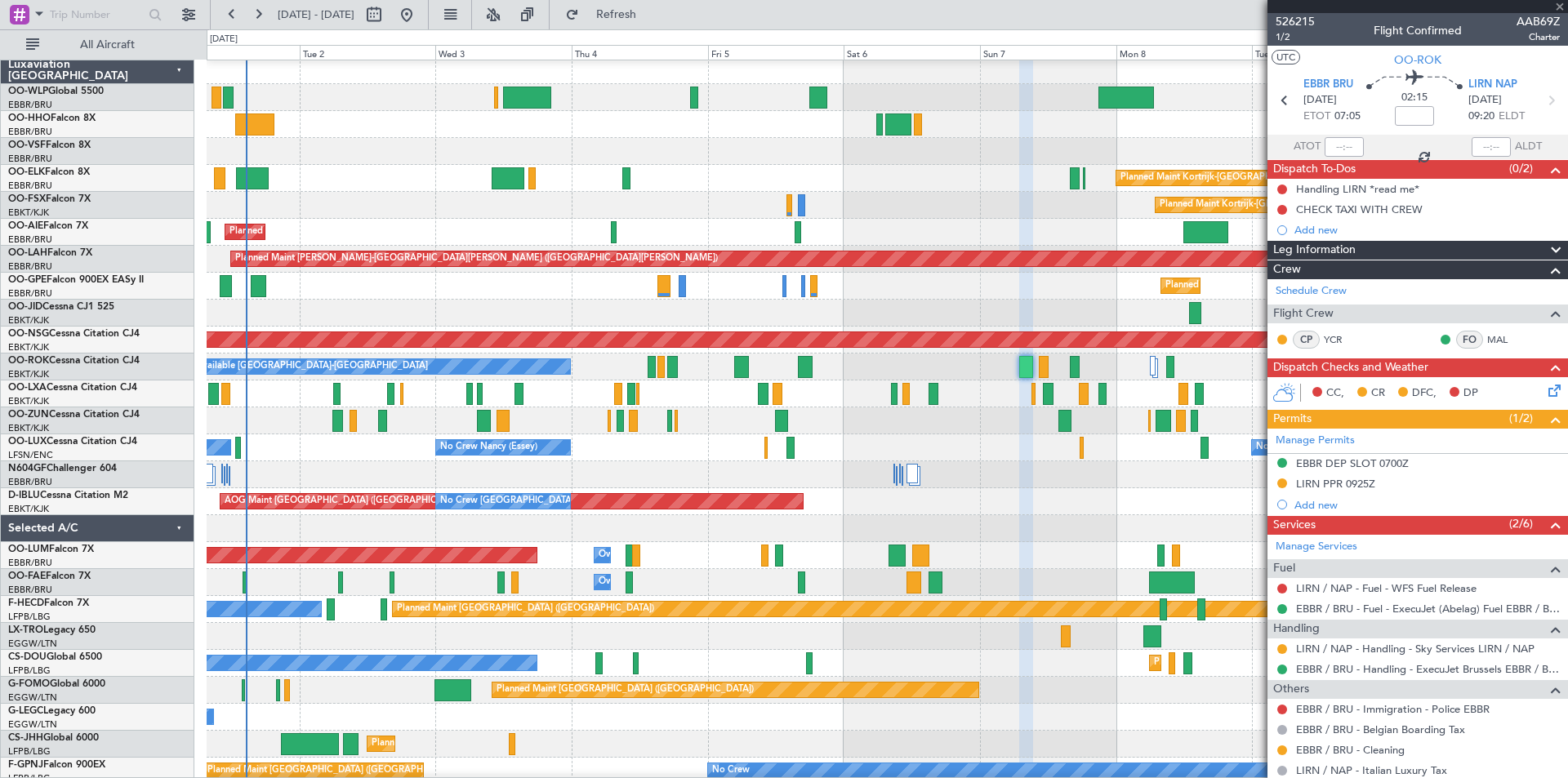
type input "0"
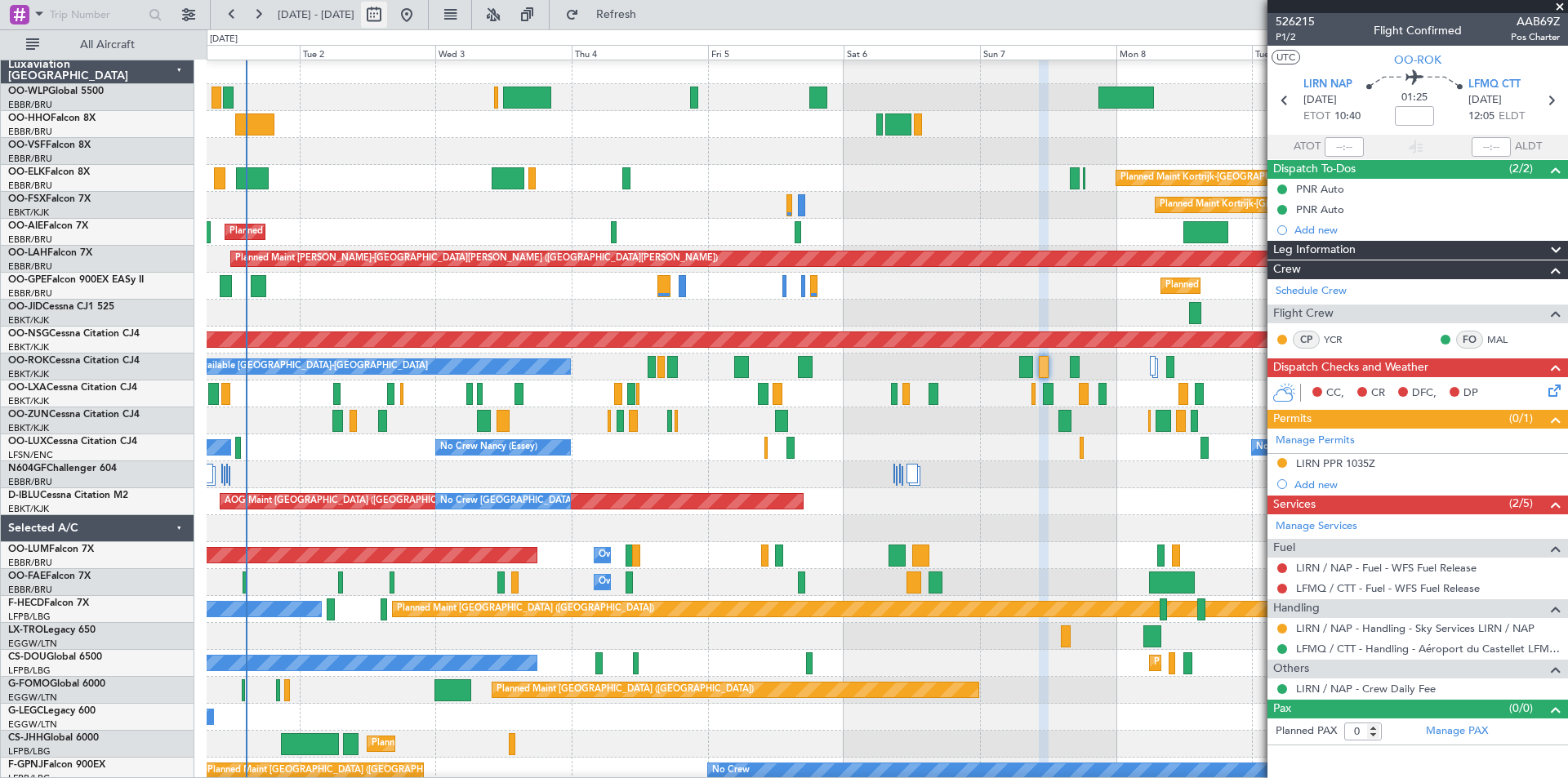
click at [387, 20] on button at bounding box center [374, 15] width 26 height 26
select select "9"
select select "2025"
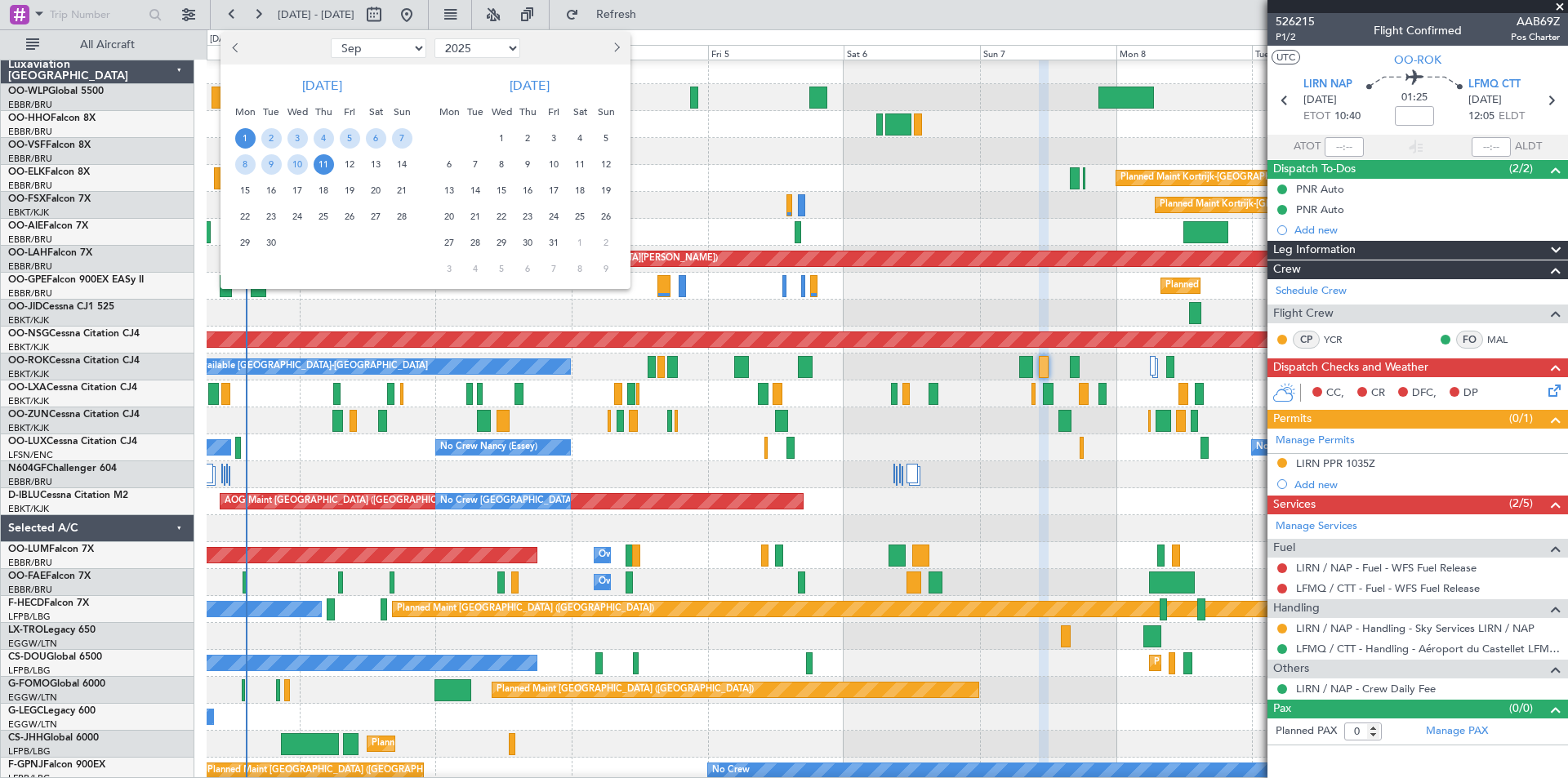
click at [245, 215] on span "22" at bounding box center [245, 216] width 20 height 20
click at [438, 170] on div "6" at bounding box center [449, 164] width 26 height 26
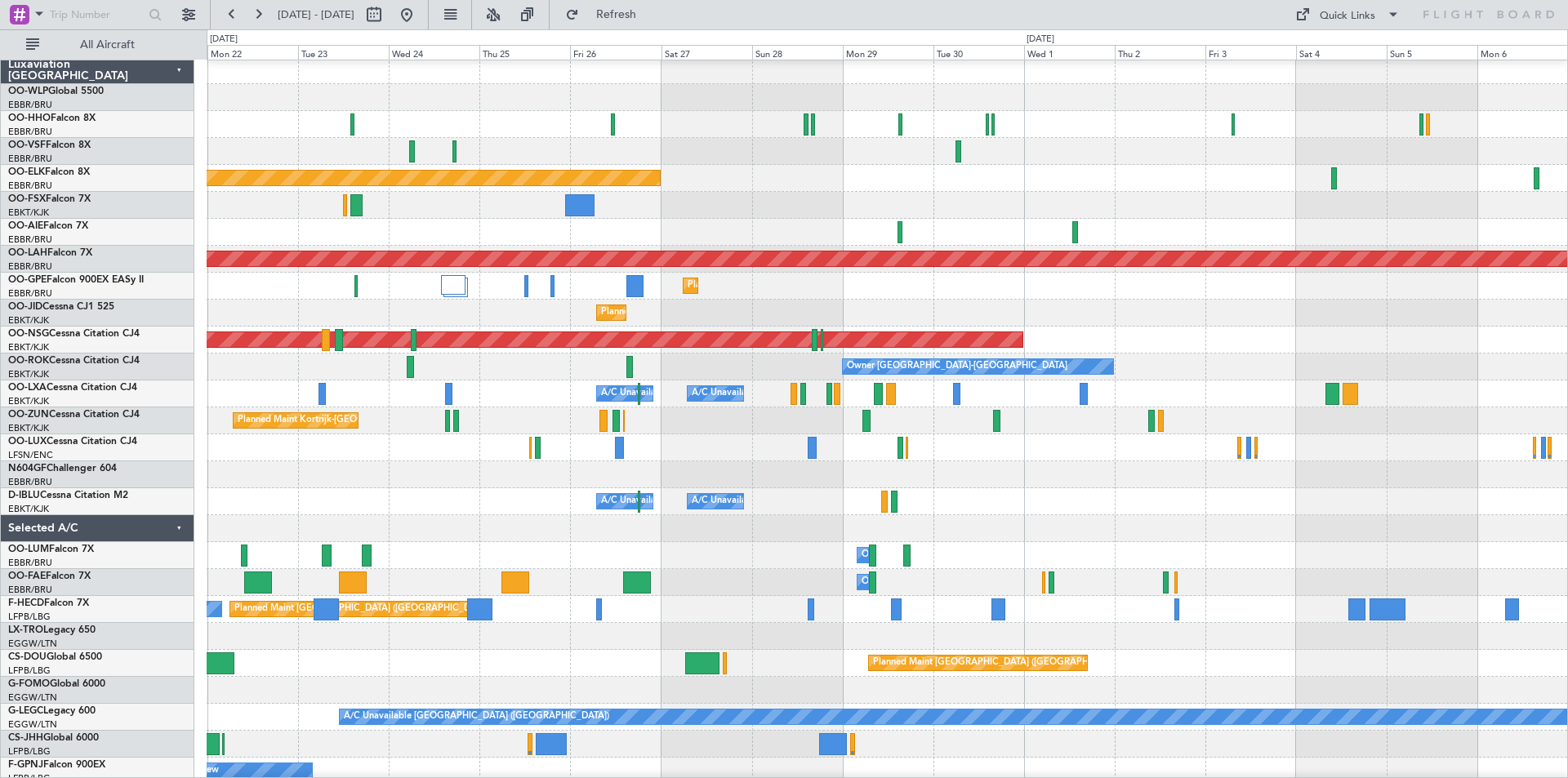
click at [557, 465] on div at bounding box center [887, 475] width 1361 height 27
click at [420, 12] on button at bounding box center [407, 15] width 26 height 26
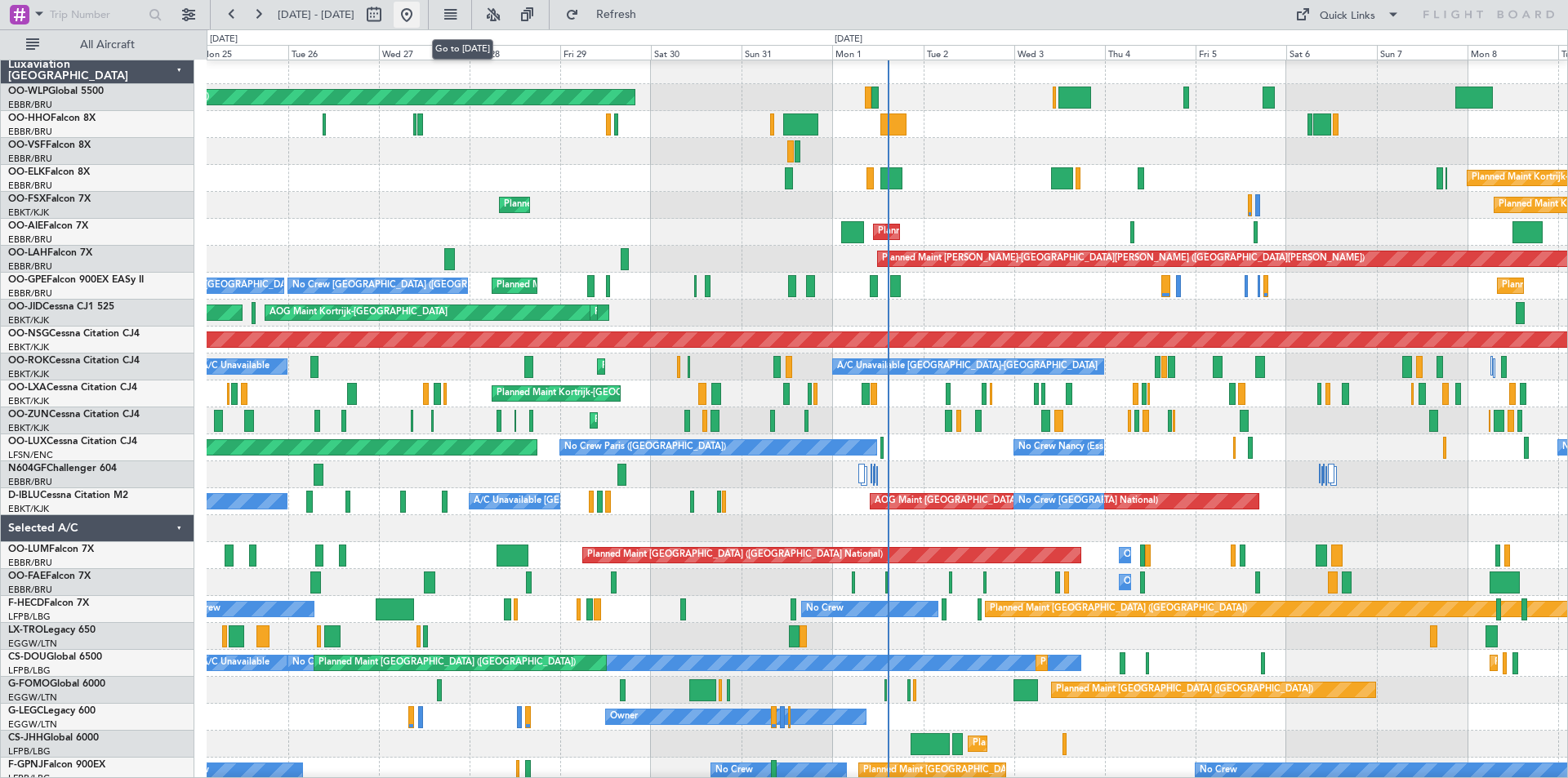
click at [420, 10] on button at bounding box center [407, 15] width 26 height 26
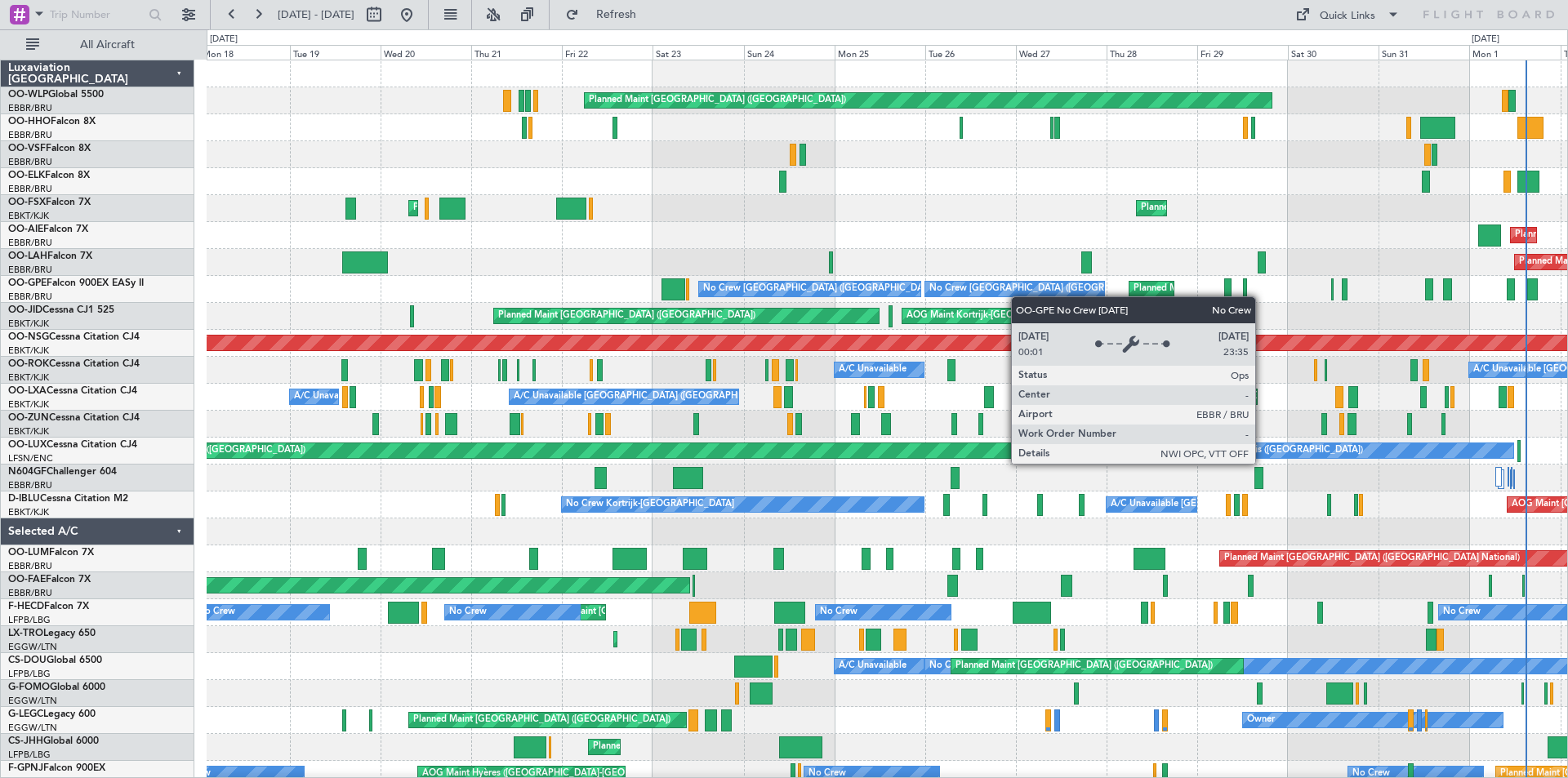
click at [1054, 291] on div "Planned Maint [GEOGRAPHIC_DATA] ([GEOGRAPHIC_DATA]) Planned Maint [GEOGRAPHIC_D…" at bounding box center [887, 518] width 1361 height 917
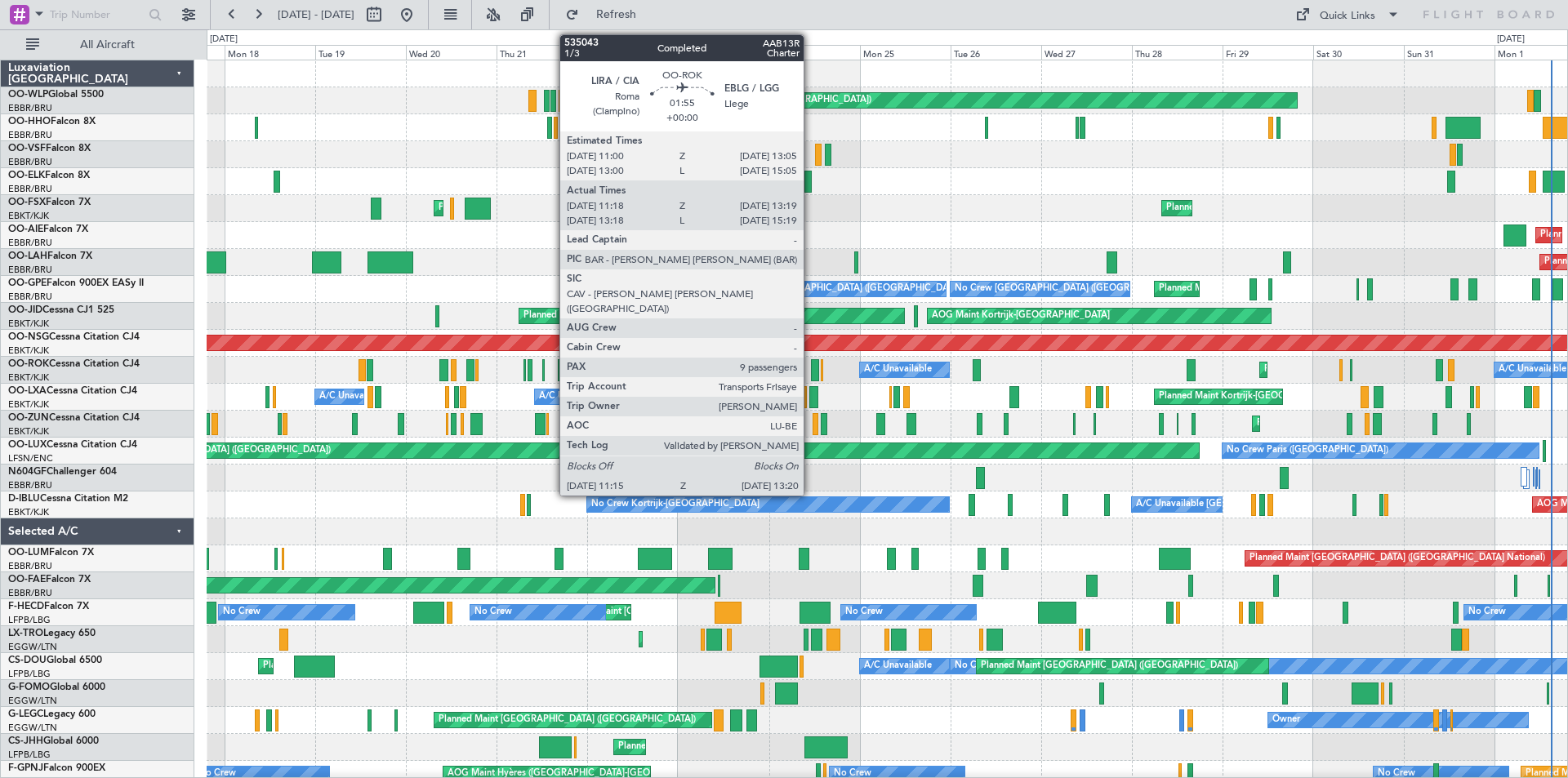
click at [811, 373] on div at bounding box center [814, 369] width 8 height 22
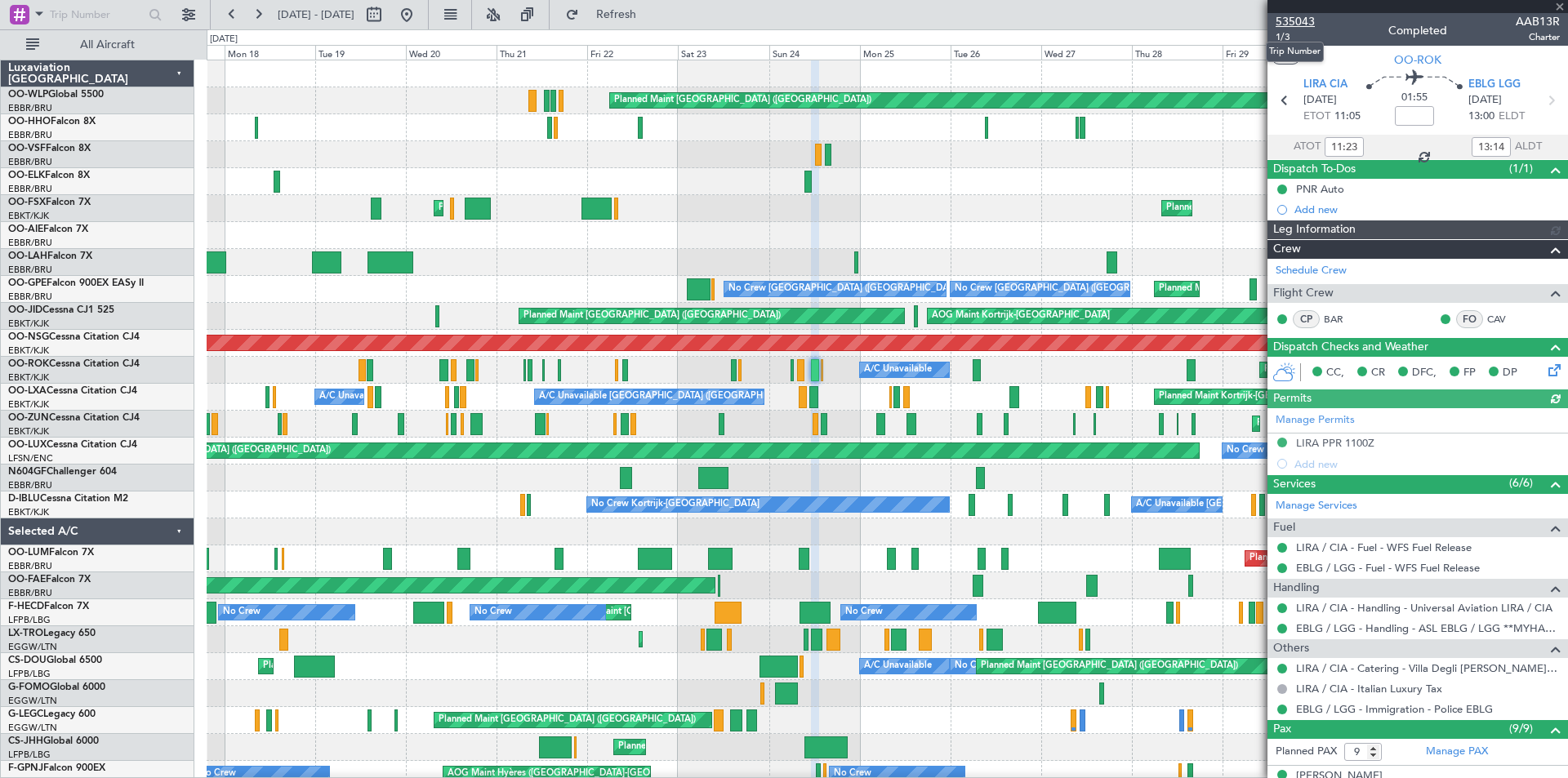
click at [1295, 17] on span "535043" at bounding box center [1294, 22] width 39 height 17
click at [1549, 4] on div at bounding box center [1417, 6] width 301 height 13
click at [1557, 4] on span at bounding box center [1559, 7] width 17 height 15
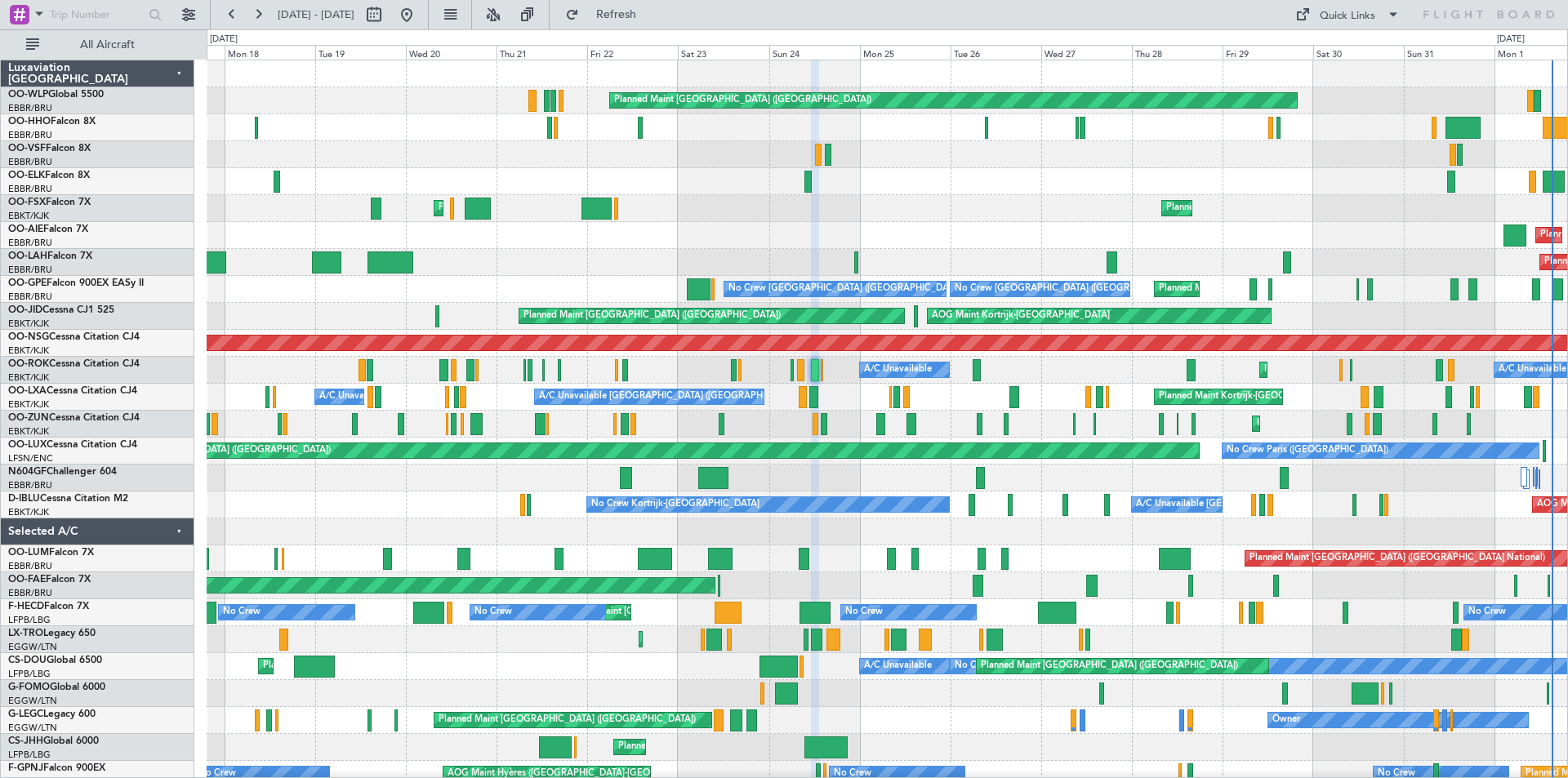
type input "0"
click at [387, 10] on button at bounding box center [374, 15] width 26 height 26
select select "8"
select select "2025"
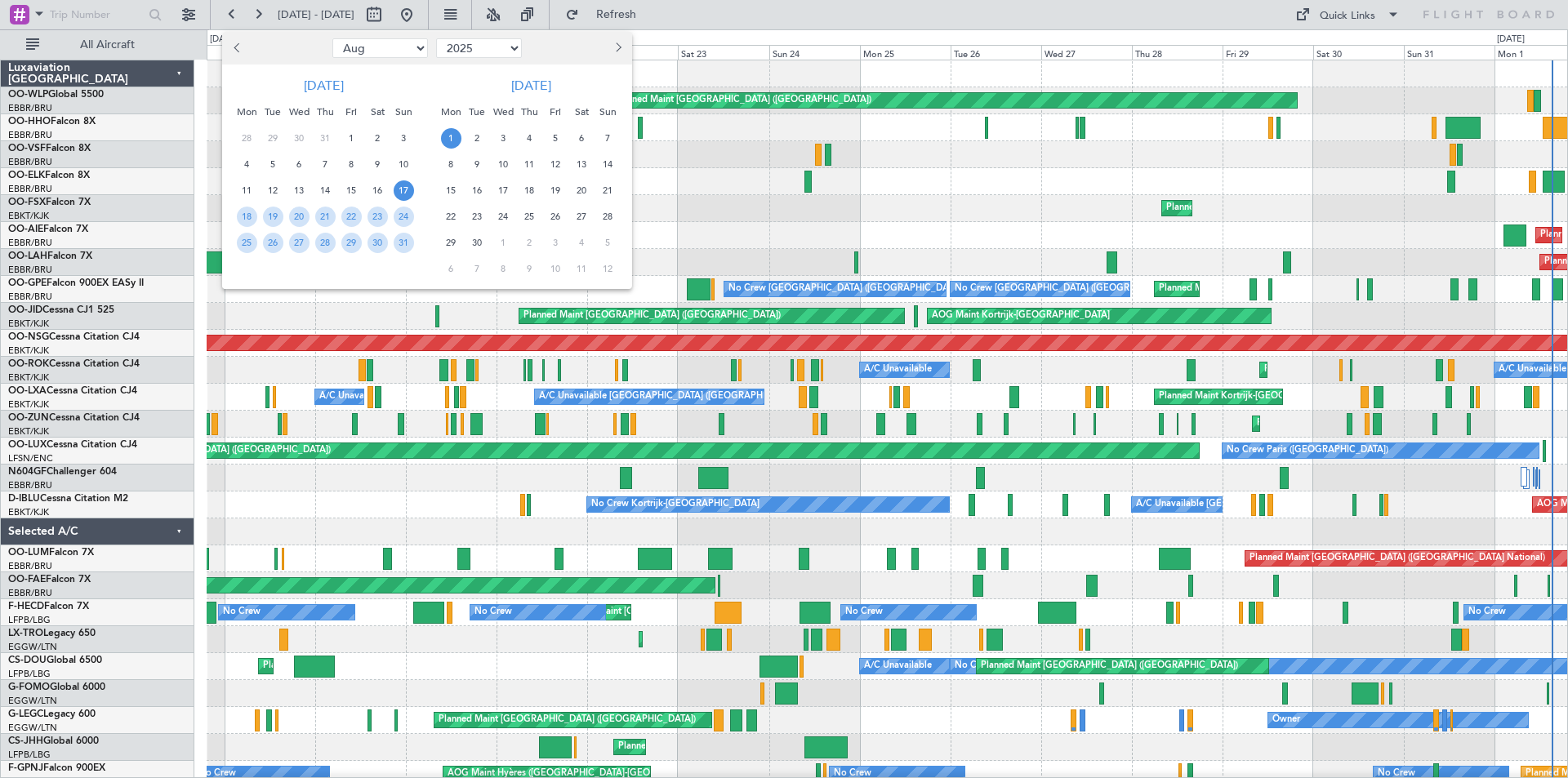
click at [453, 18] on div at bounding box center [784, 389] width 1568 height 778
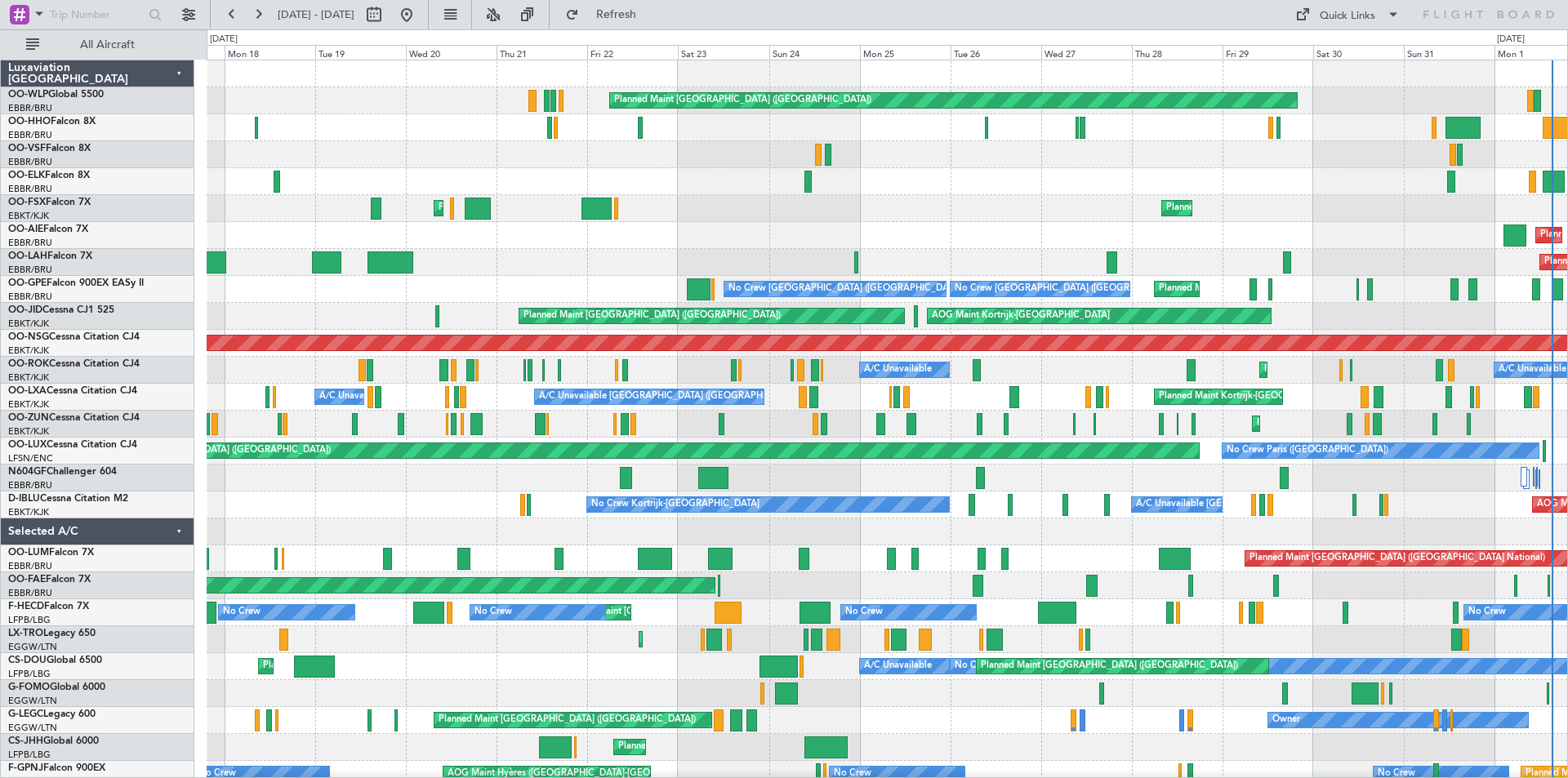
click at [420, 18] on button at bounding box center [407, 15] width 26 height 26
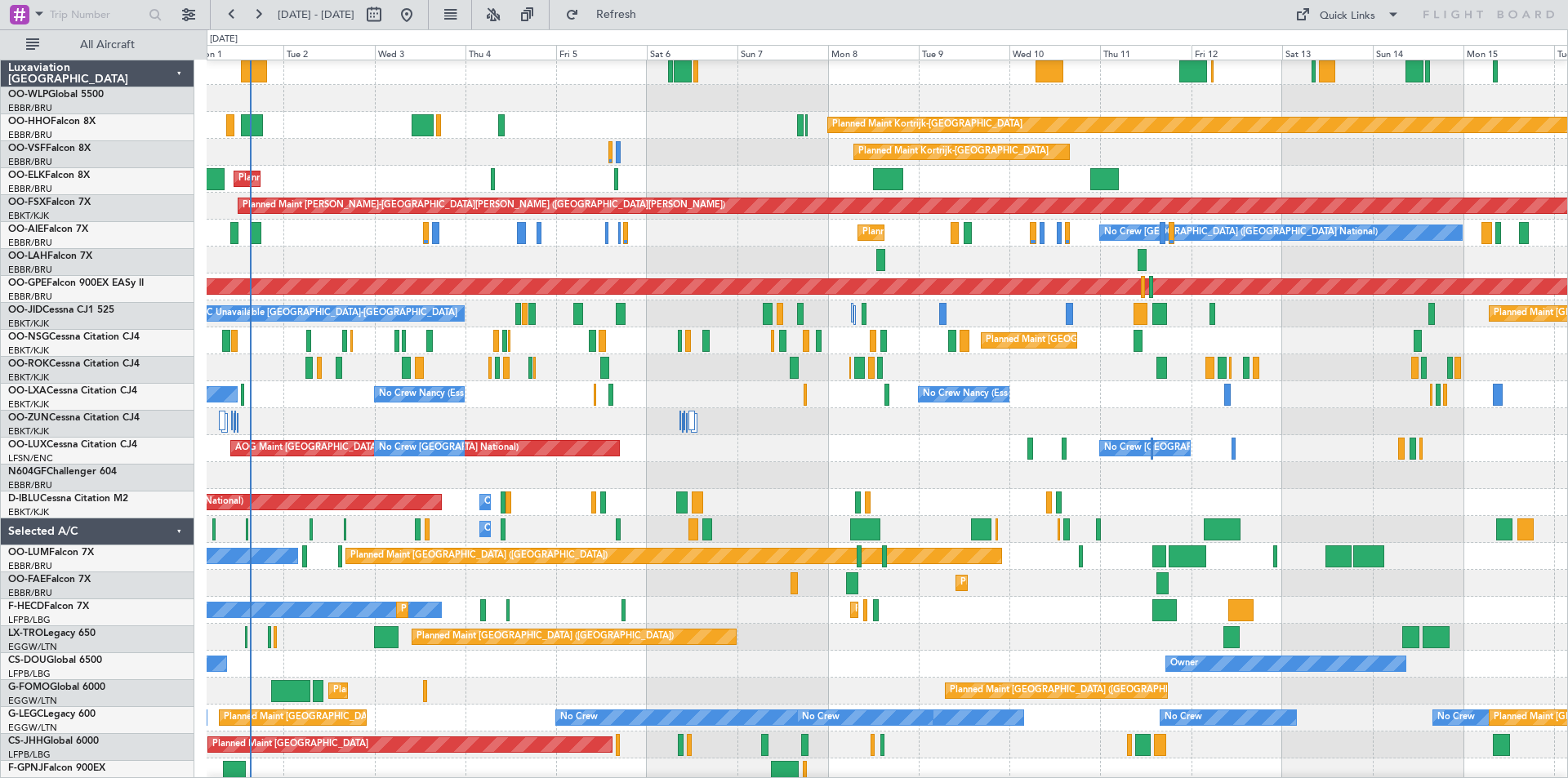
click at [443, 269] on div "Planned Maint Kortrijk-[GEOGRAPHIC_DATA] AOG Maint [GEOGRAPHIC_DATA]-[GEOGRAPHI…" at bounding box center [887, 260] width 1361 height 27
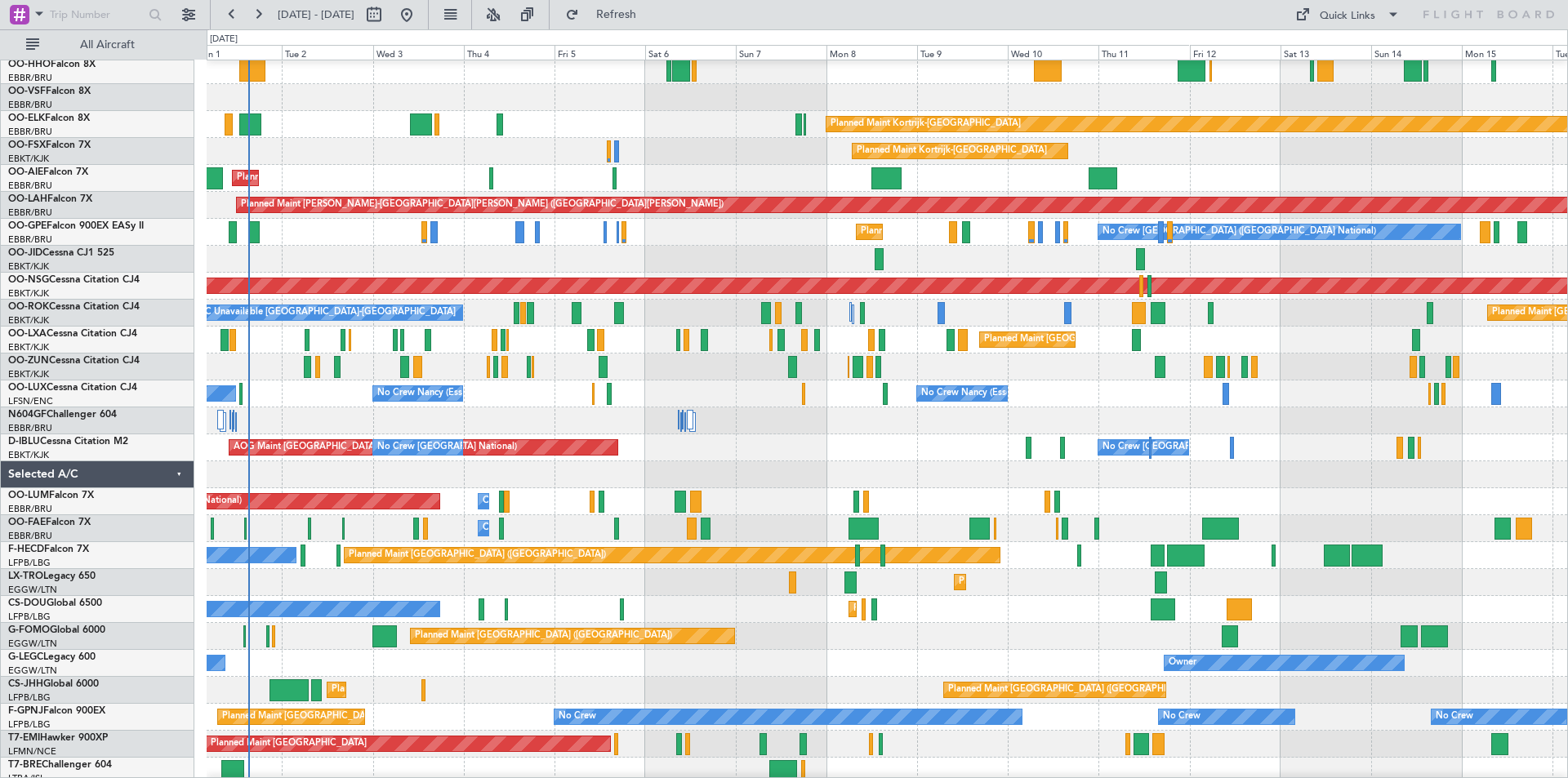
click at [875, 262] on div at bounding box center [879, 259] width 9 height 22
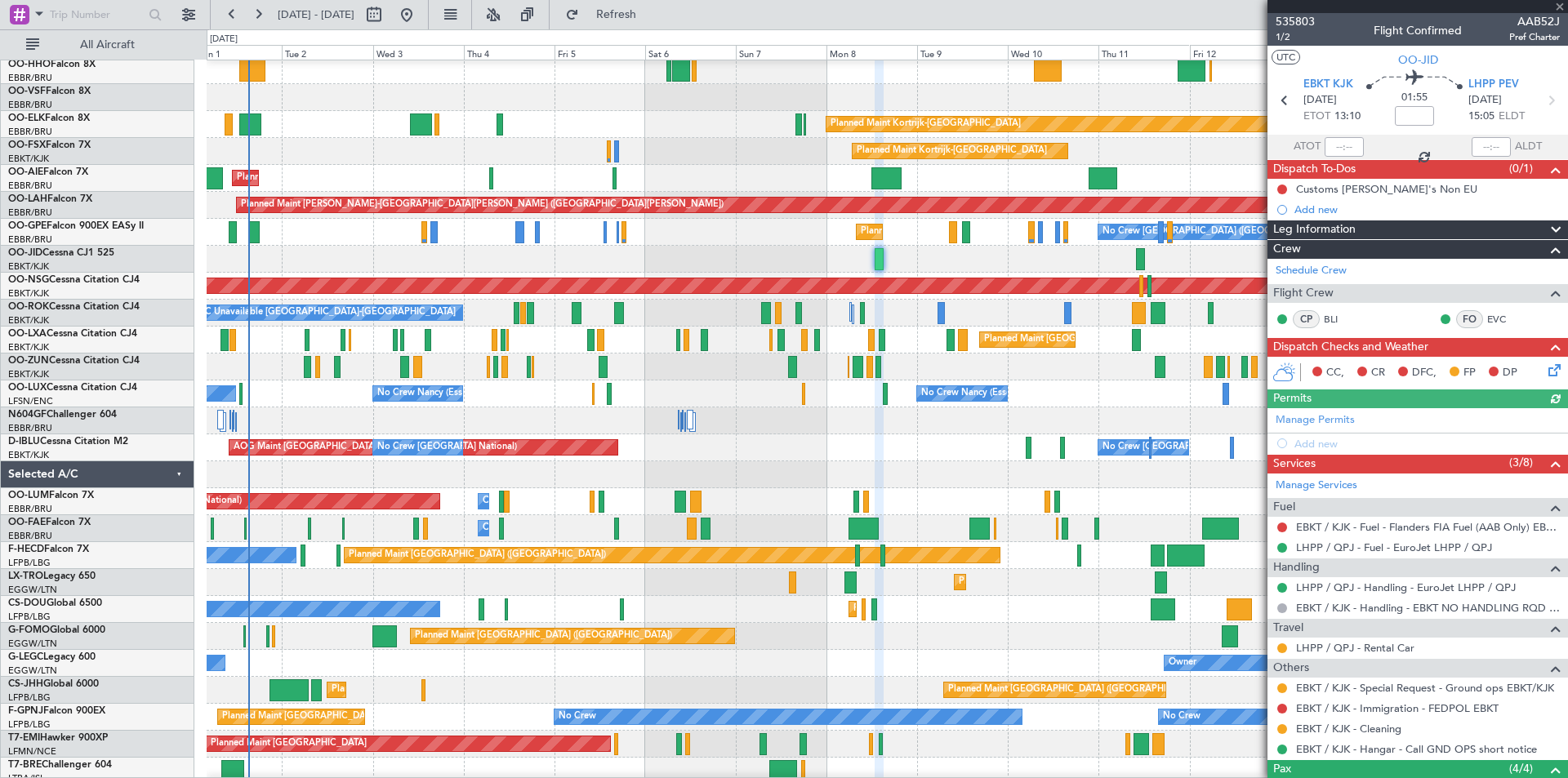
scroll to position [174, 0]
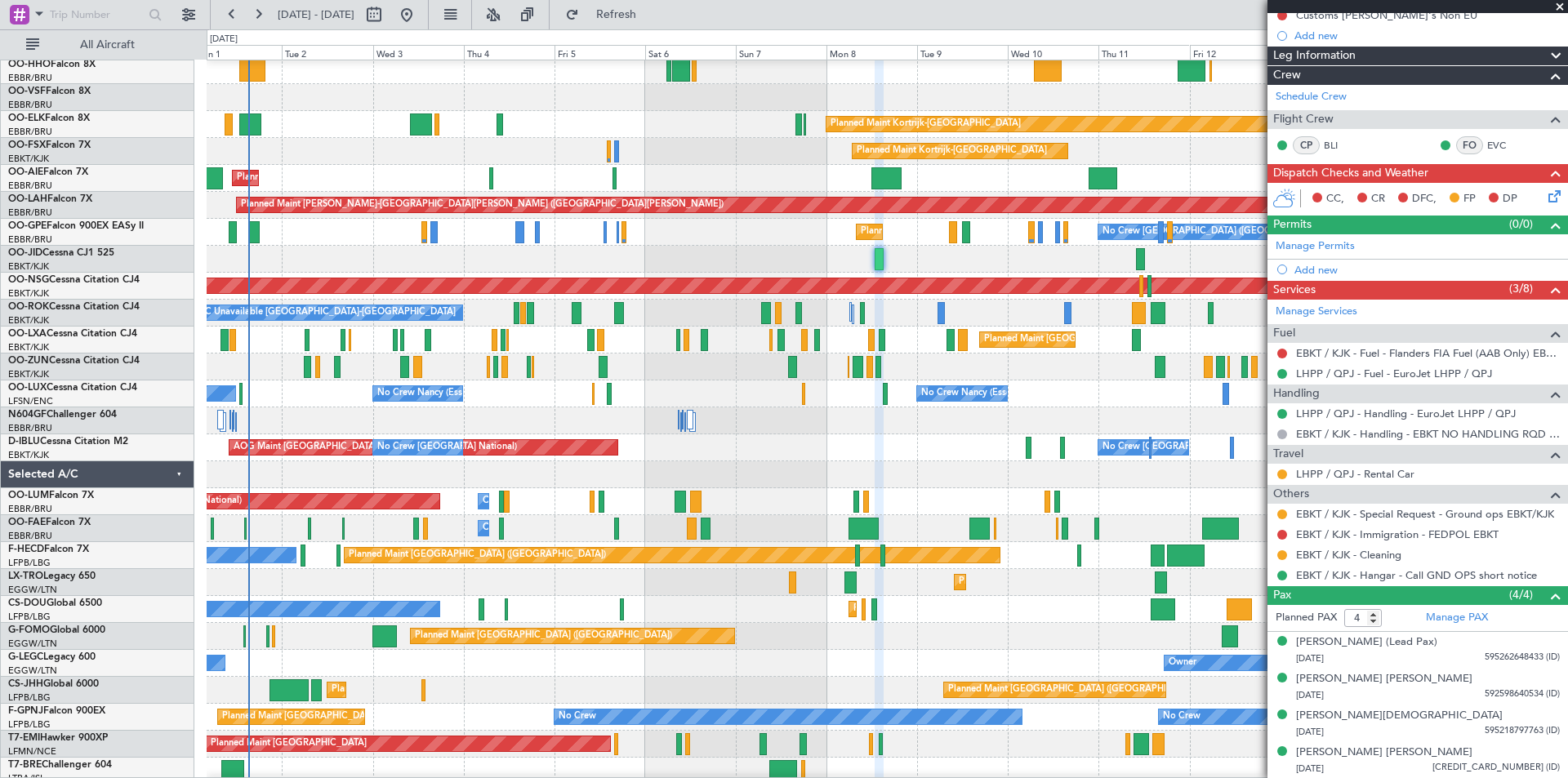
click at [1561, 6] on span at bounding box center [1559, 7] width 17 height 15
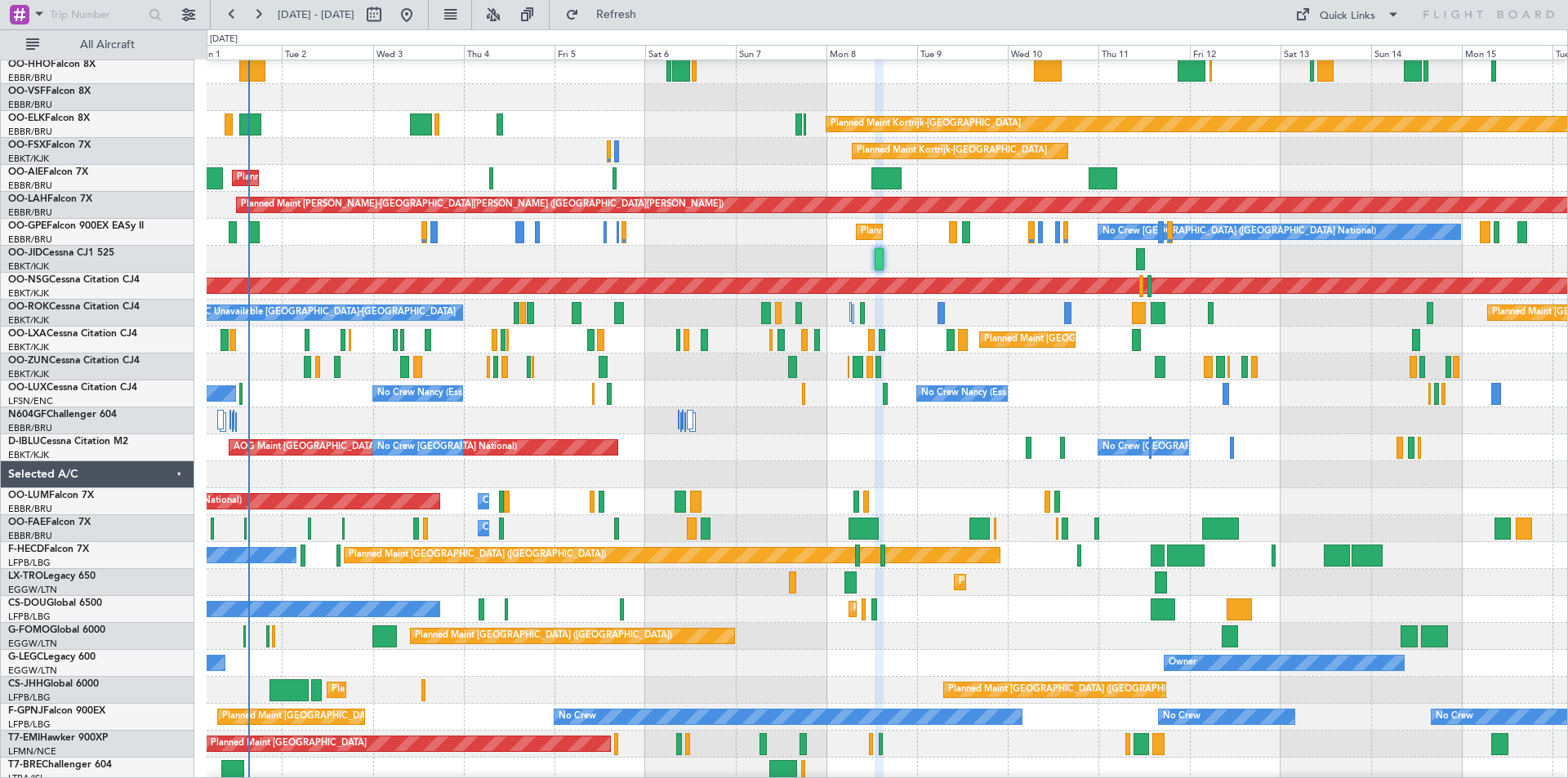
type input "0"
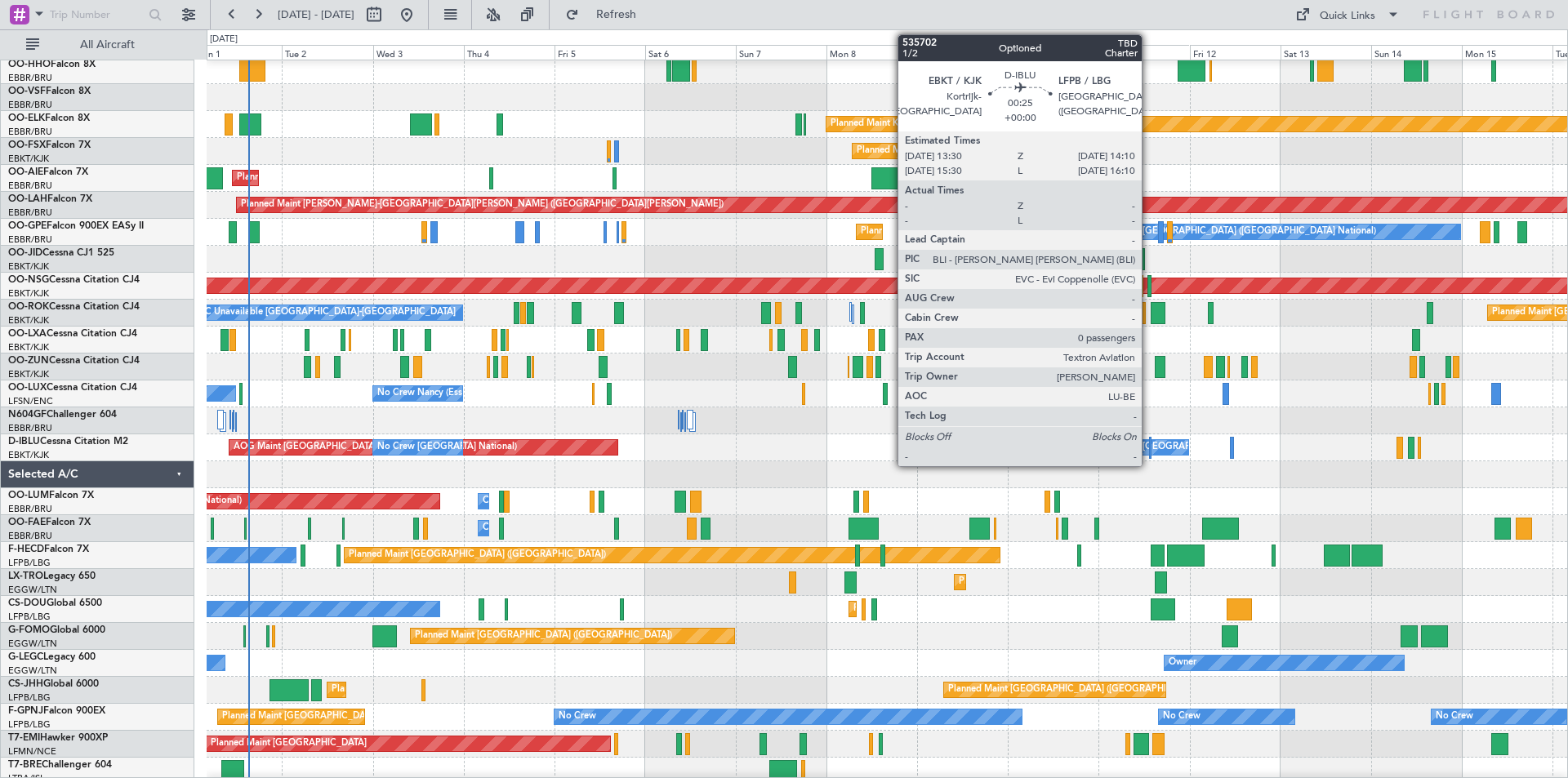
click at [1149, 449] on div at bounding box center [1151, 447] width 3 height 22
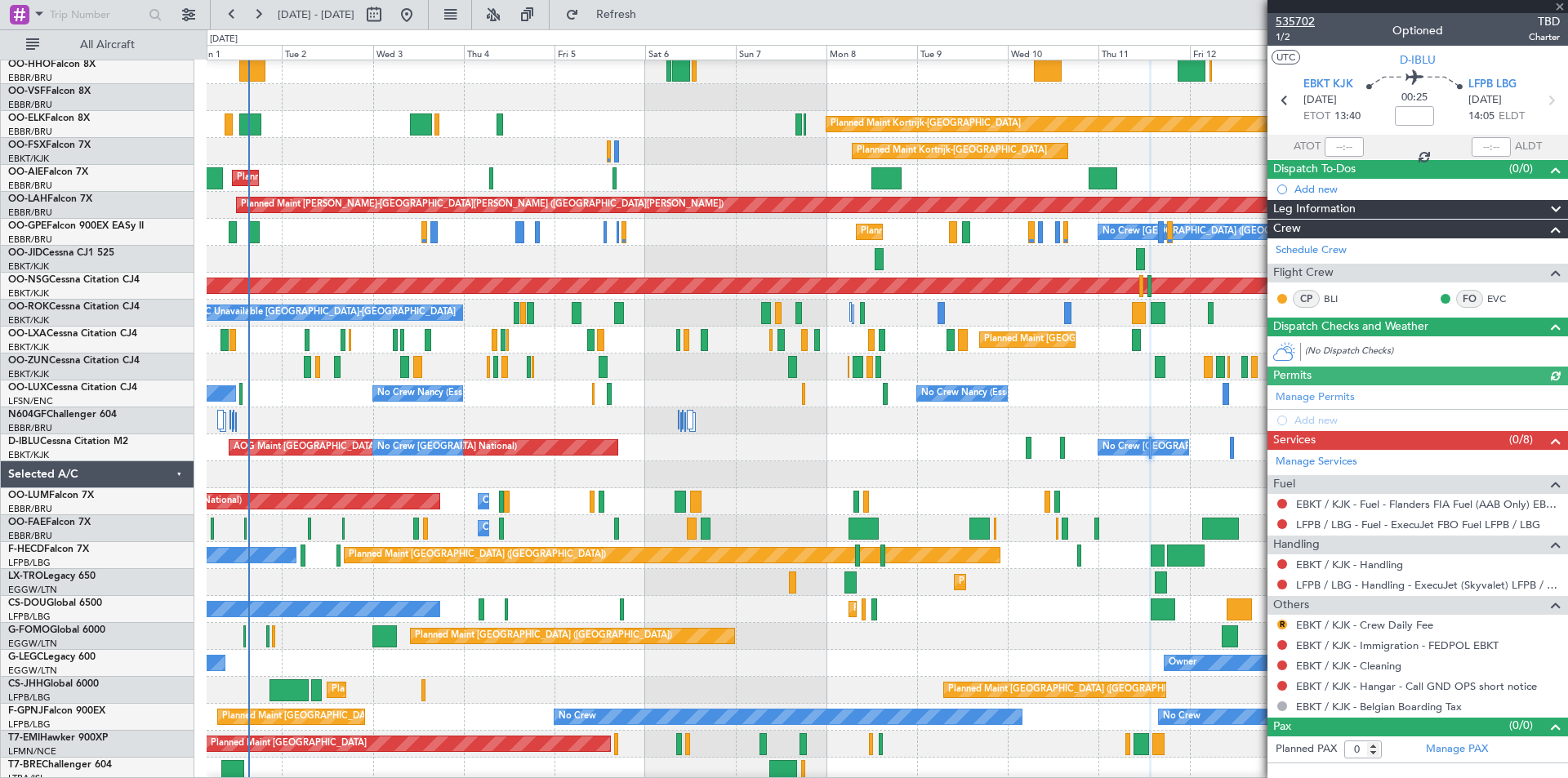
click at [1287, 17] on span "535702" at bounding box center [1294, 22] width 39 height 17
click at [651, 18] on span "Refresh" at bounding box center [616, 14] width 69 height 11
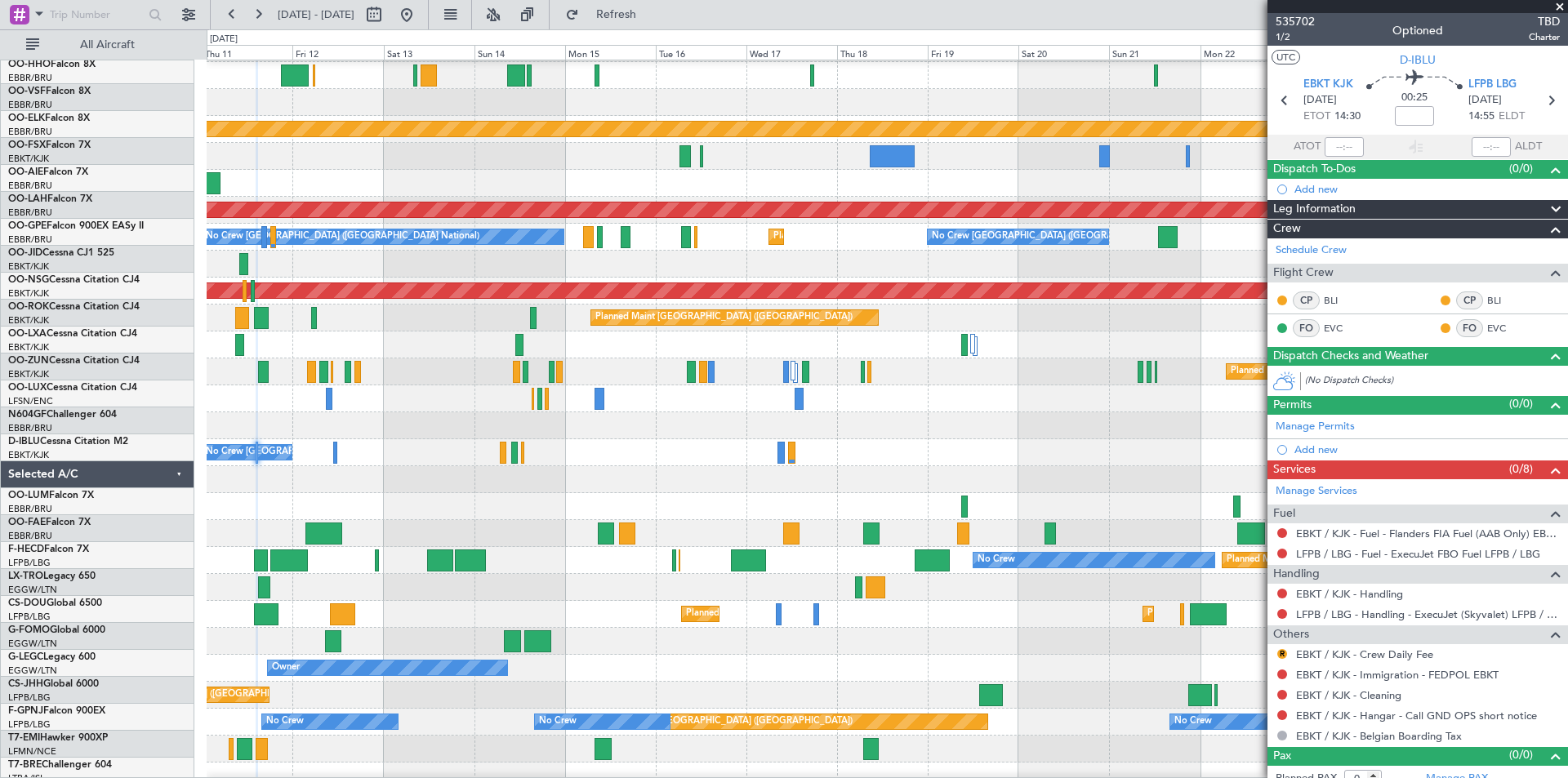
click at [215, 426] on div "Planned Maint Kortrijk-[GEOGRAPHIC_DATA] Planned Maint [GEOGRAPHIC_DATA]-[GEOGR…" at bounding box center [887, 439] width 1361 height 863
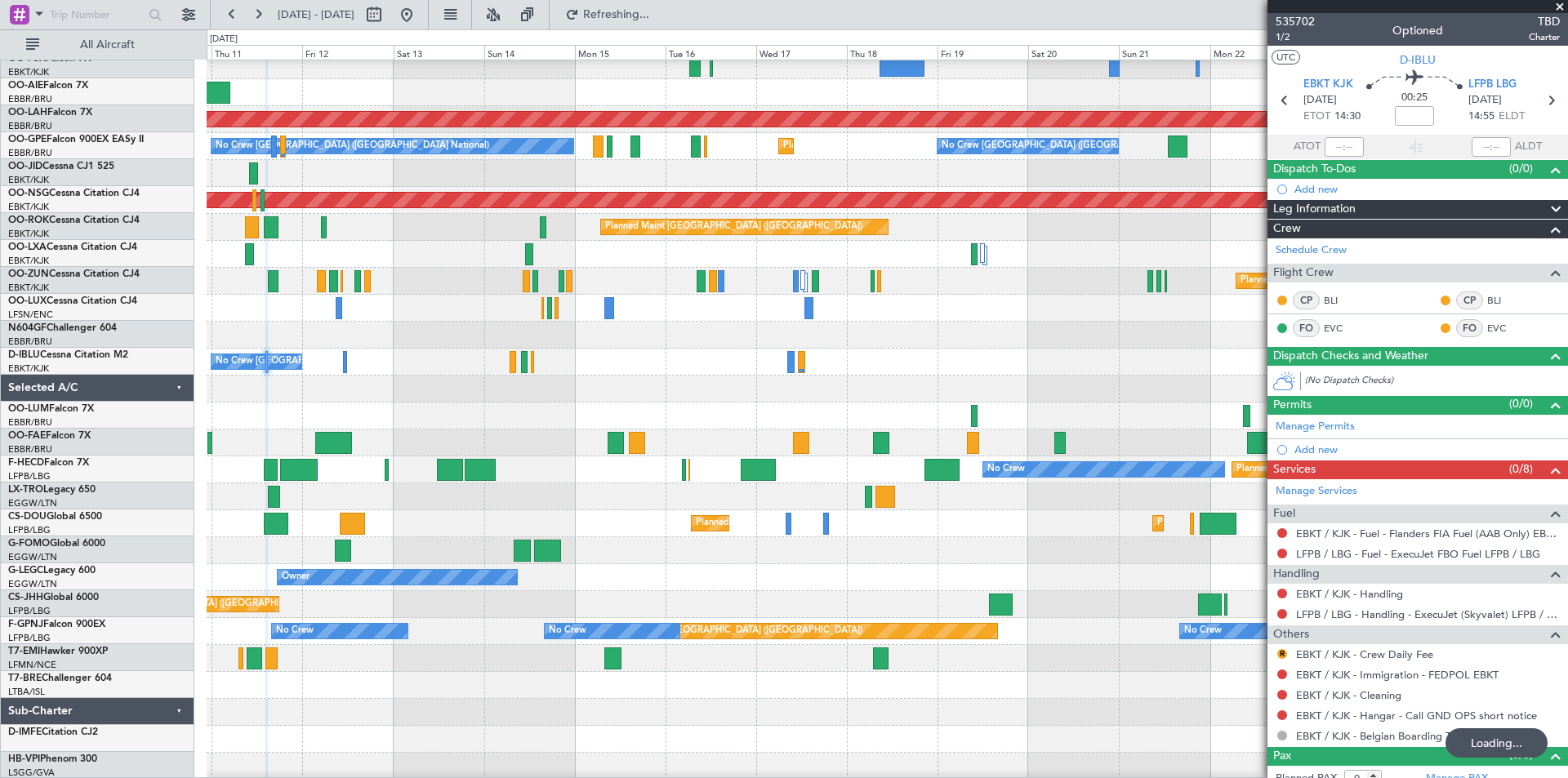
click at [0, 436] on html "[DATE] - [DATE] Refreshing... Quick Links All Aircraft Planned Maint [GEOGRAPHI…" at bounding box center [784, 389] width 1568 height 778
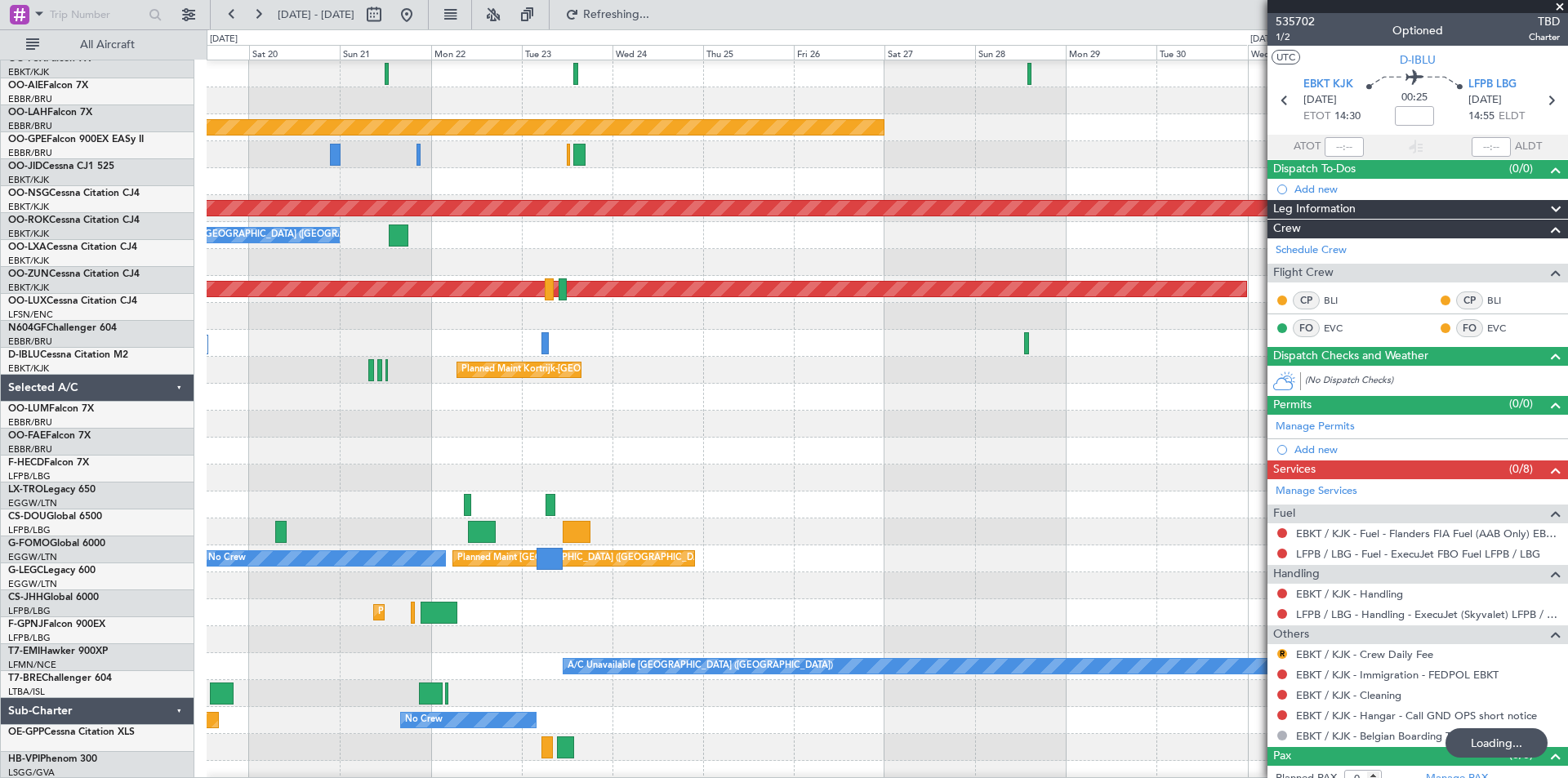
scroll to position [54, 0]
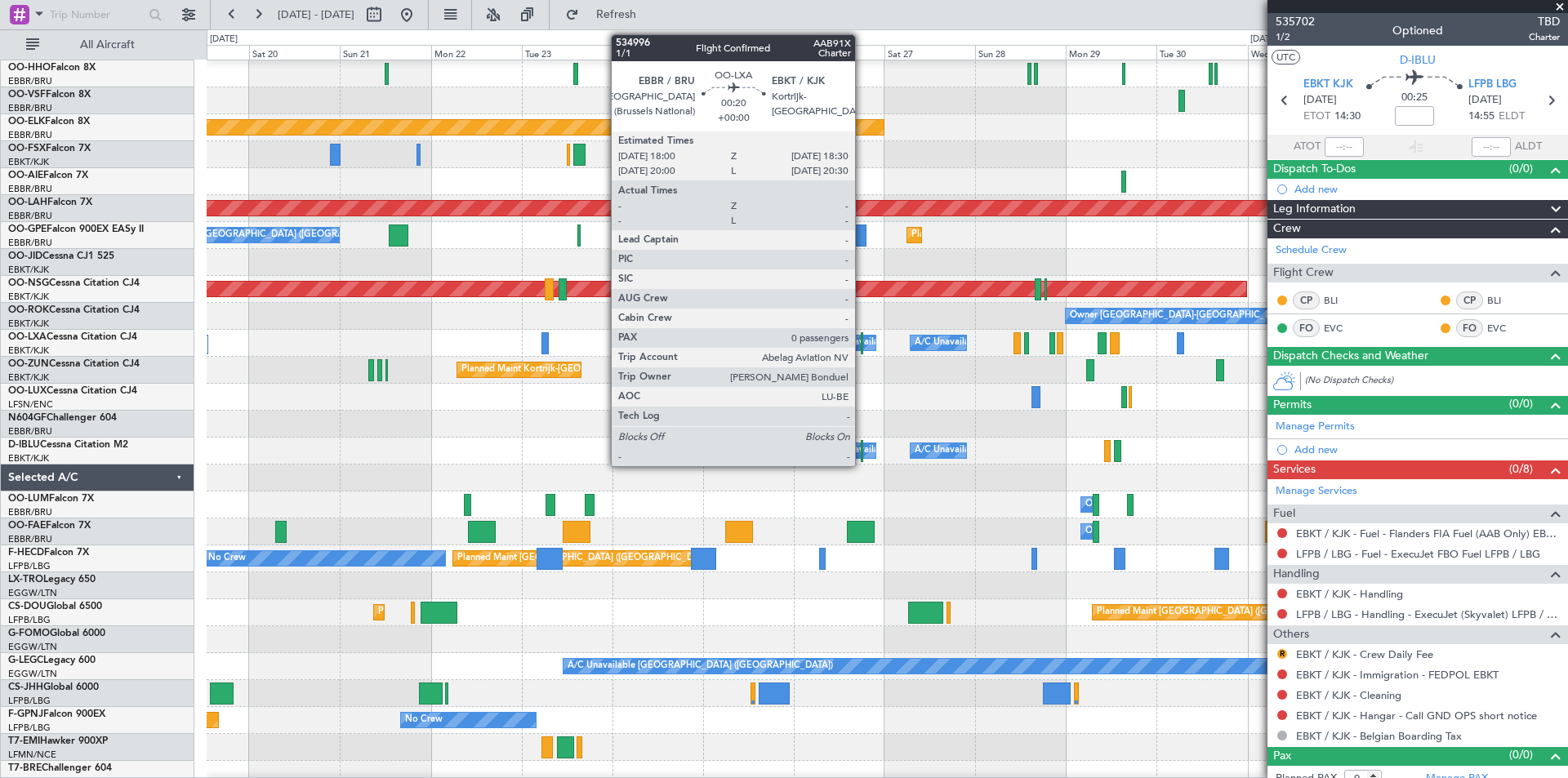
click at [862, 345] on div at bounding box center [862, 342] width 3 height 22
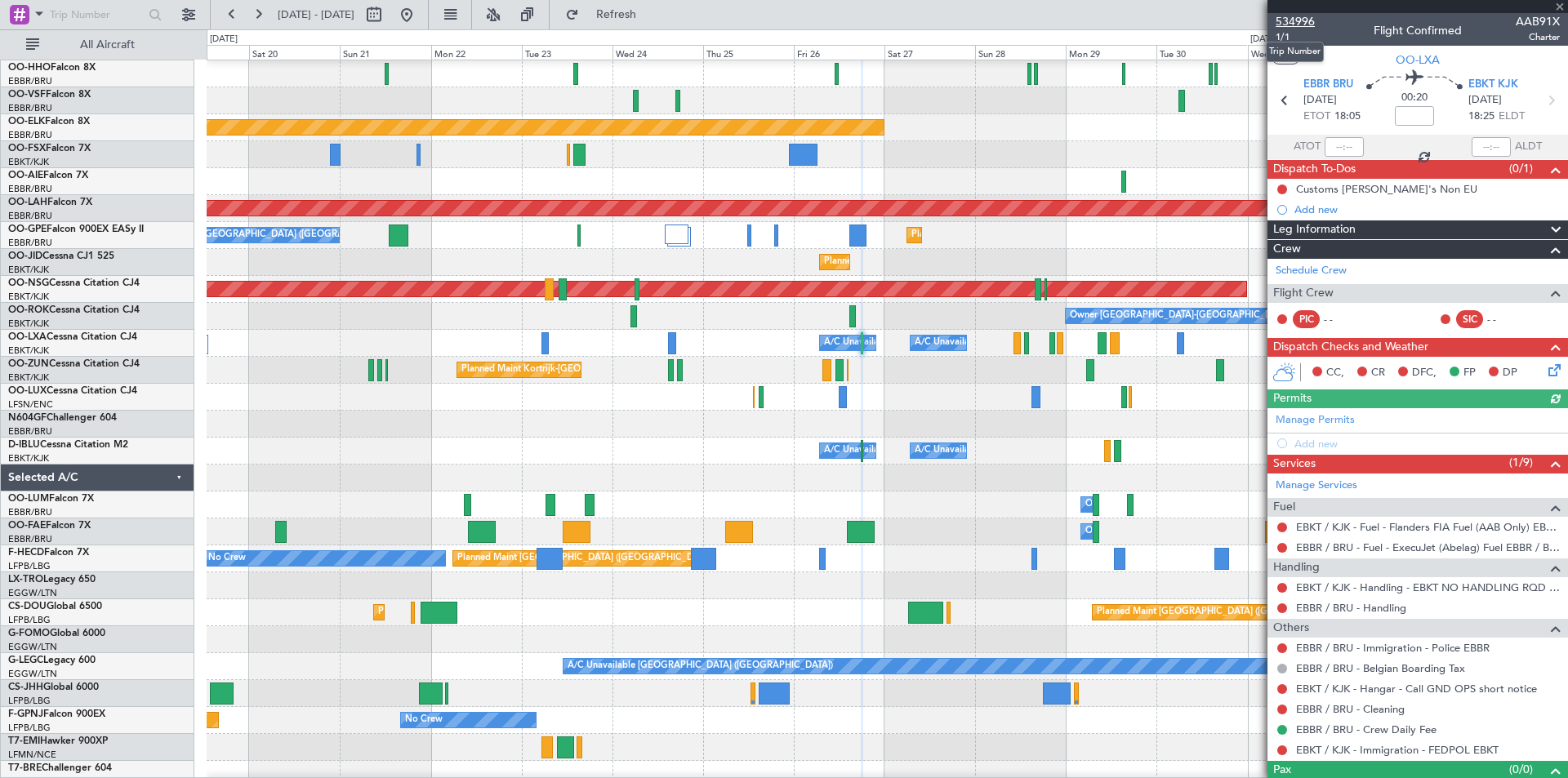
click at [1297, 21] on span "534996" at bounding box center [1294, 22] width 39 height 17
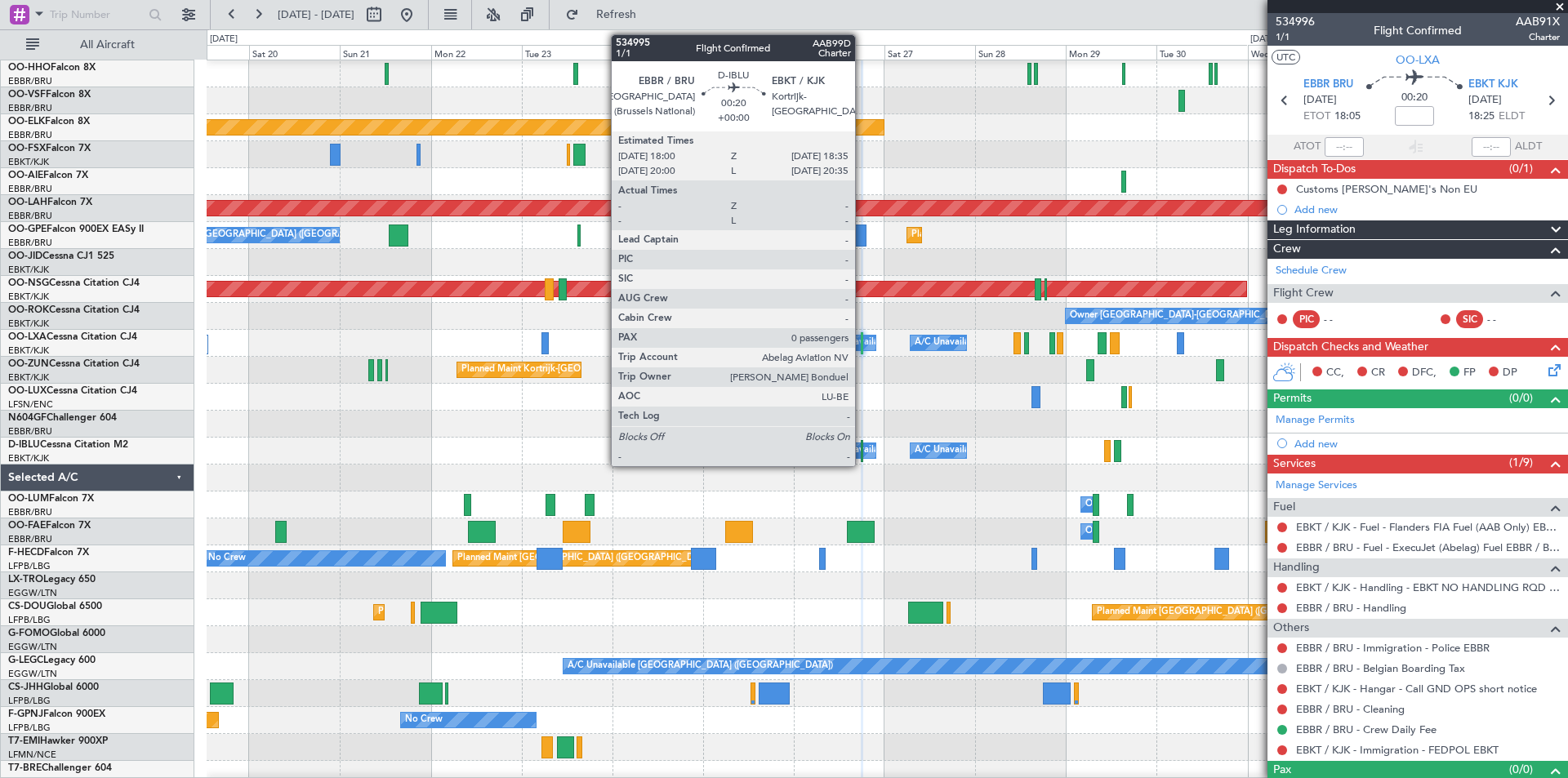
click at [862, 457] on div at bounding box center [862, 450] width 3 height 22
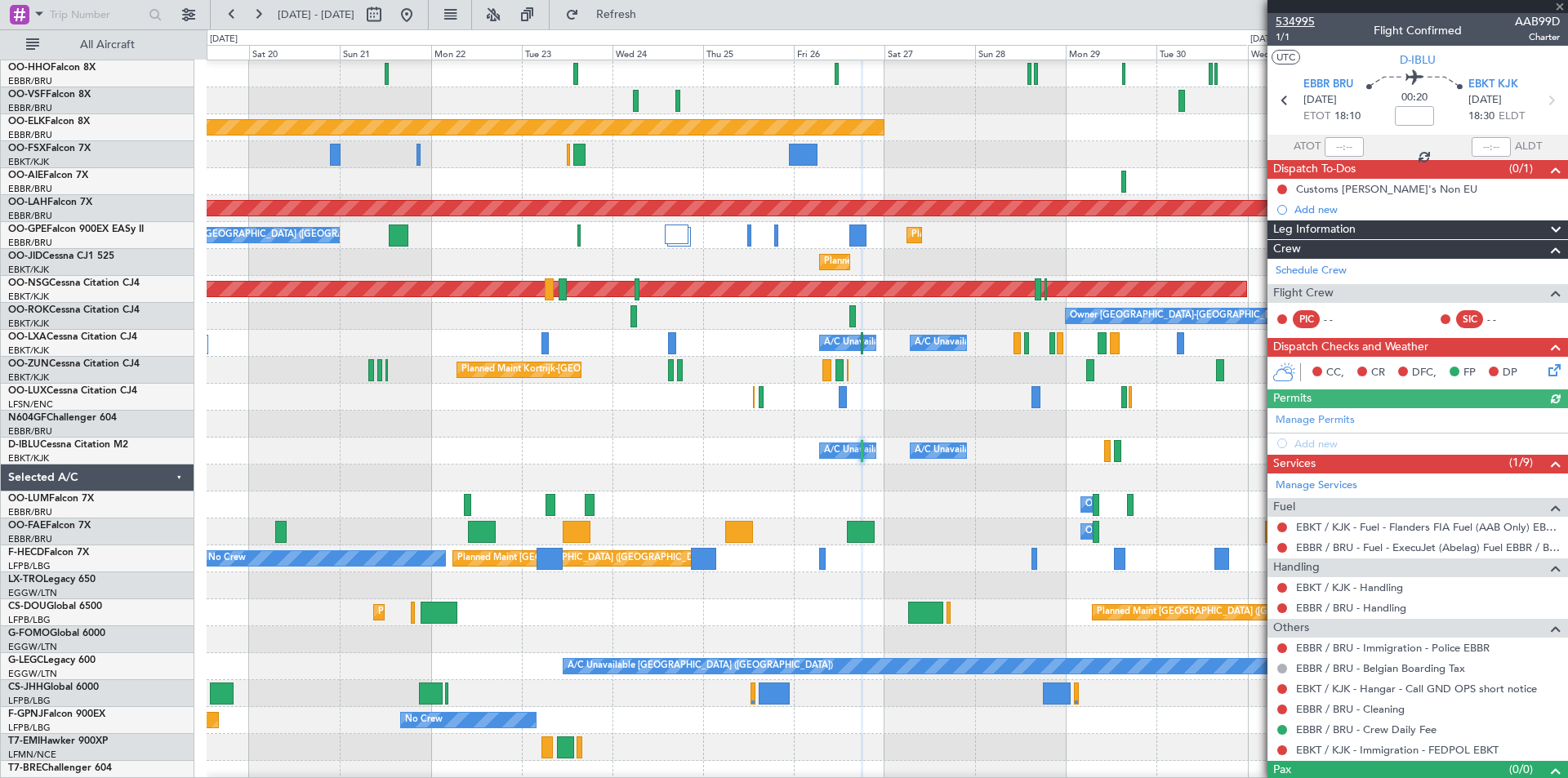
click at [1294, 18] on span "534995" at bounding box center [1294, 22] width 39 height 17
click at [387, 24] on button at bounding box center [374, 15] width 26 height 26
select select "9"
select select "2025"
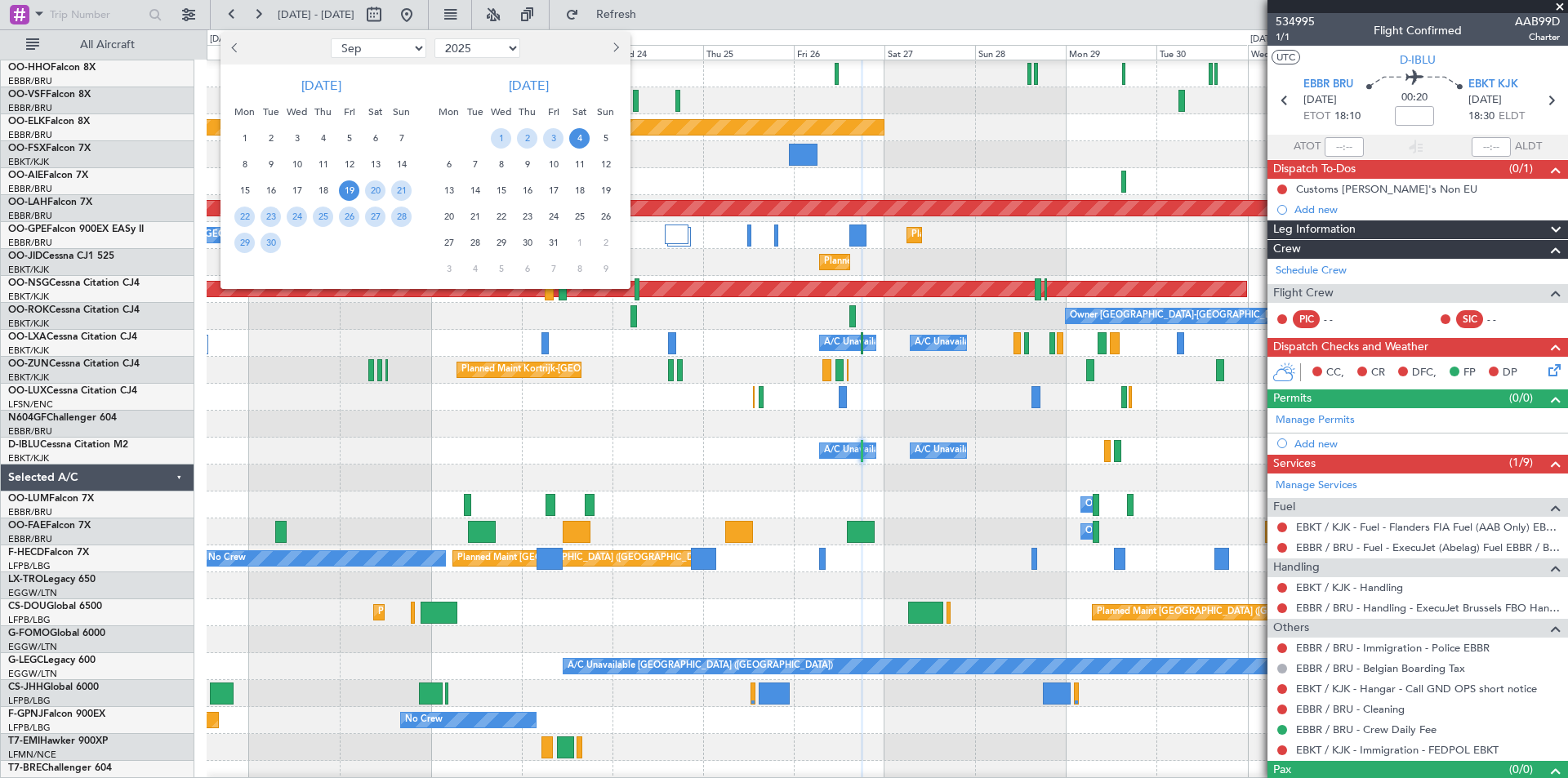
click at [232, 47] on span "Previous month" at bounding box center [235, 47] width 10 height 10
select select "8"
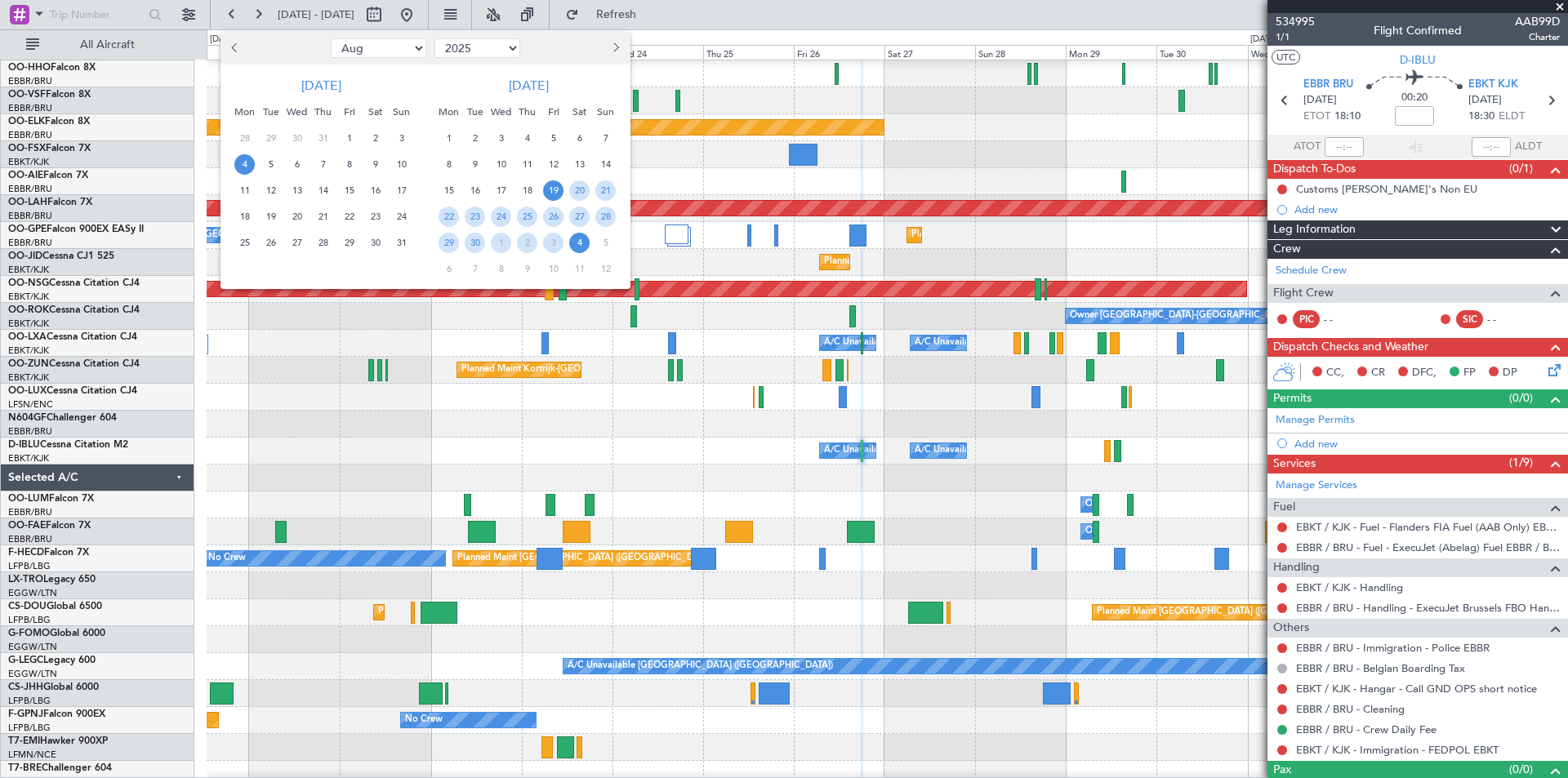
click at [241, 171] on span "4" at bounding box center [244, 164] width 20 height 20
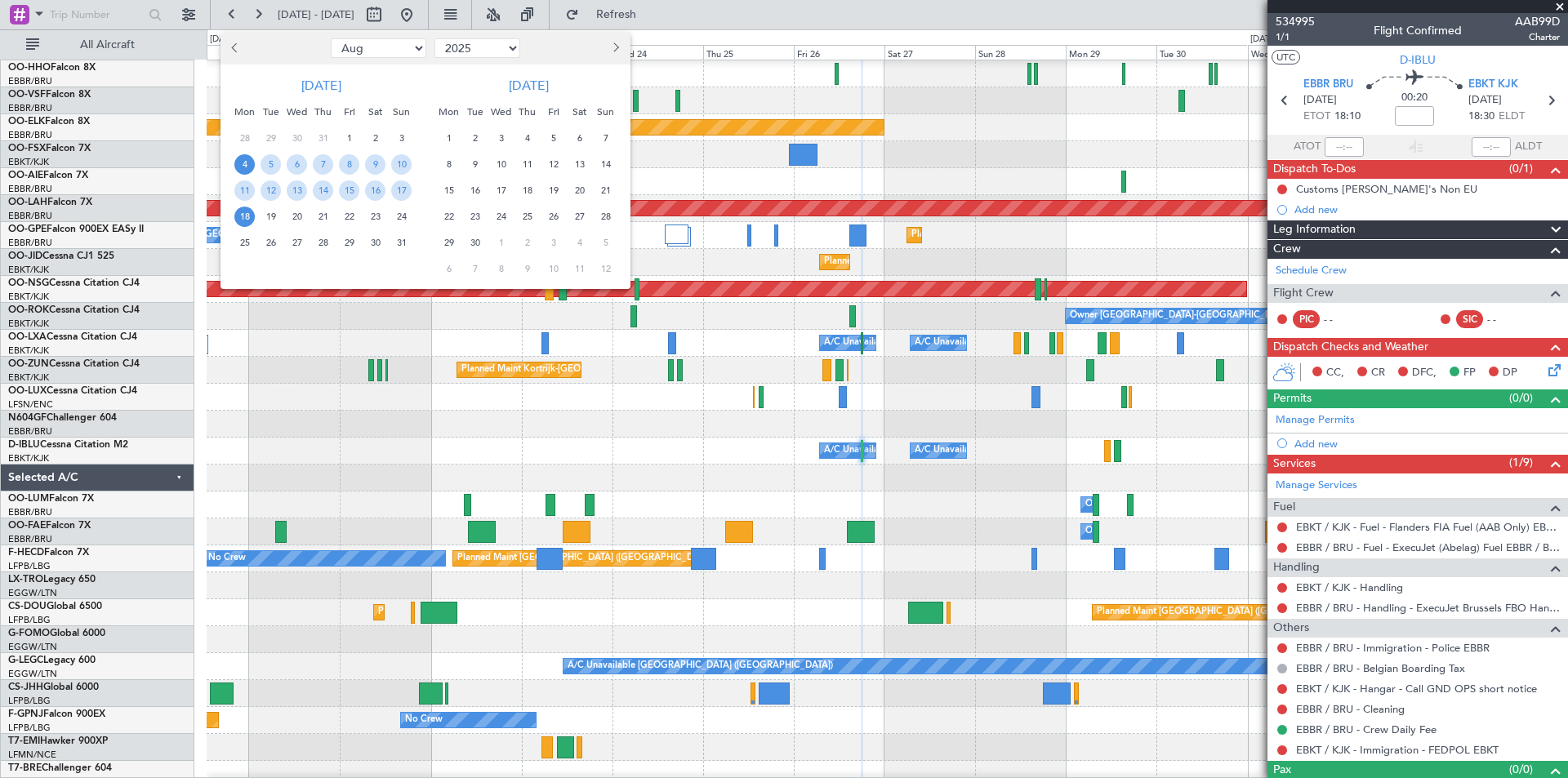
click at [244, 217] on span "18" at bounding box center [244, 216] width 20 height 20
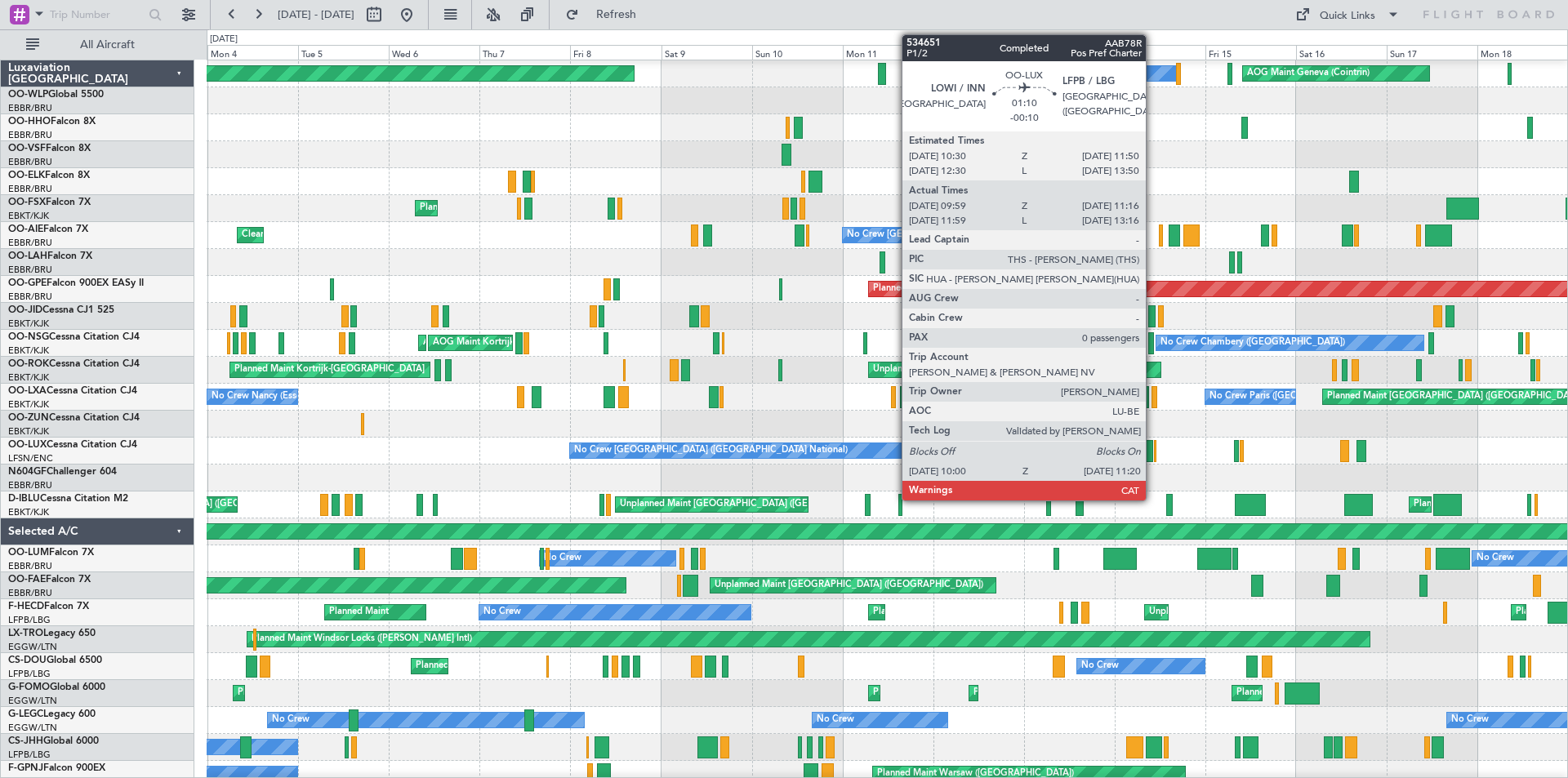
scroll to position [54, 0]
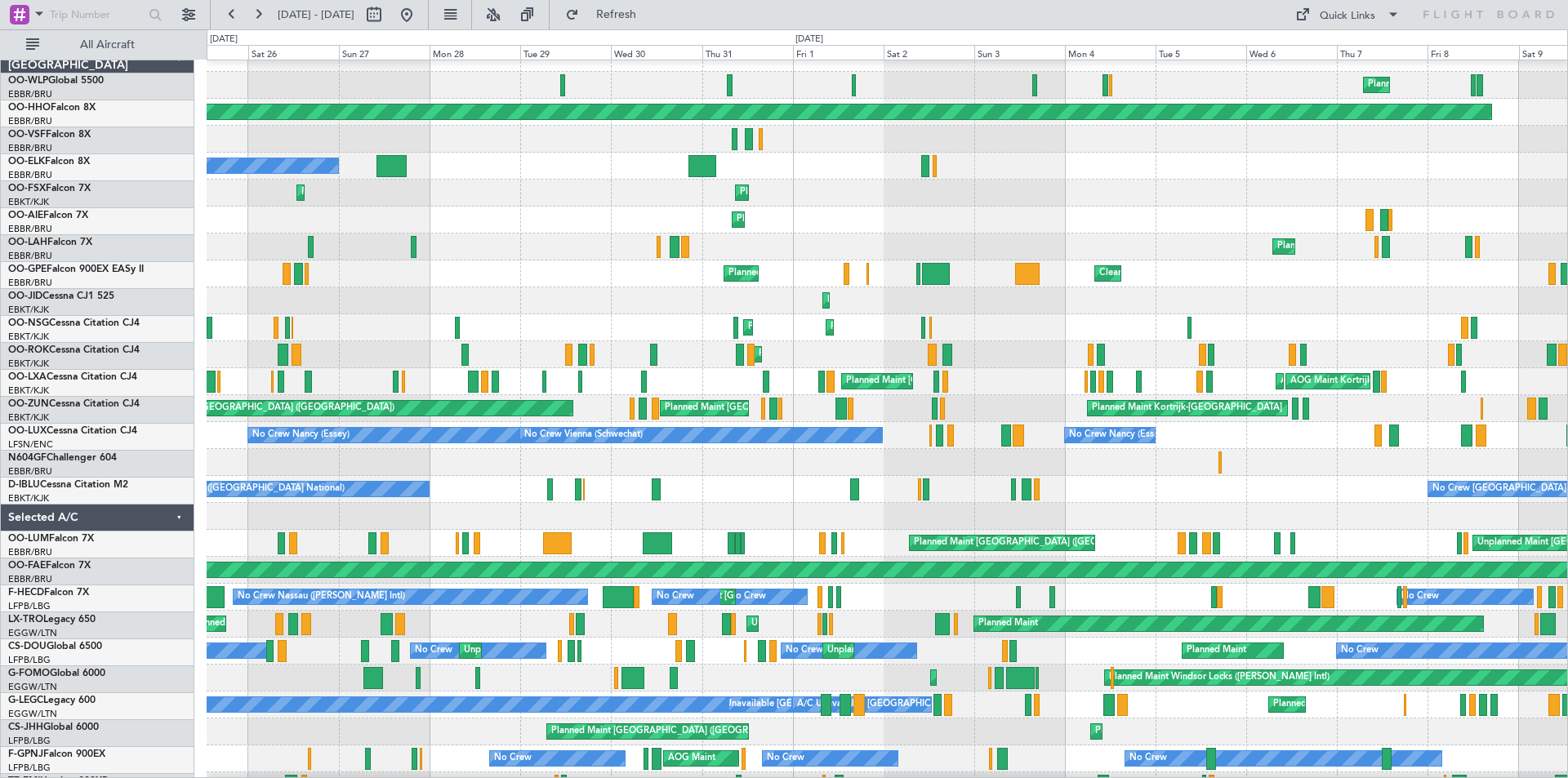
click at [1260, 373] on div "AOG Maint Kortrijk-Wevelgem AOG Maint Kortrijk-Wevelgem Planned Maint Brussels …" at bounding box center [887, 382] width 1361 height 27
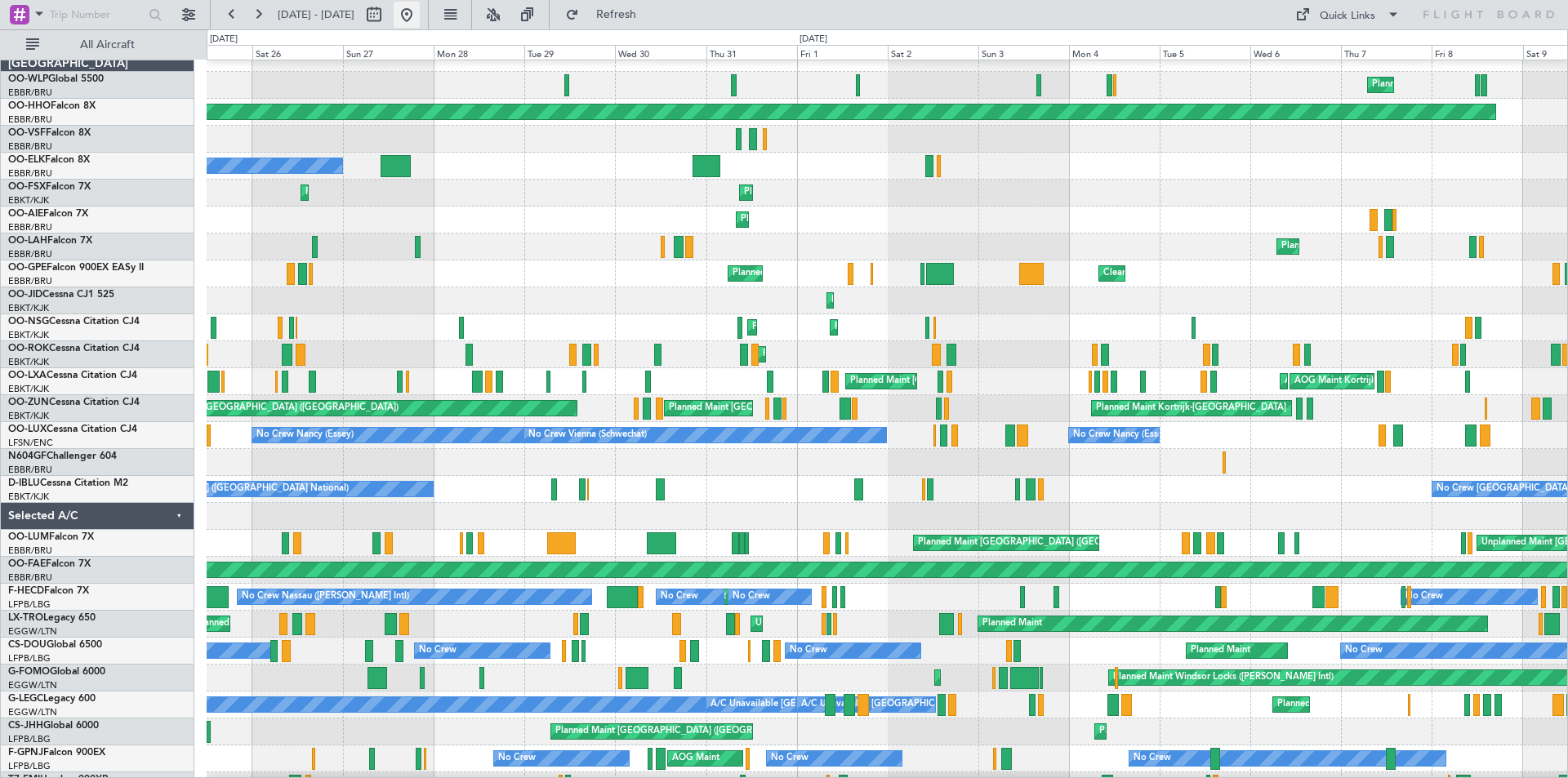
click at [420, 17] on button at bounding box center [407, 15] width 26 height 26
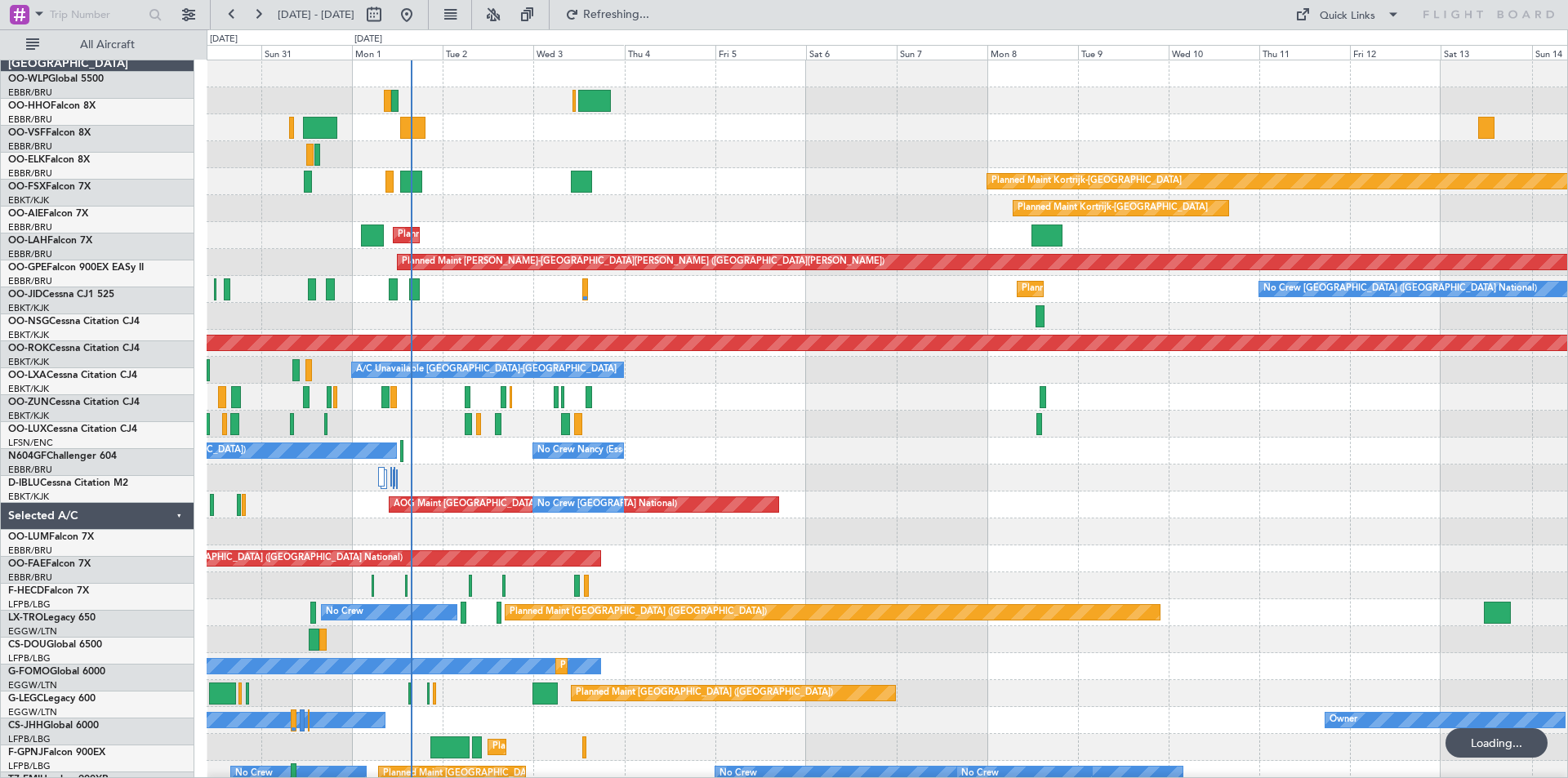
scroll to position [0, 0]
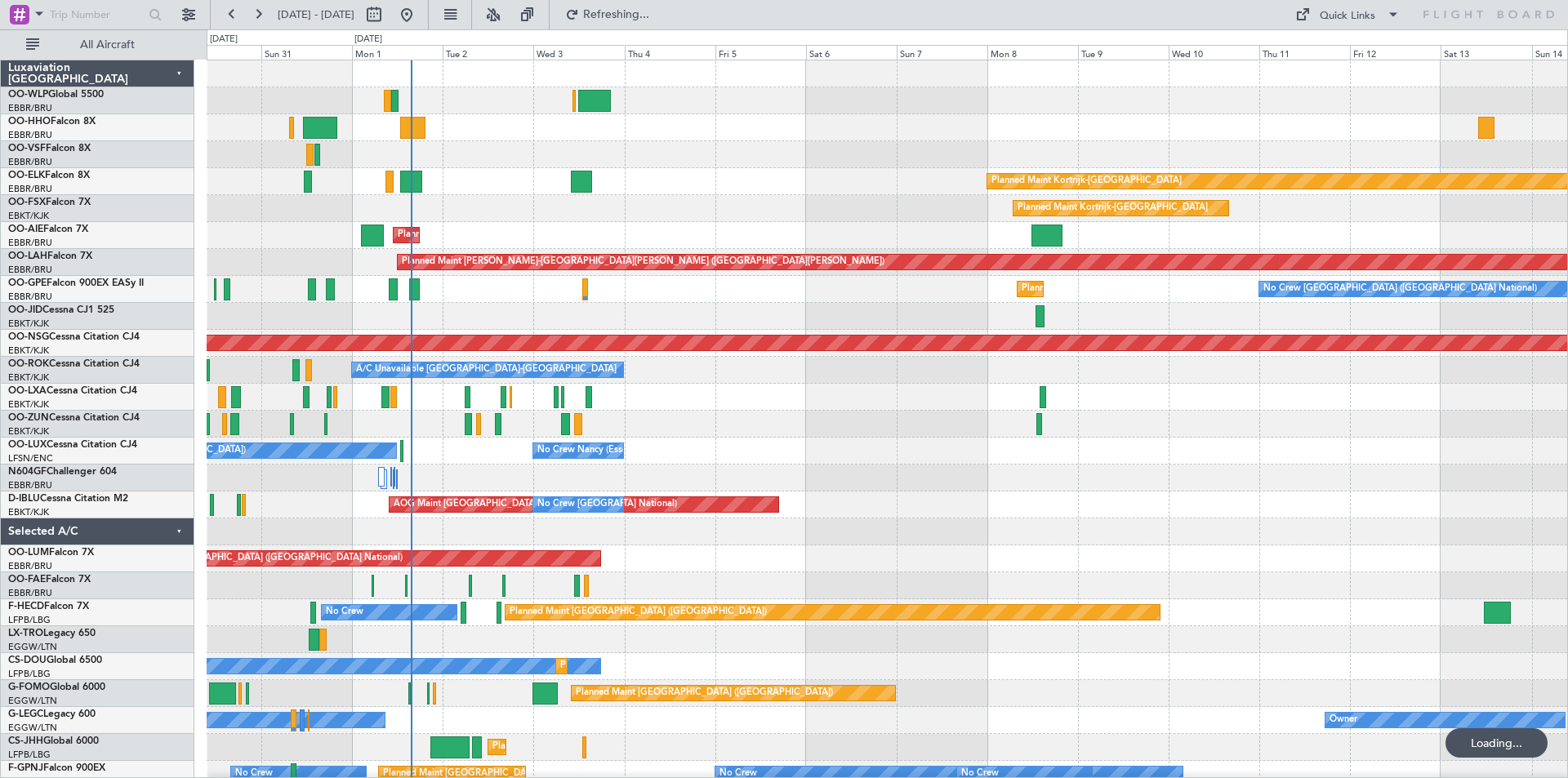
click at [611, 213] on div "Planned Maint Kortrijk-Wevelgem Planned Maint Kortrijk-Wevelgem" at bounding box center [887, 208] width 1361 height 27
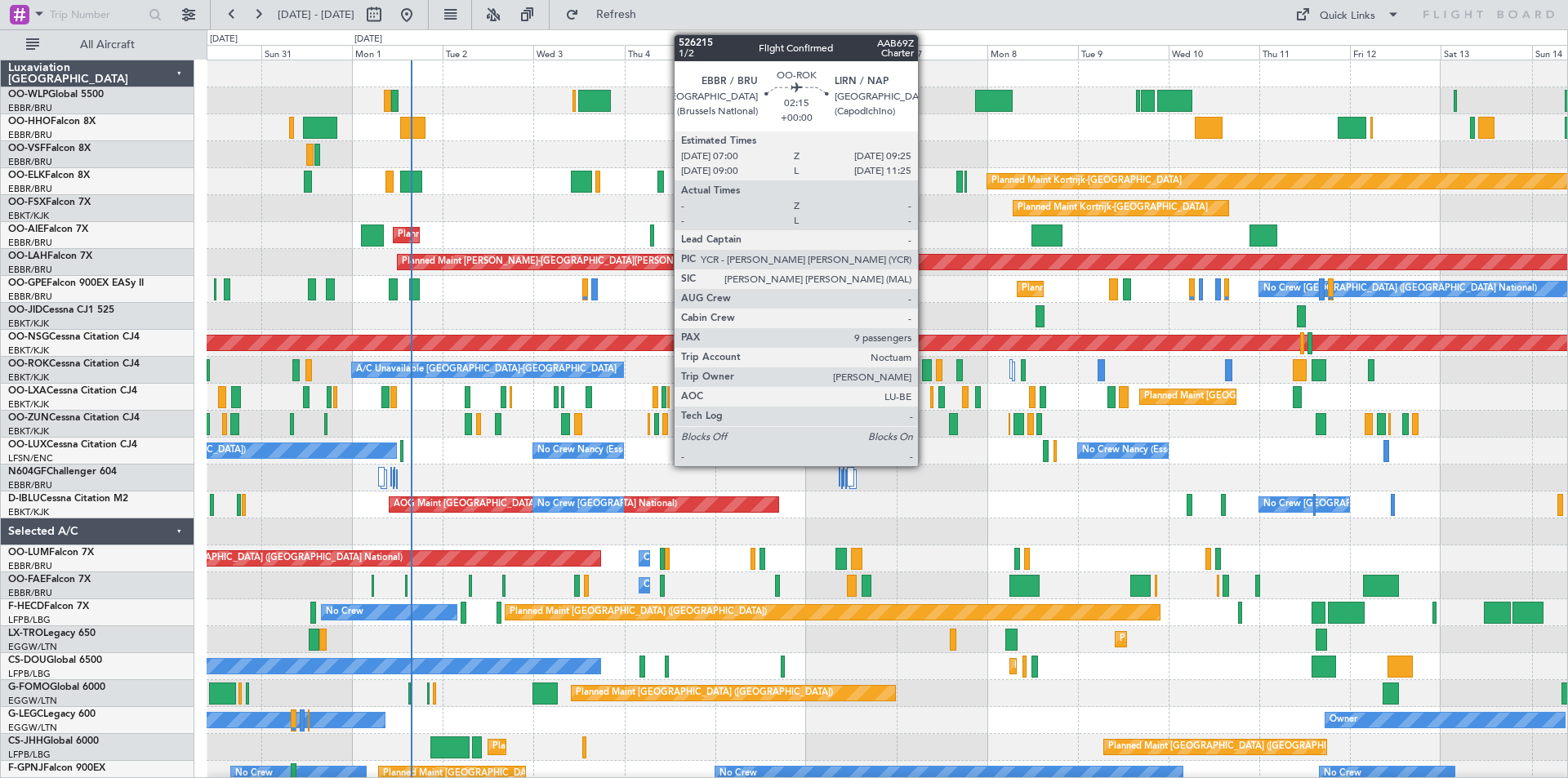
click at [925, 374] on div at bounding box center [926, 369] width 10 height 22
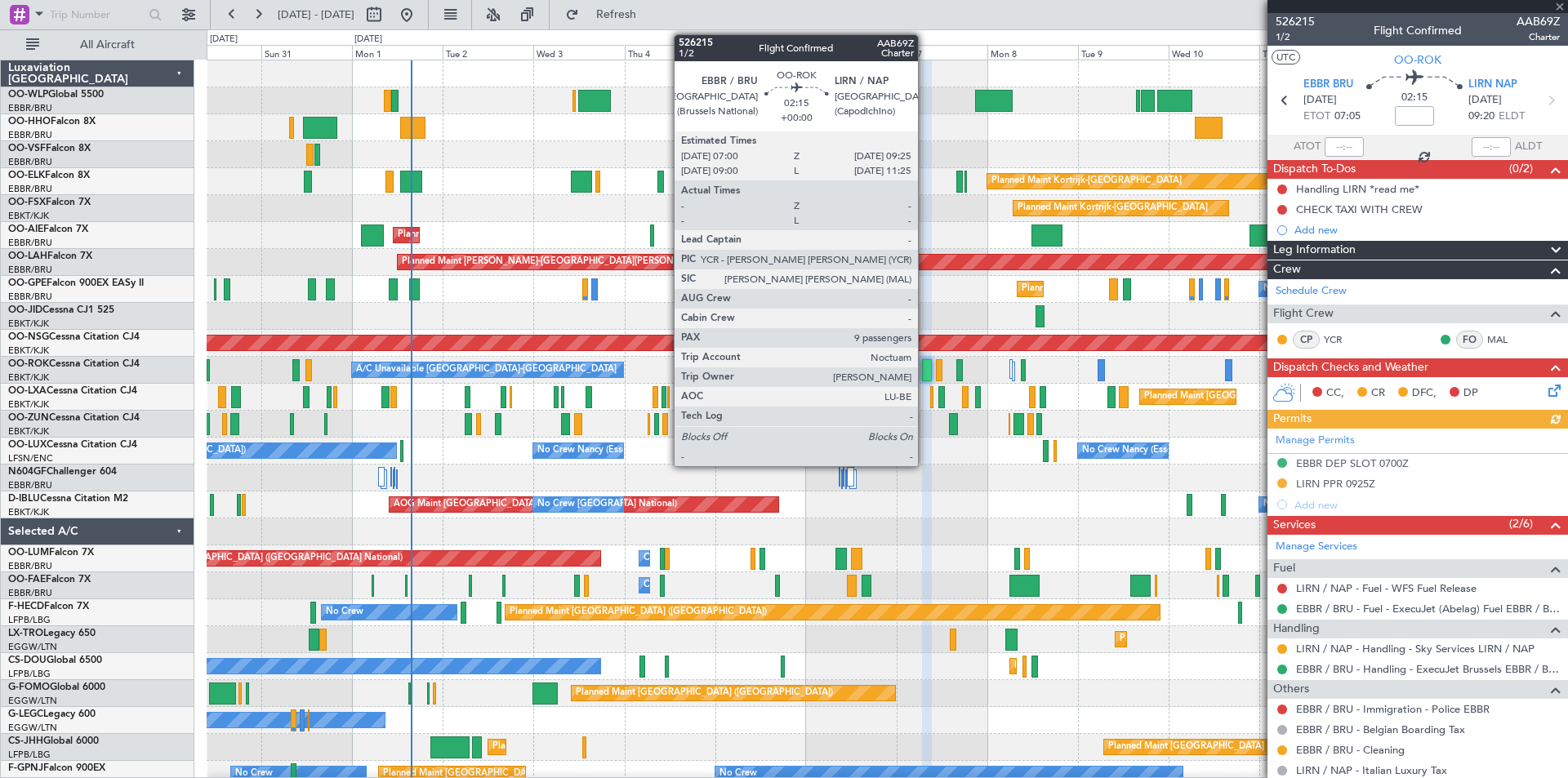
click at [925, 372] on div at bounding box center [926, 369] width 10 height 22
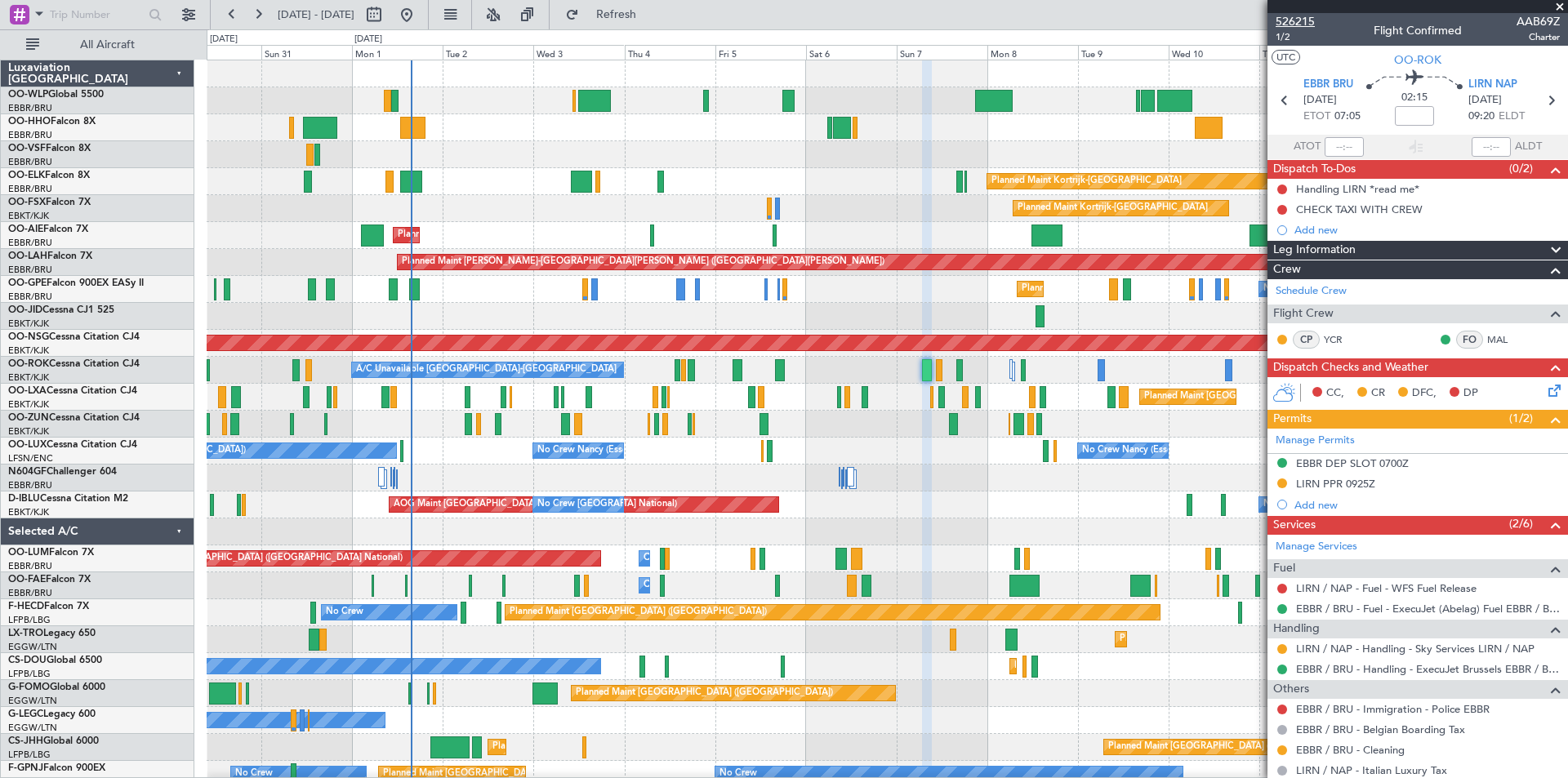
click at [1296, 15] on span "526215" at bounding box center [1294, 22] width 39 height 17
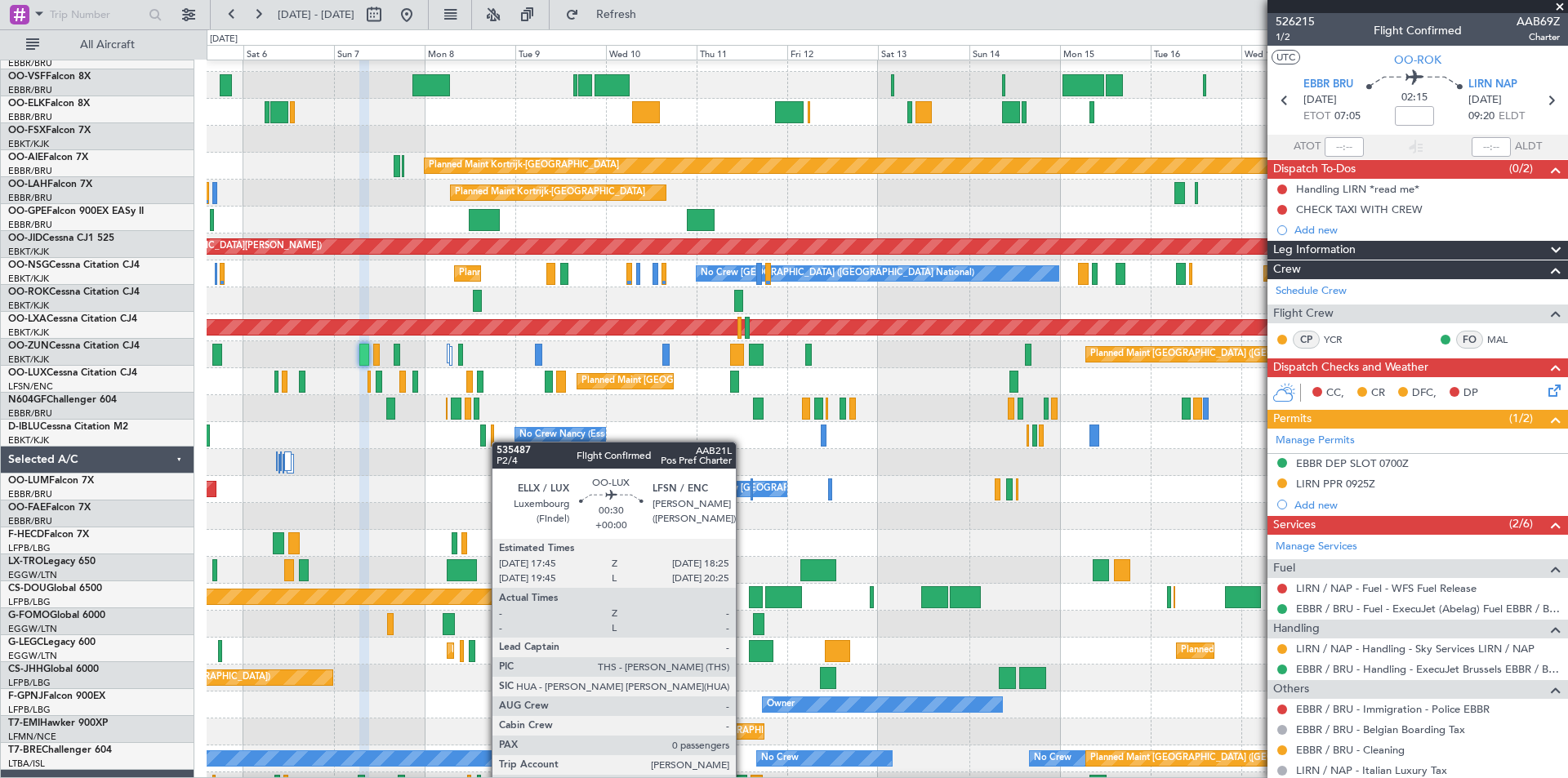
scroll to position [10, 0]
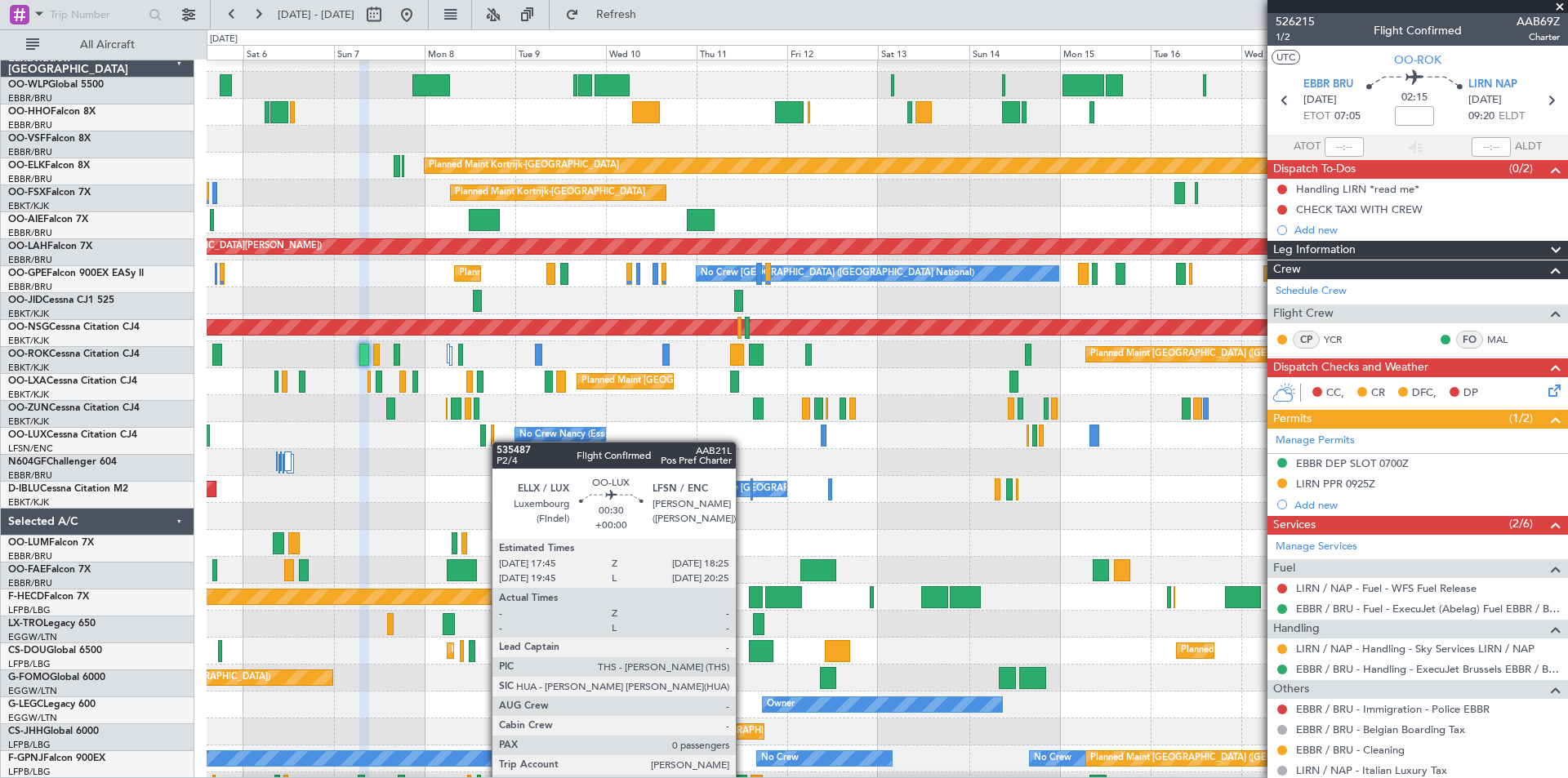
click at [489, 448] on div "No Crew Nancy (Essey) No Crew Nancy (Essey)" at bounding box center [887, 436] width 1361 height 27
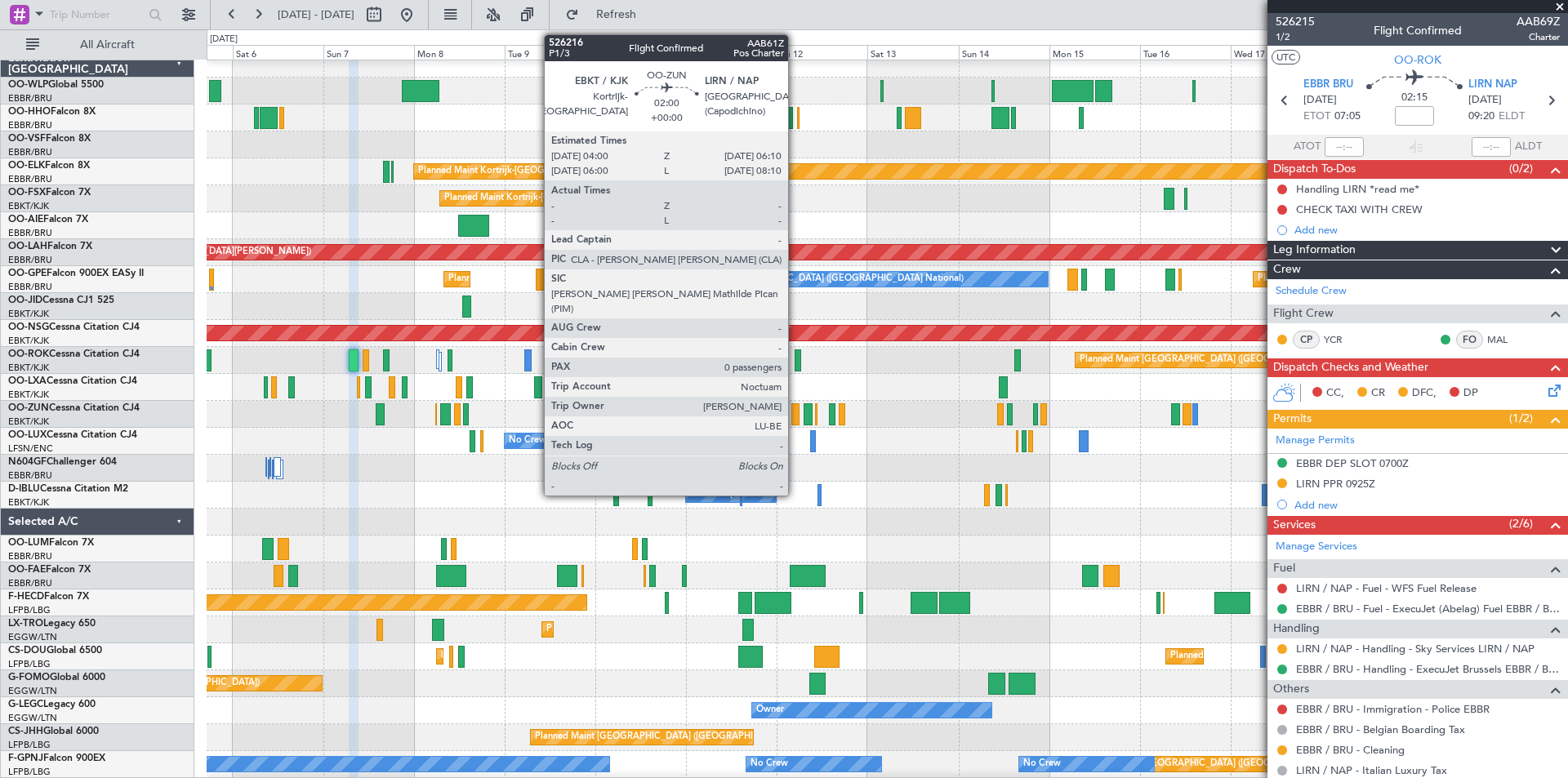
click at [794, 419] on div at bounding box center [795, 414] width 9 height 22
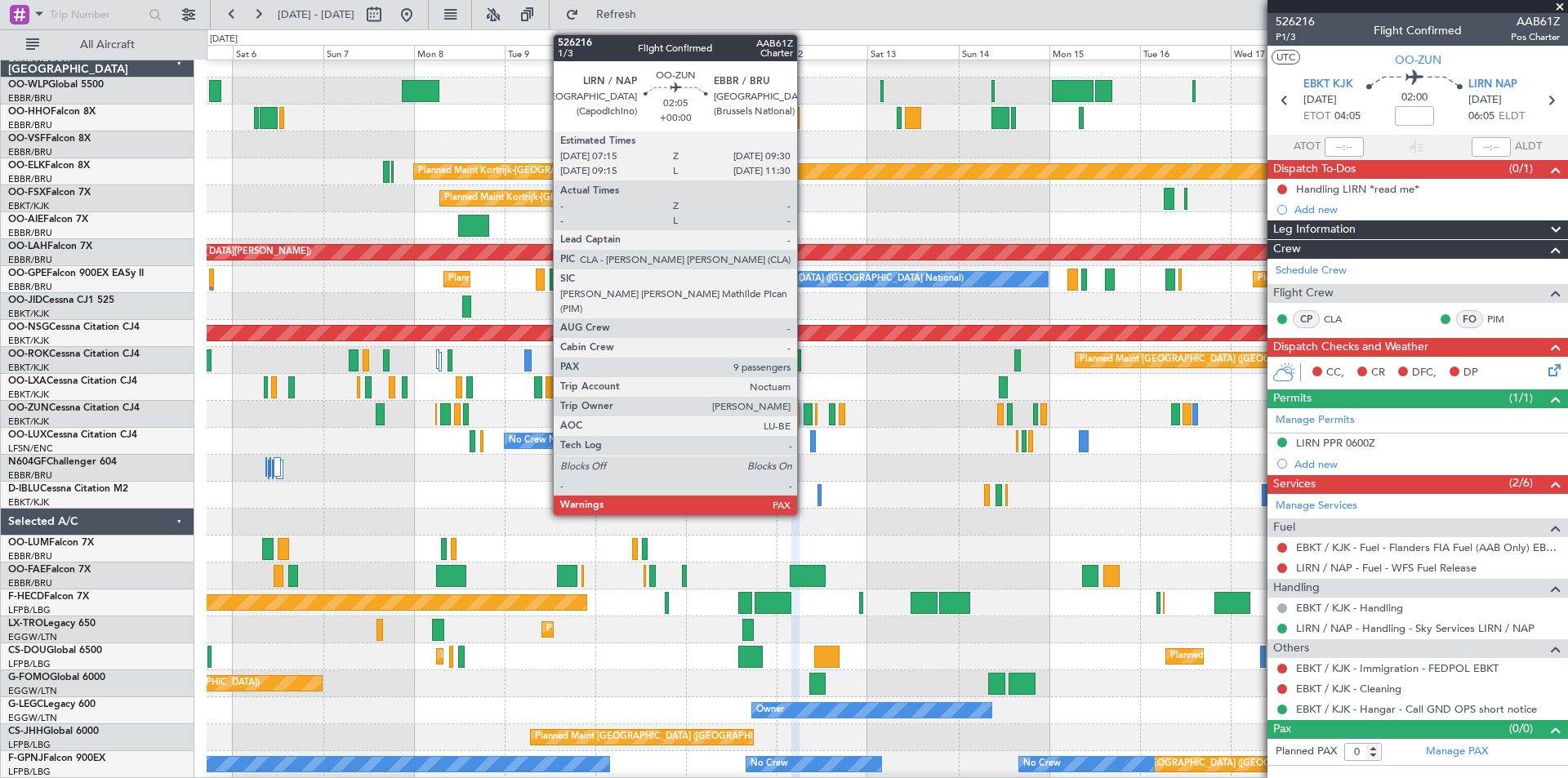
click at [804, 416] on div at bounding box center [808, 414] width 9 height 22
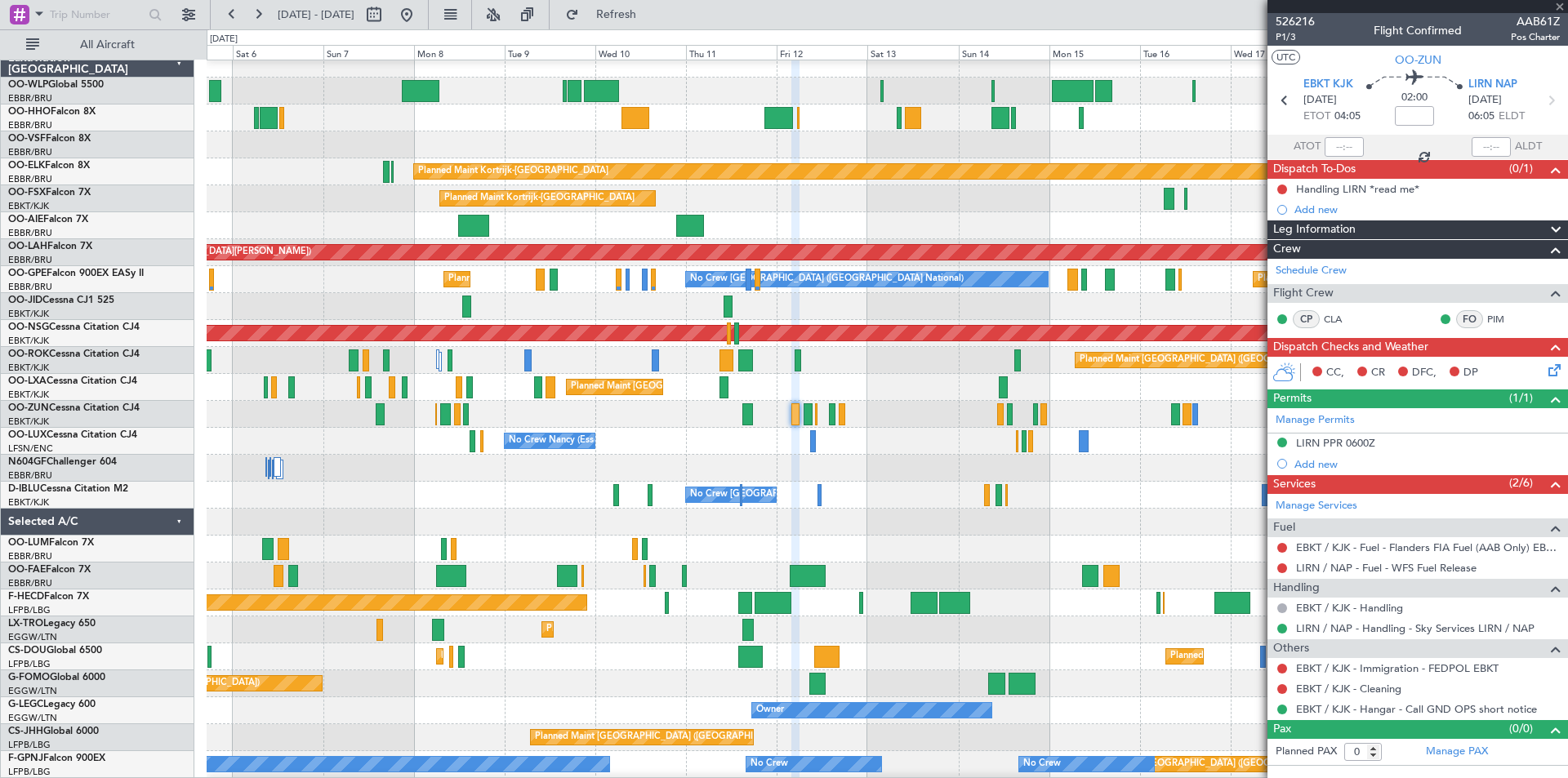
type input "9"
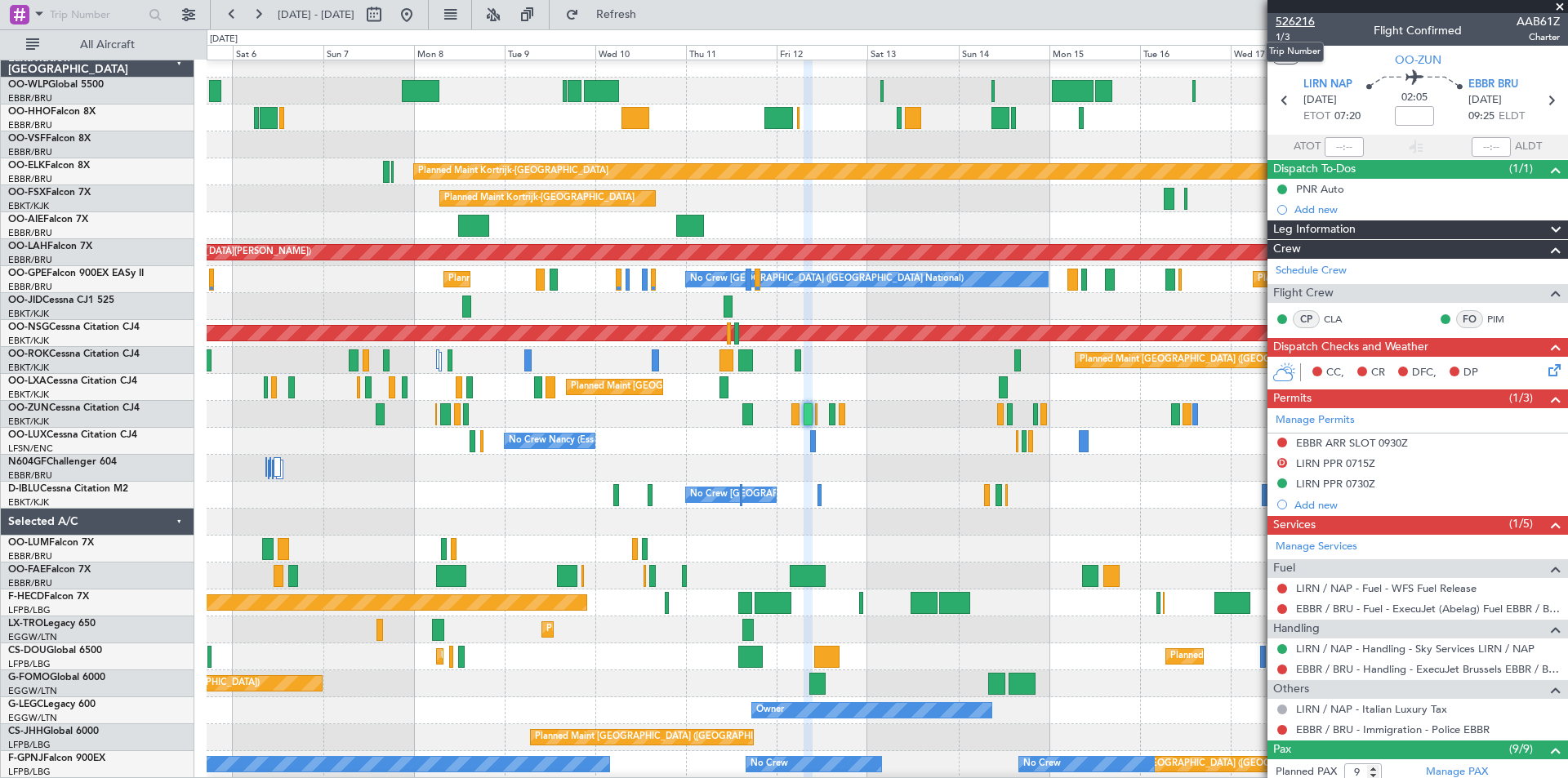
click at [1293, 23] on span "526216" at bounding box center [1294, 22] width 39 height 17
click at [651, 13] on span "Refresh" at bounding box center [616, 14] width 69 height 11
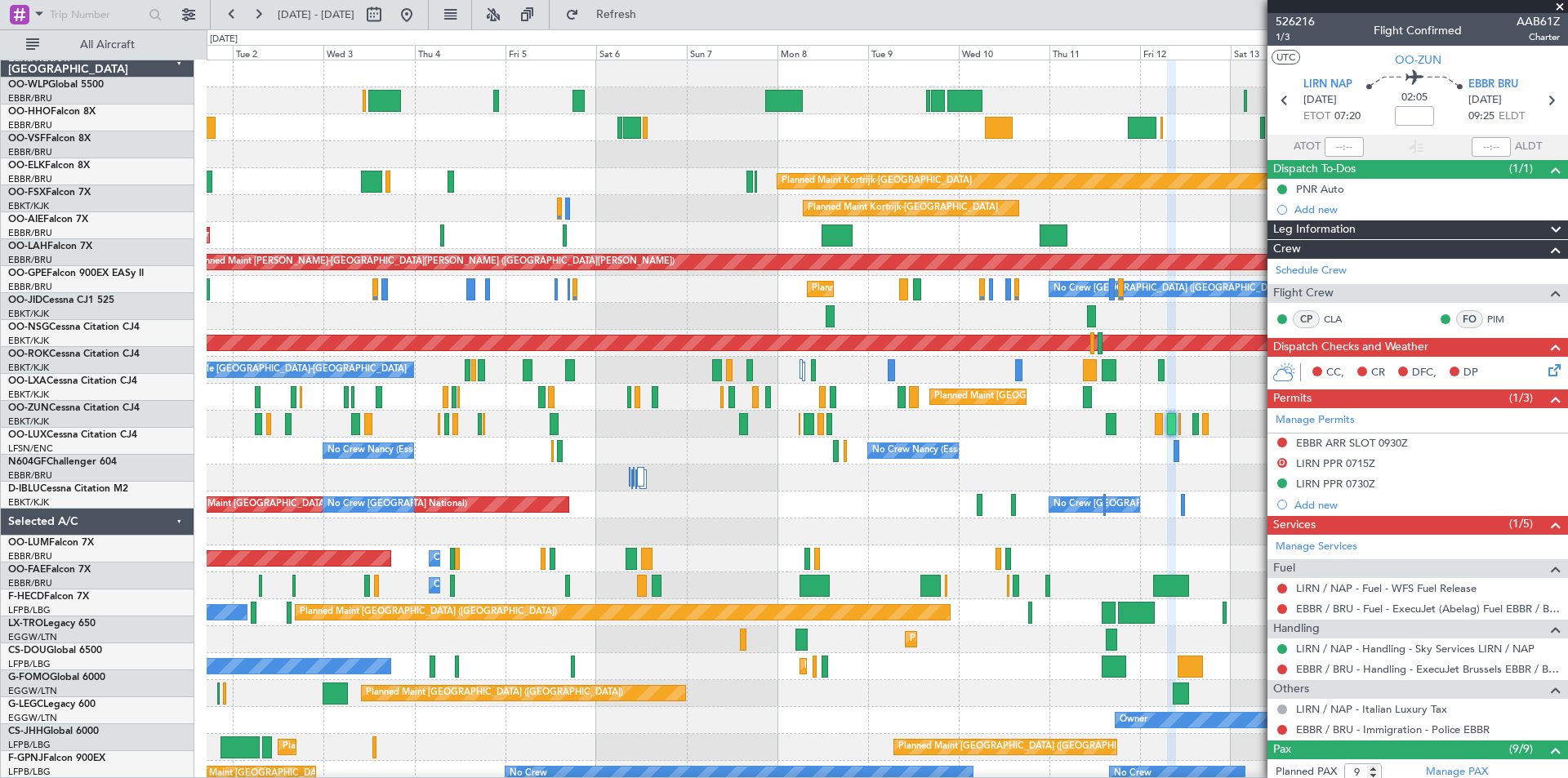
scroll to position [0, 0]
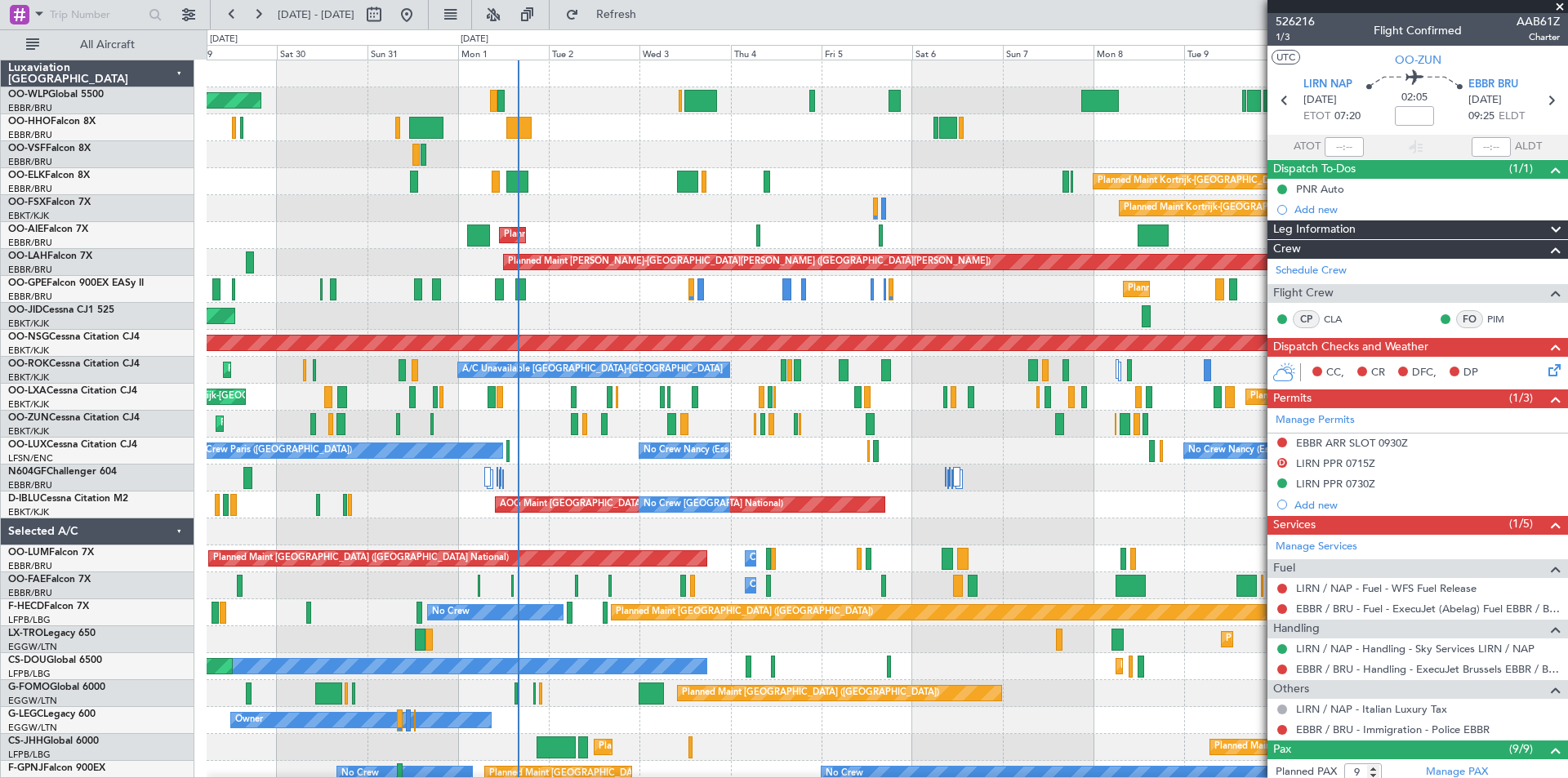
click at [1045, 559] on div "Planned Maint Berlin (Brandenburg) Planned Maint Kortrijk-Wevelgem Planned Main…" at bounding box center [887, 491] width 1361 height 863
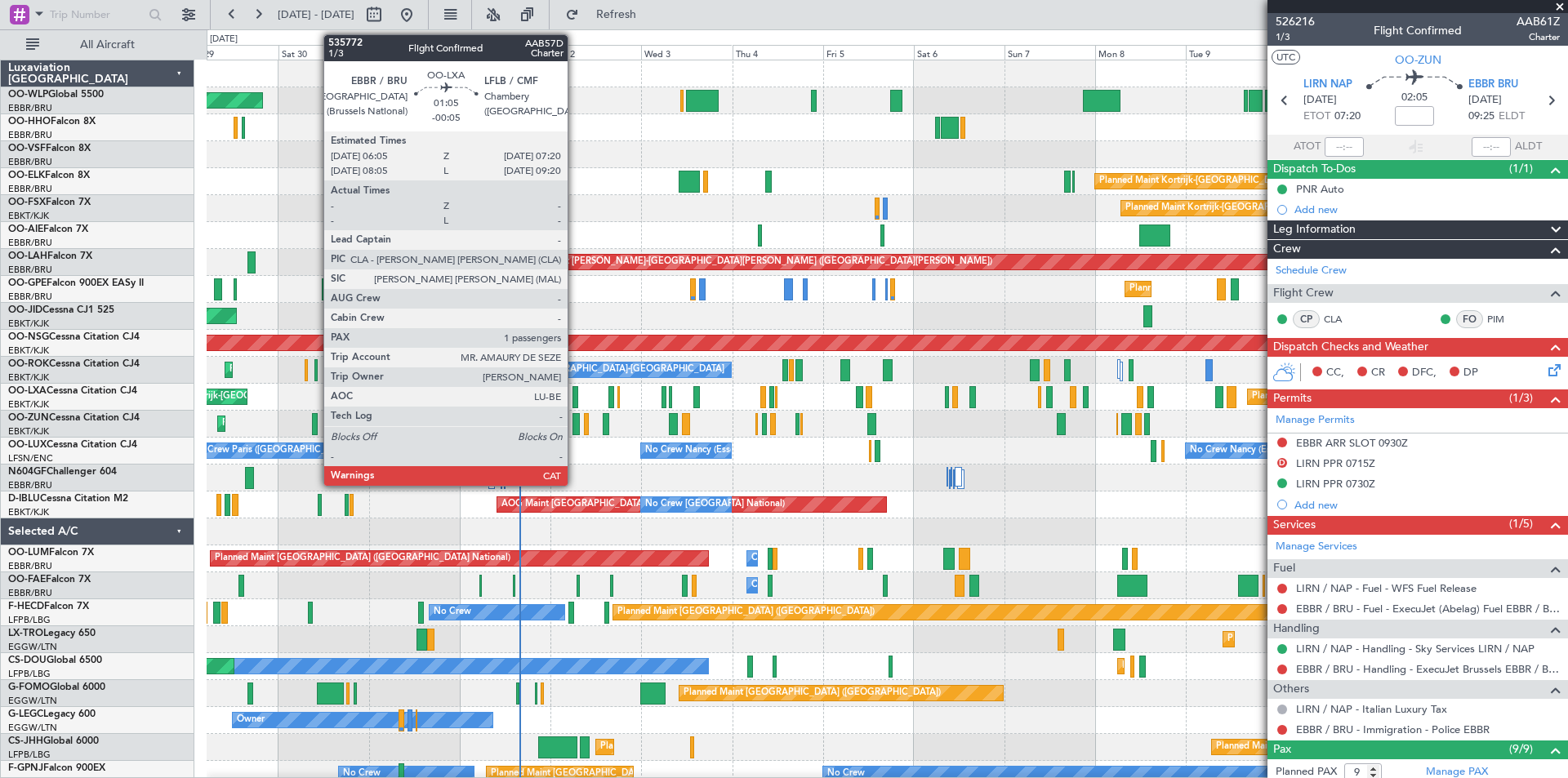
click at [575, 401] on div at bounding box center [575, 396] width 5 height 22
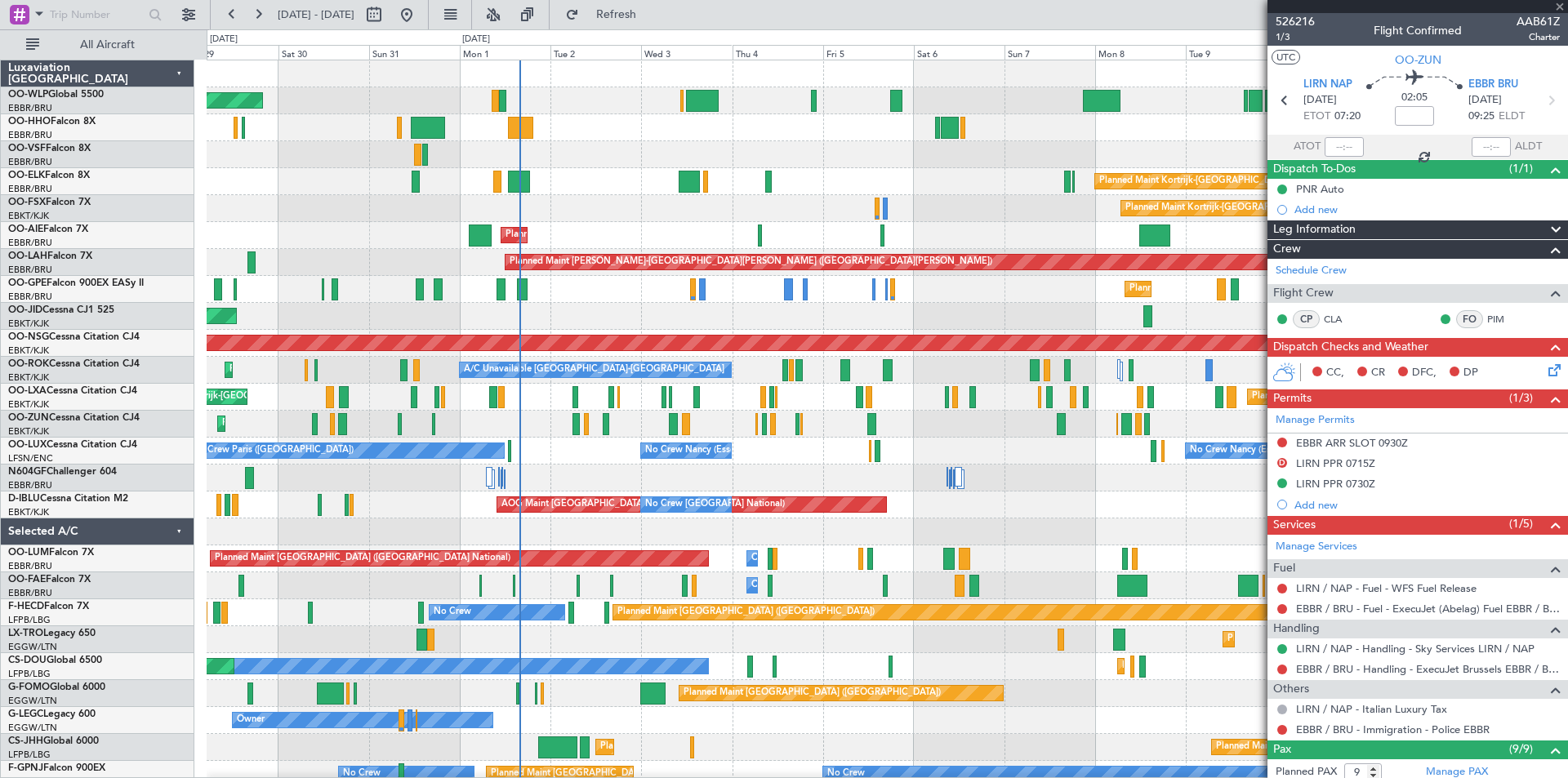
type input "-00:05"
type input "1"
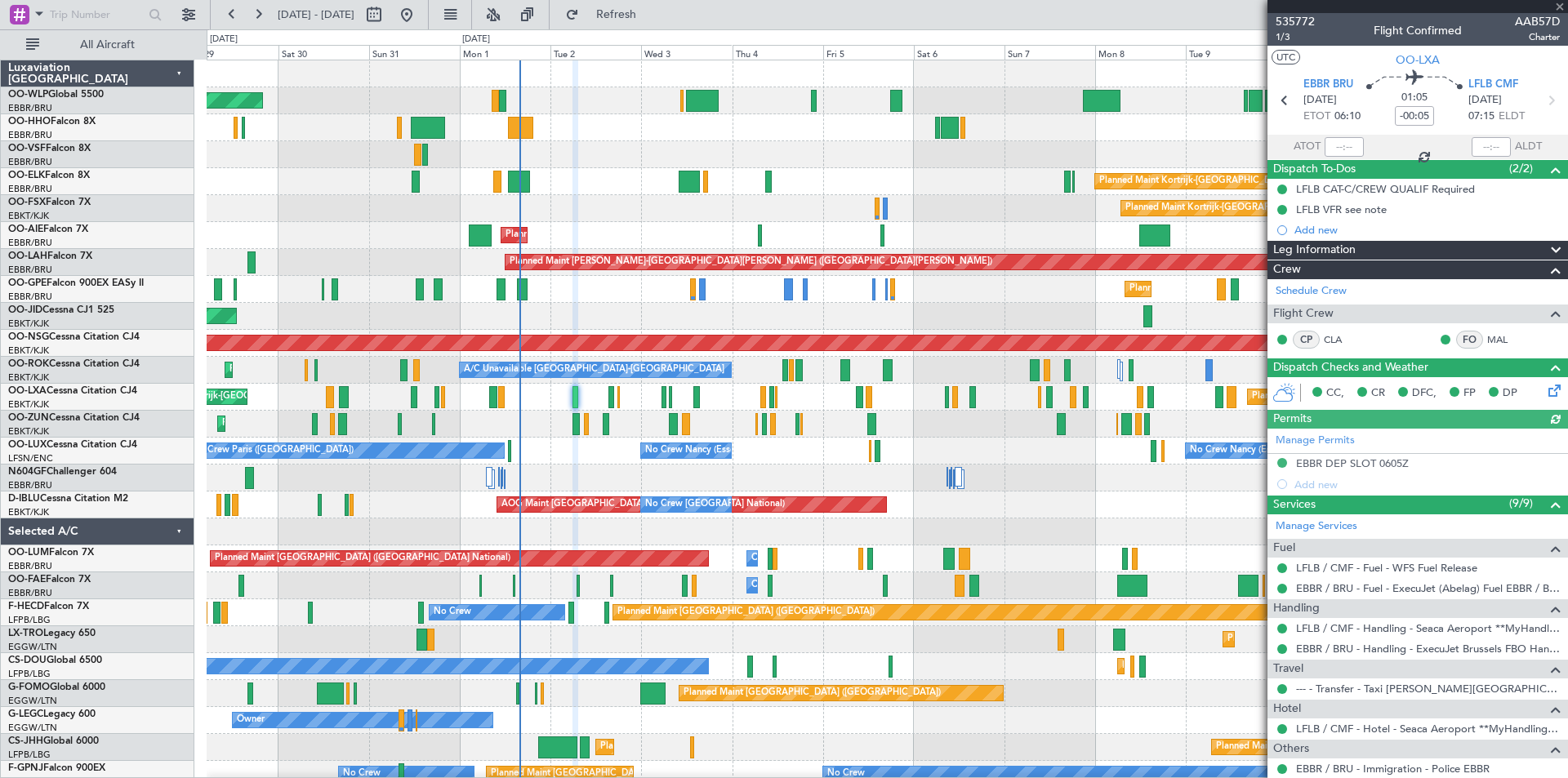
scroll to position [145, 0]
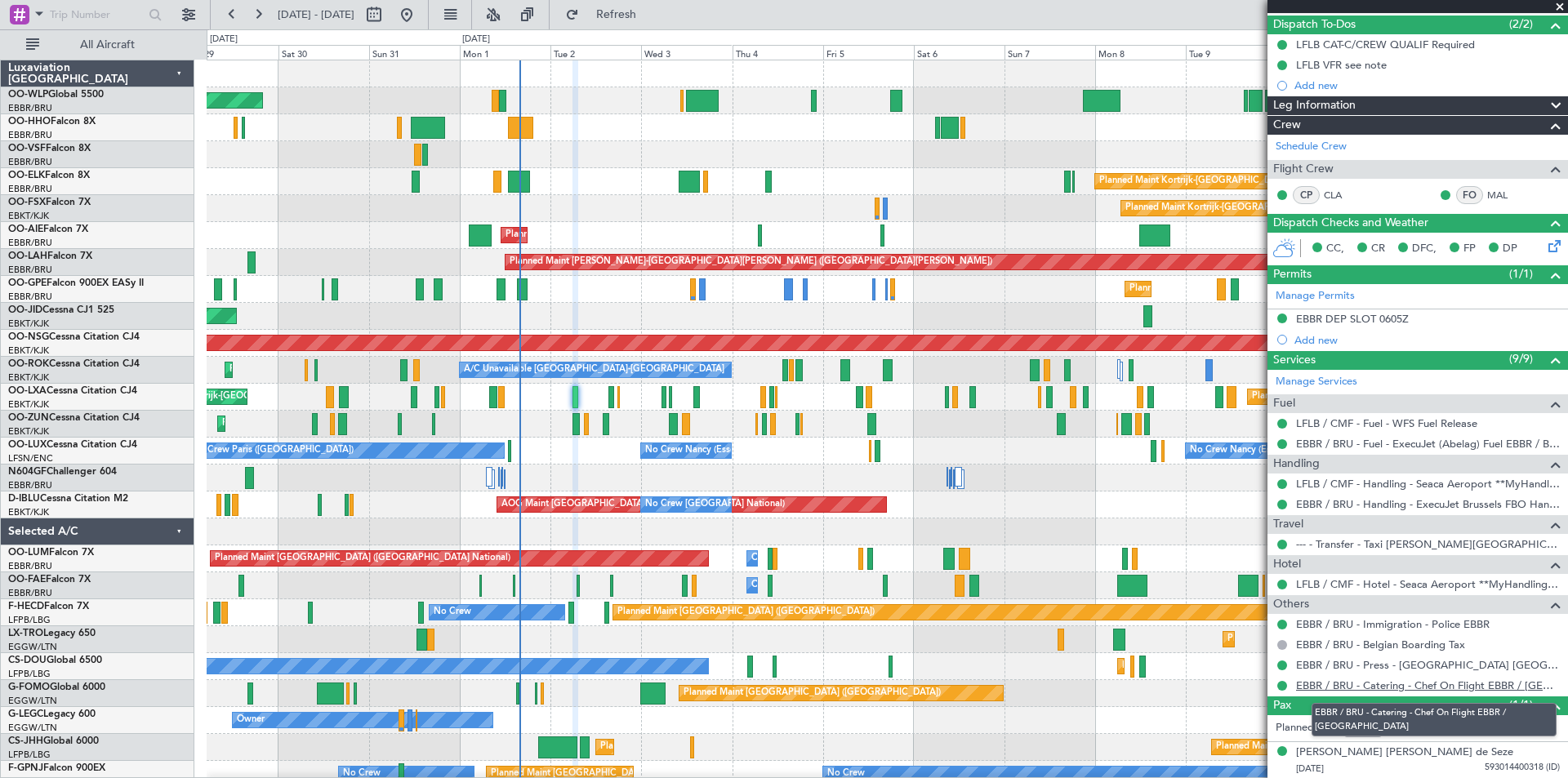
click at [1408, 684] on link "EBBR / BRU - Catering - Chef On Flight EBBR / BRU" at bounding box center [1428, 686] width 264 height 14
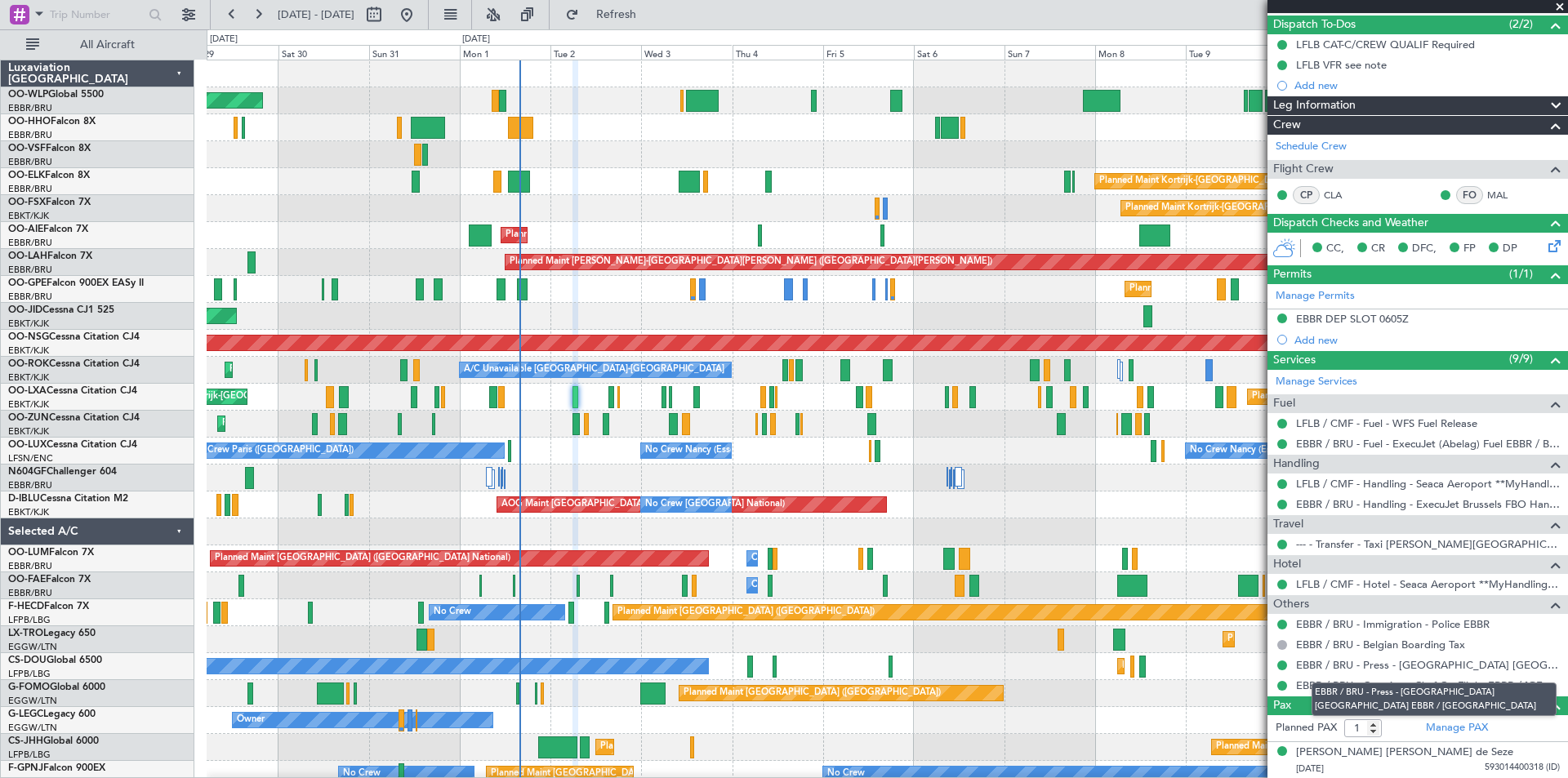
click at [1341, 671] on mat-tooltip-component "EBBR / BRU - Press - ExecuJet Brussels EBBR / BRU" at bounding box center [1433, 699] width 267 height 57
click at [1356, 660] on link "EBBR / BRU - Press - ExecuJet Brussels EBBR / BRU" at bounding box center [1428, 665] width 264 height 14
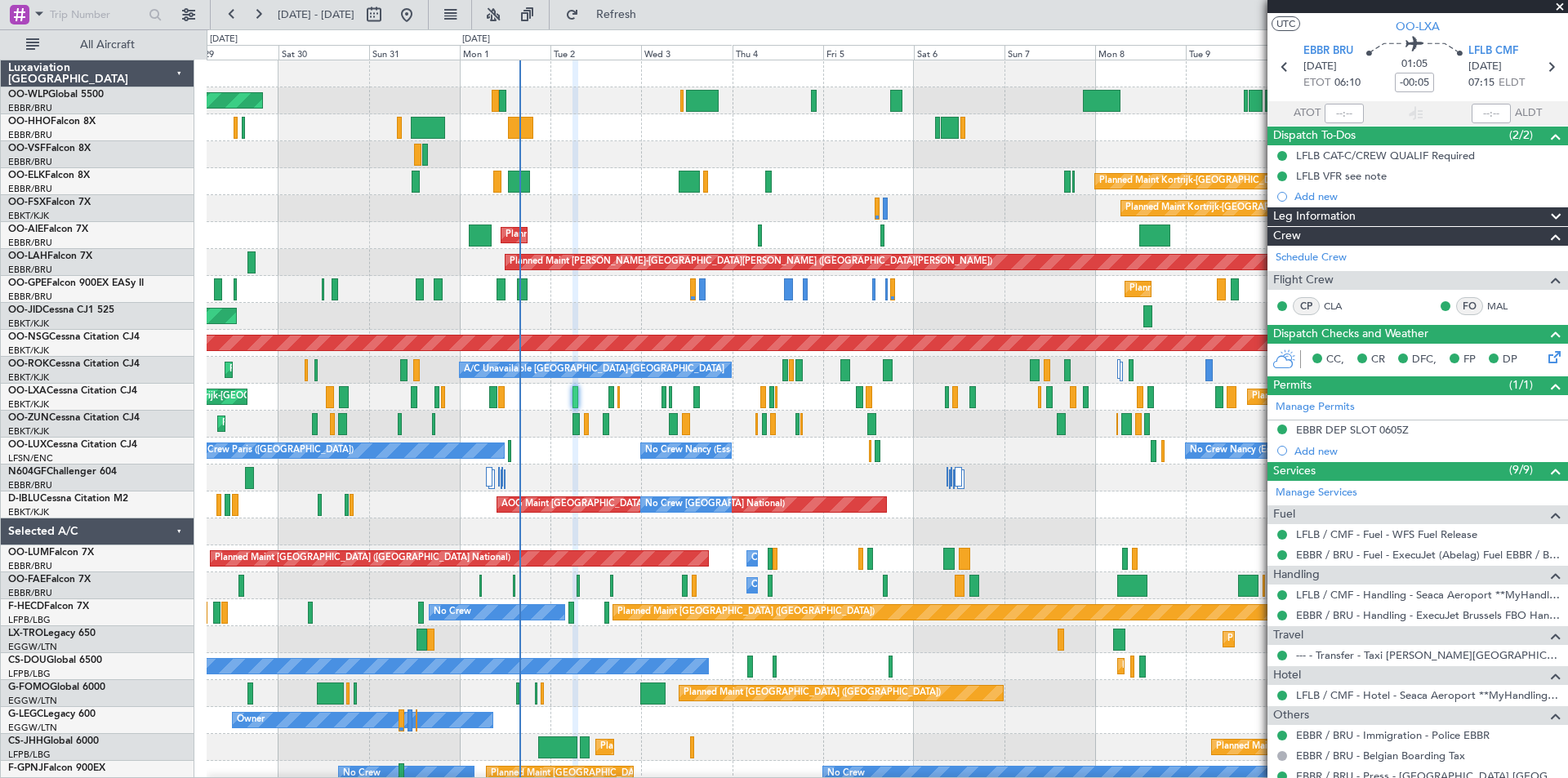
scroll to position [0, 0]
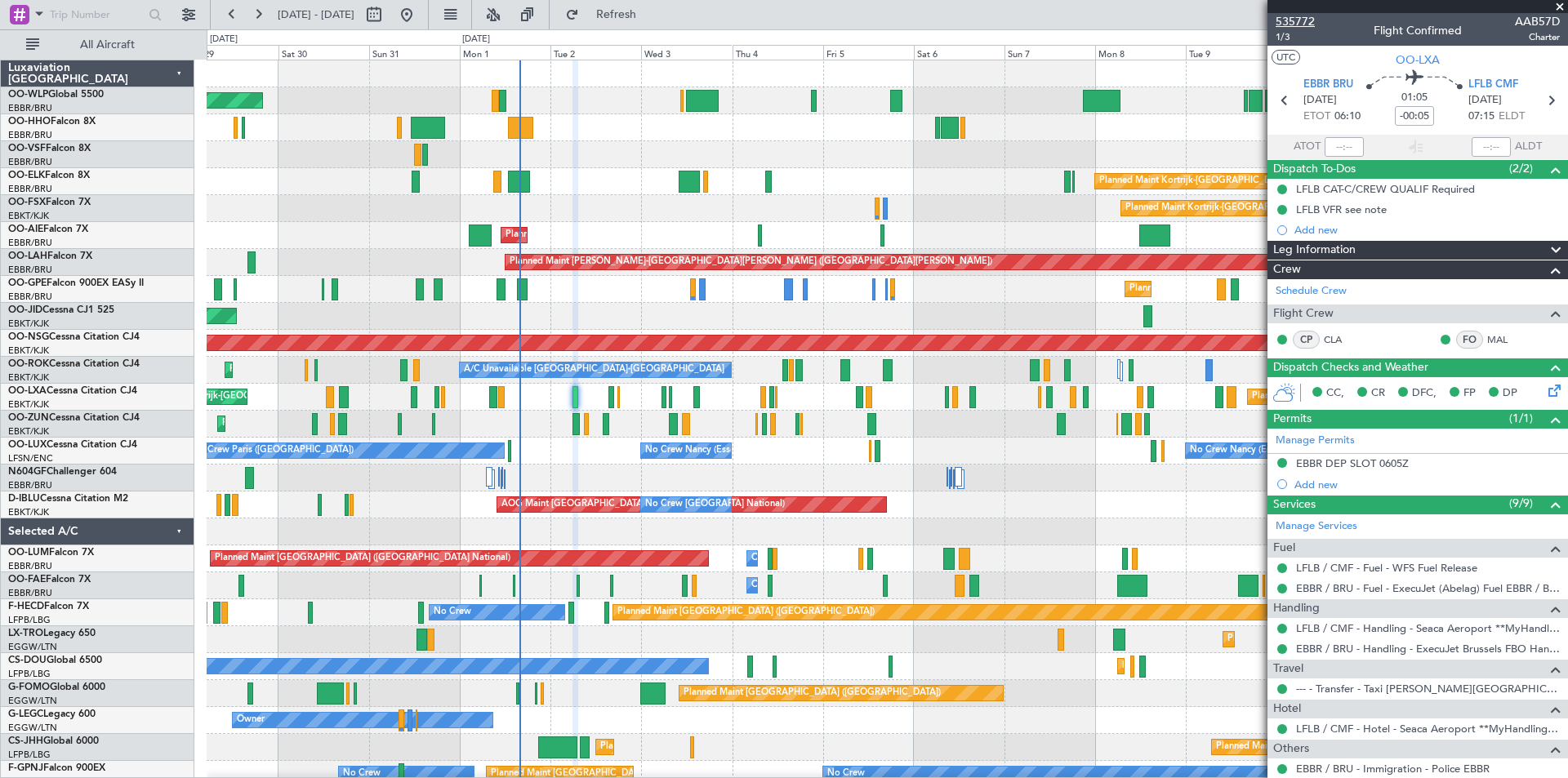
click at [1308, 19] on span "535772" at bounding box center [1294, 22] width 39 height 17
click at [645, 9] on span "Refresh" at bounding box center [616, 14] width 69 height 11
